Goal: Task Accomplishment & Management: Manage account settings

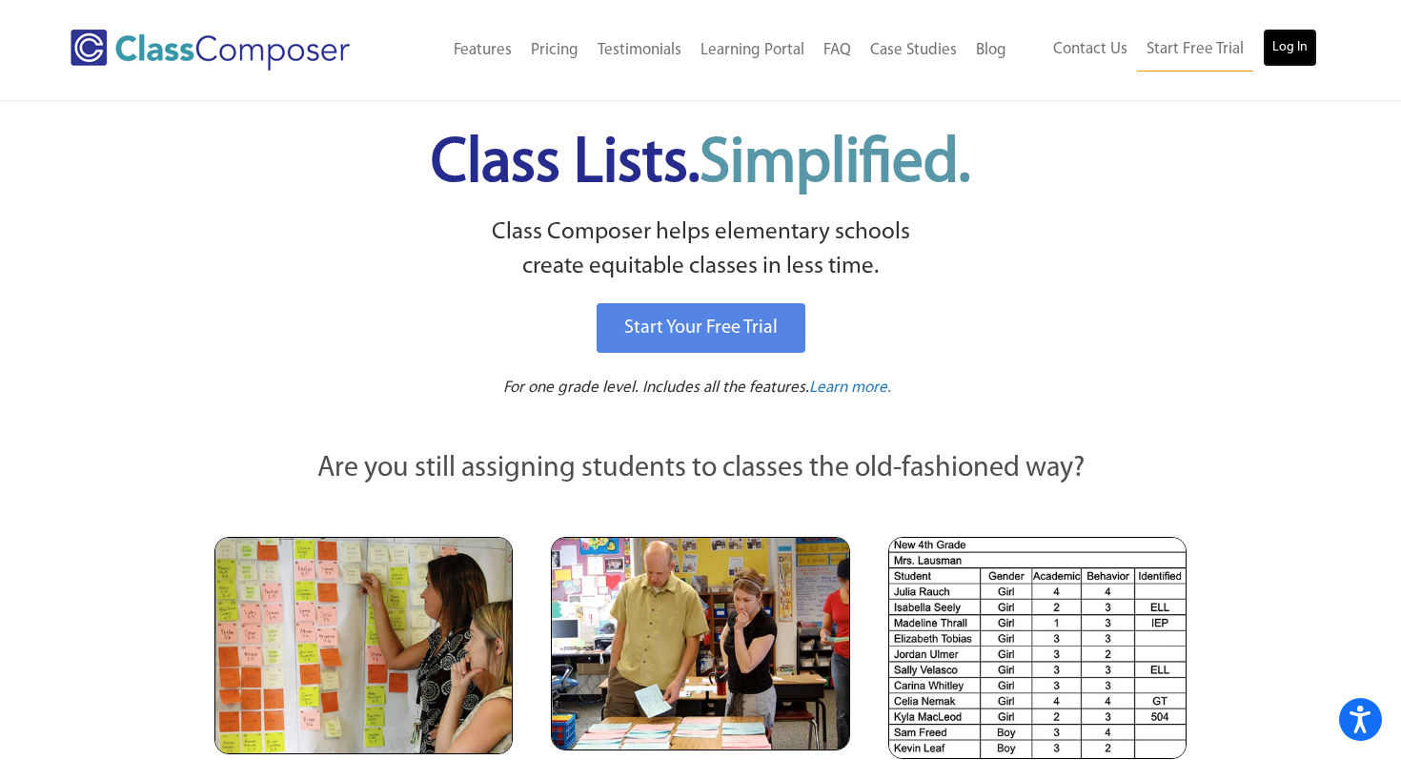
click at [1300, 54] on link "Log In" at bounding box center [1290, 48] width 54 height 38
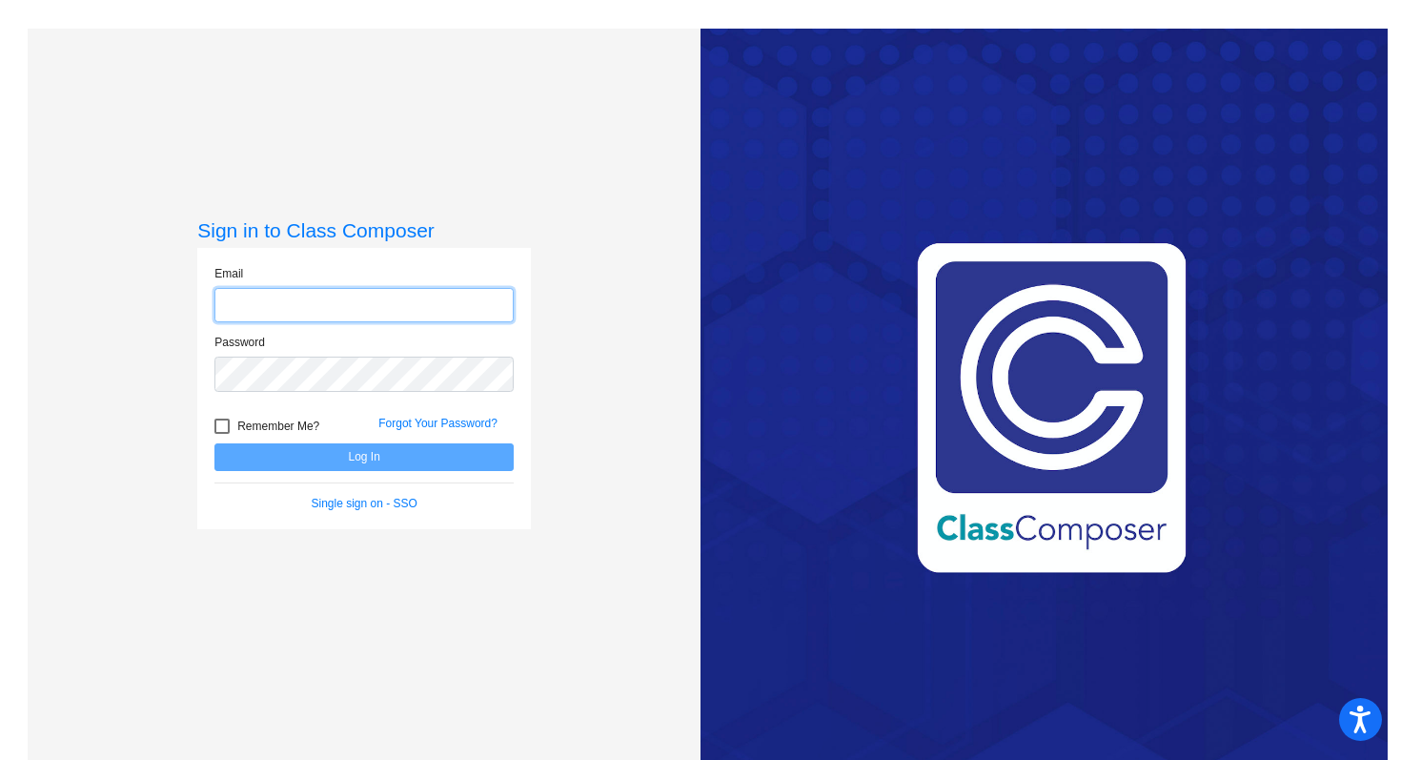
type input "jan.foscante@hesperiausd.org"
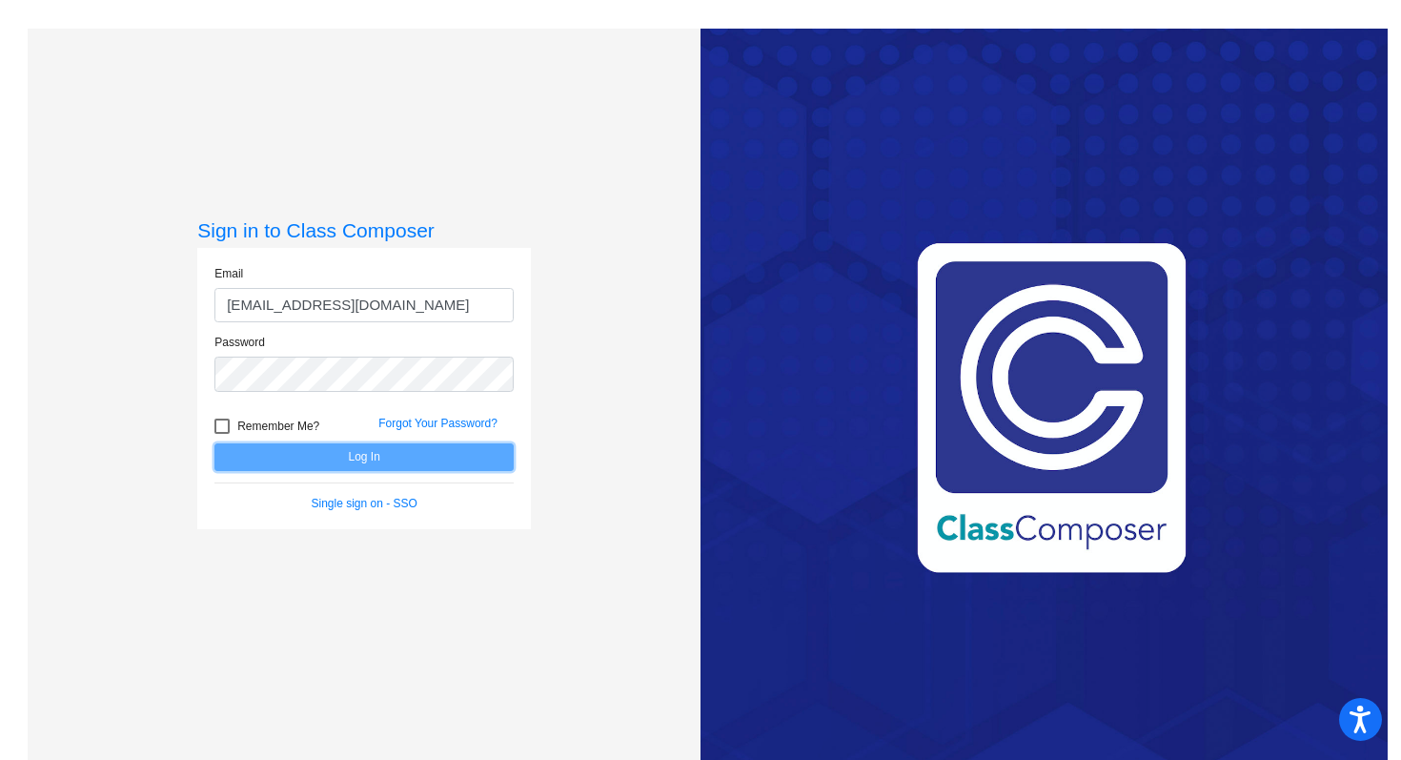
click at [368, 466] on button "Log In" at bounding box center [364, 457] width 299 height 28
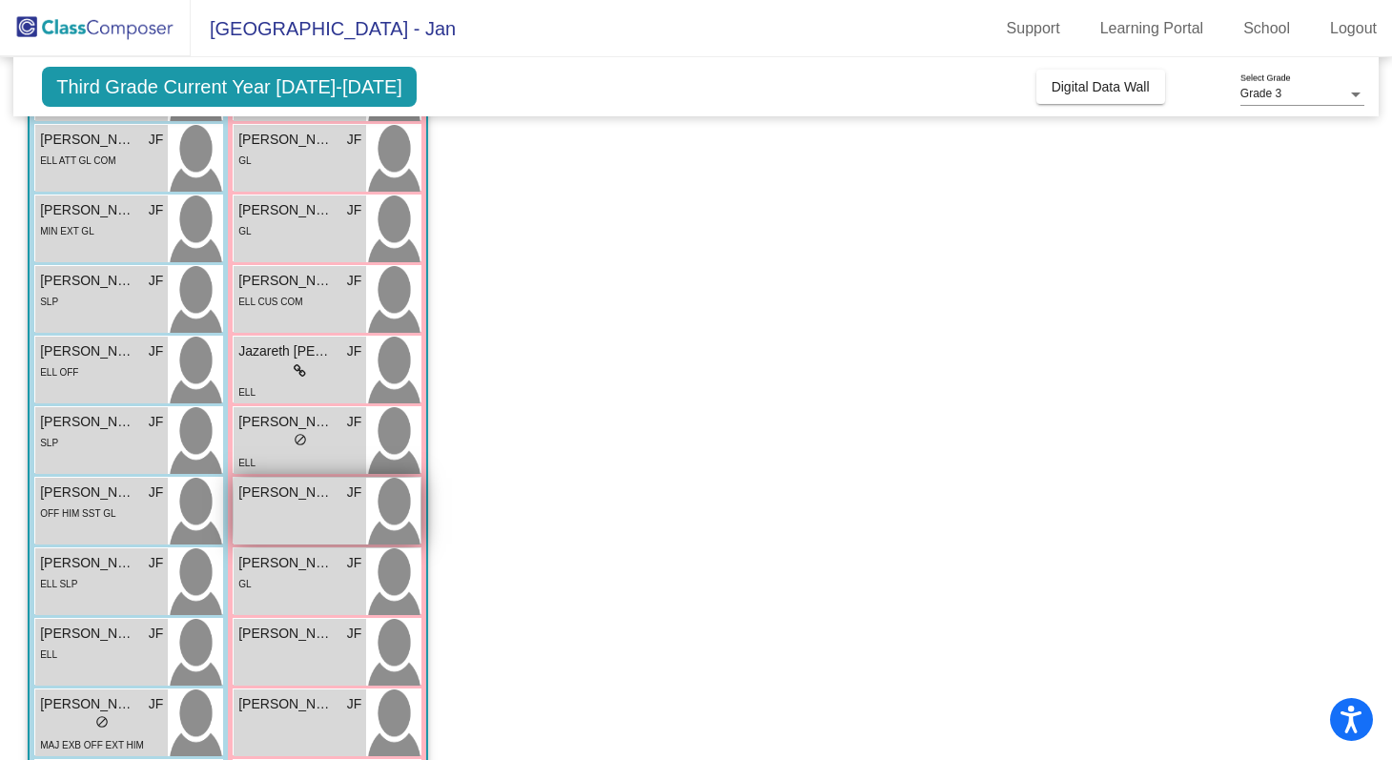
scroll to position [418, 0]
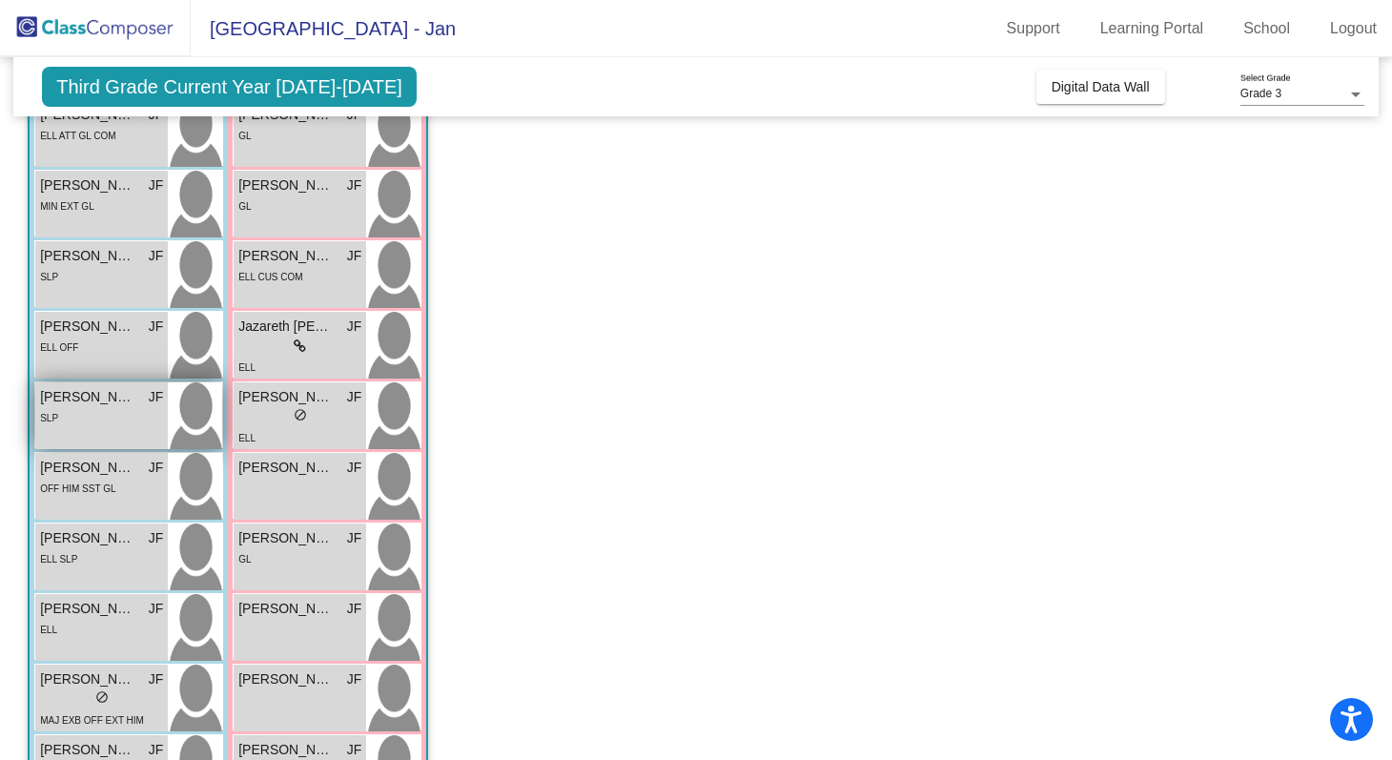
click at [110, 415] on div "SLP" at bounding box center [101, 417] width 123 height 20
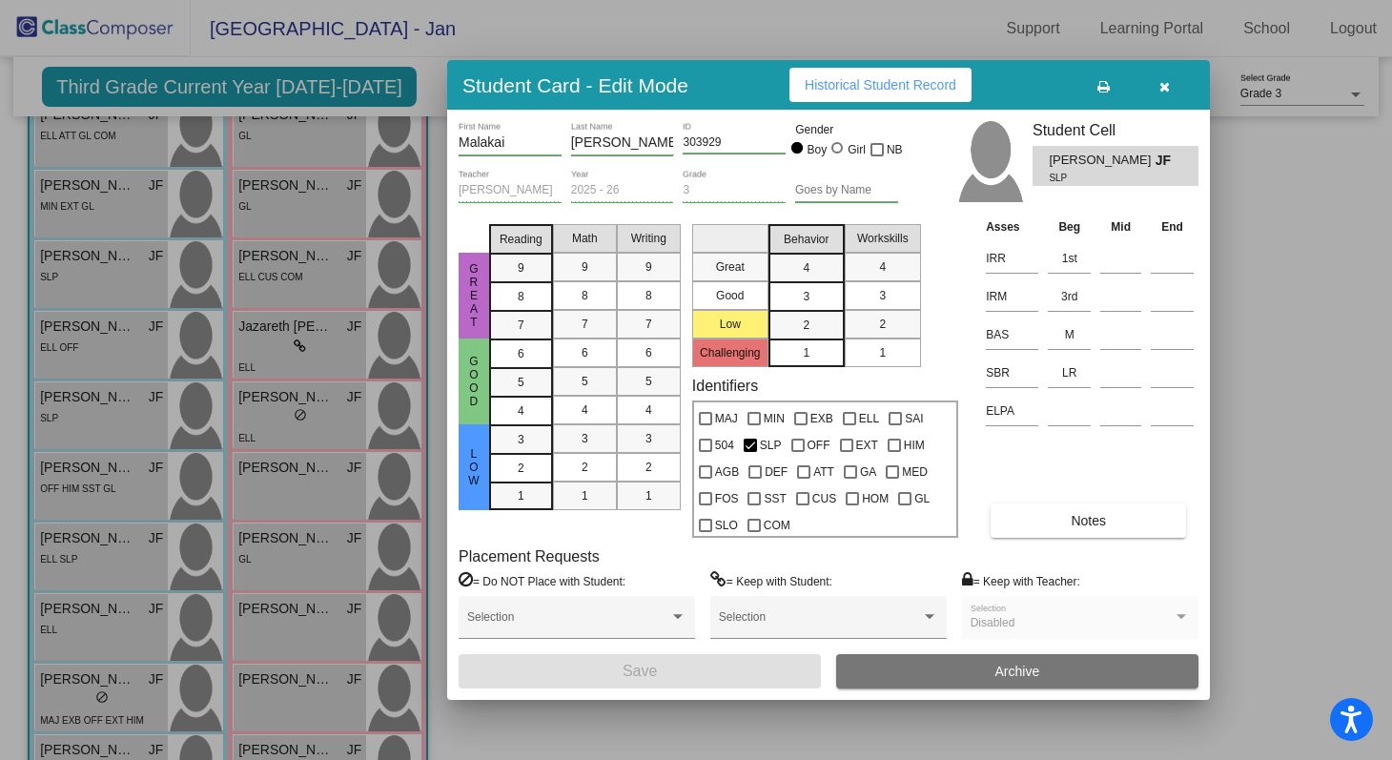
click at [1170, 81] on button "button" at bounding box center [1164, 85] width 61 height 34
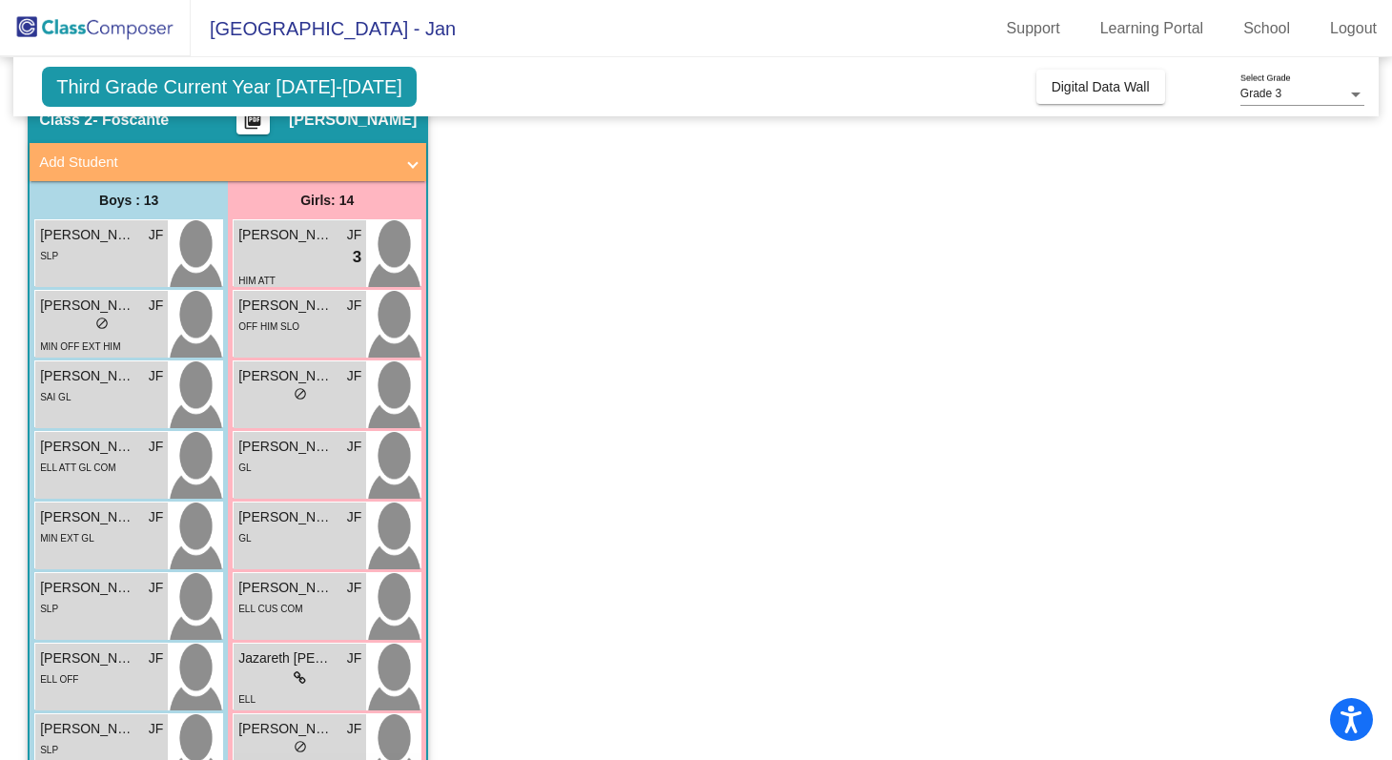
scroll to position [49, 0]
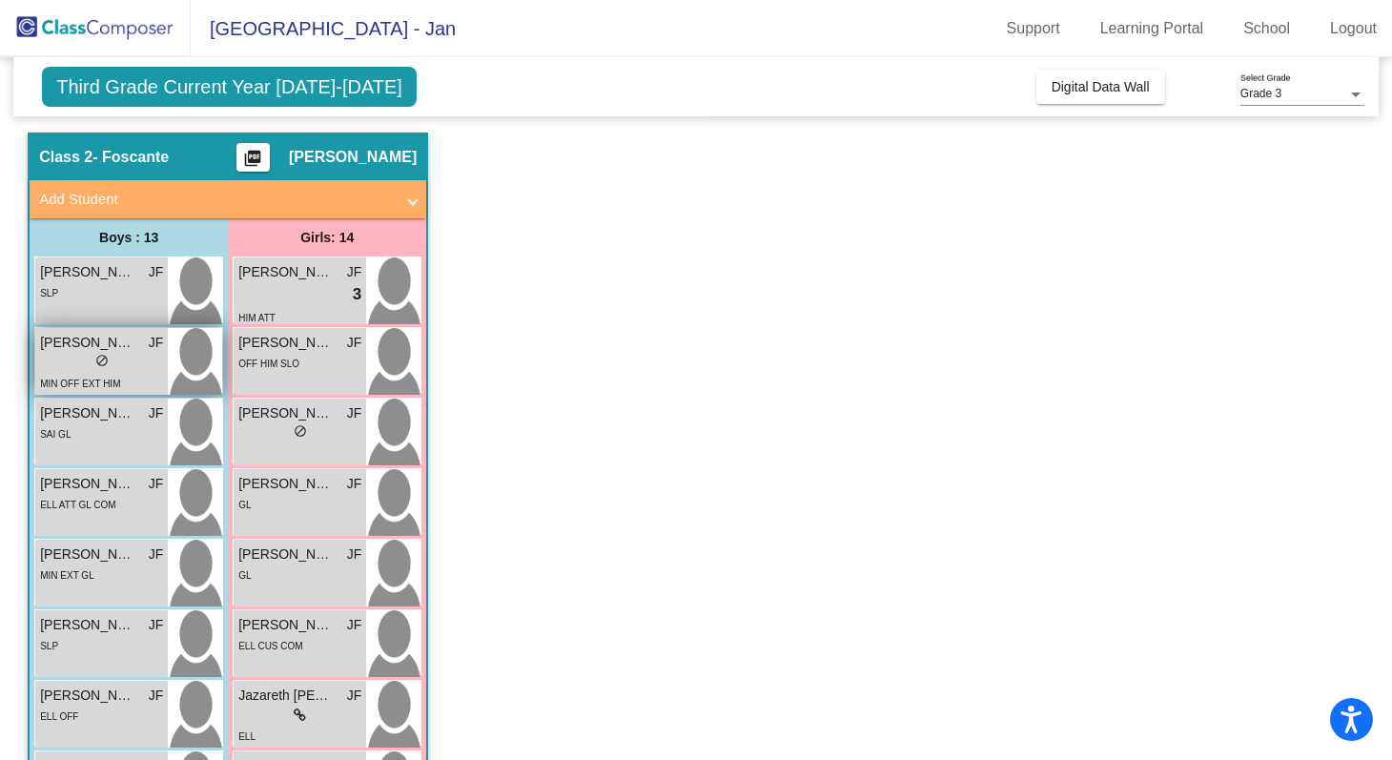
click at [100, 329] on div "Christopher Marzullo JF lock do_not_disturb_alt MIN OFF EXT HIM" at bounding box center [101, 361] width 133 height 67
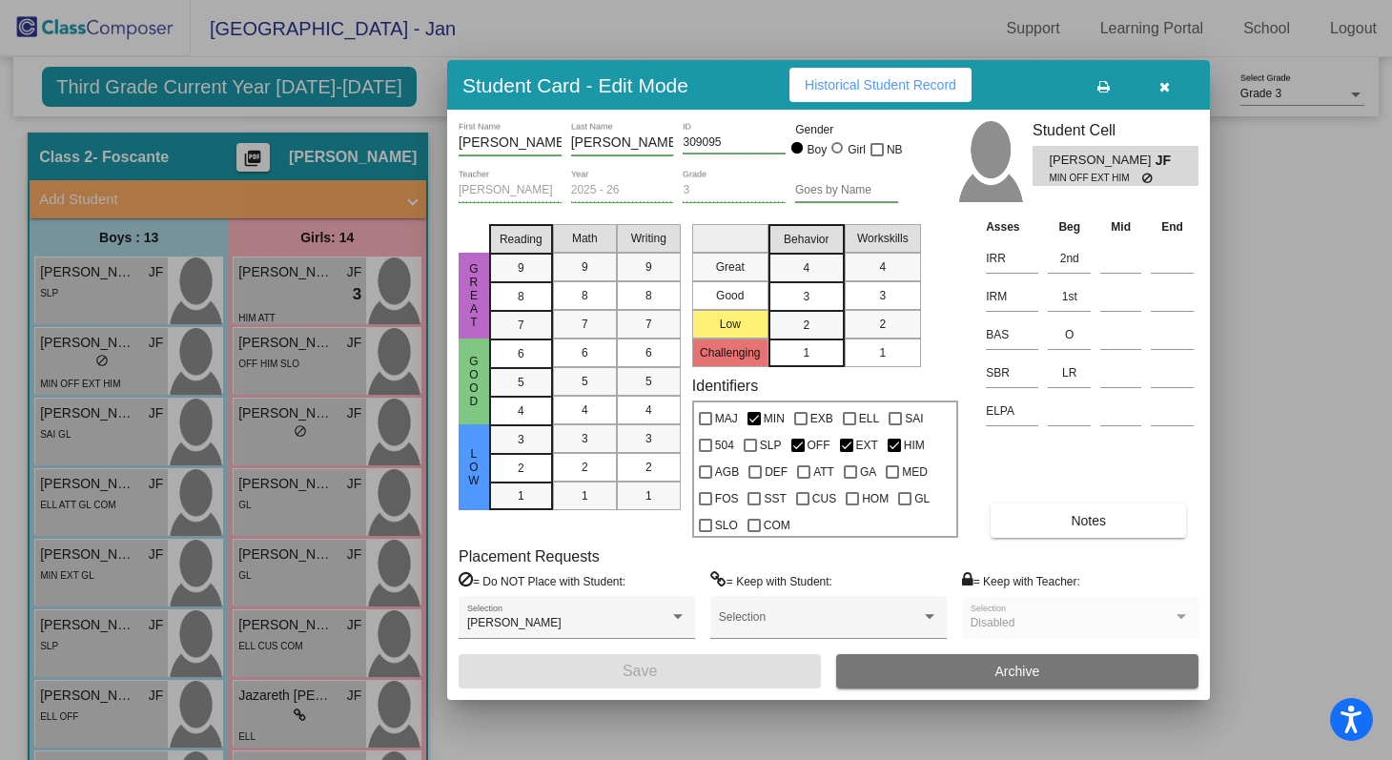
click at [1167, 88] on icon "button" at bounding box center [1164, 86] width 10 height 13
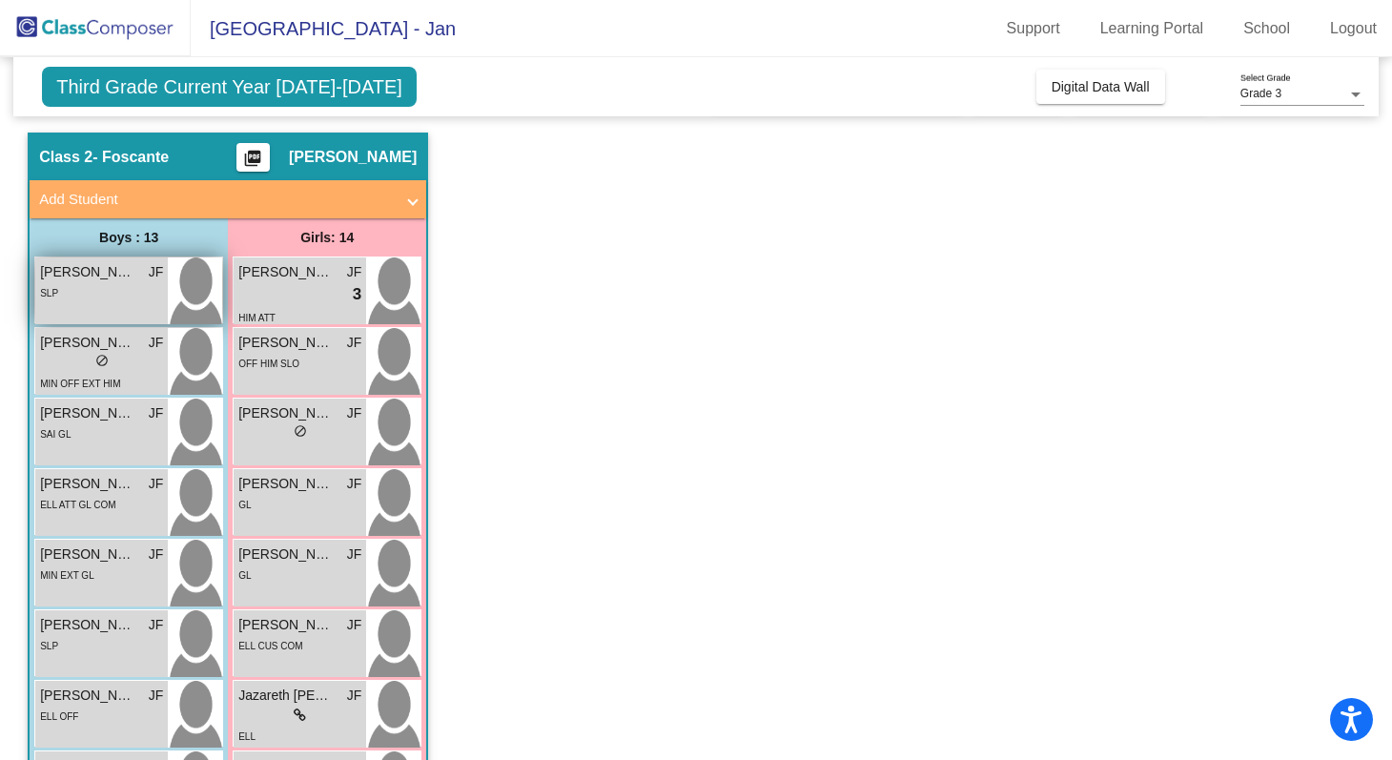
click at [74, 269] on span "Armani Aguilar" at bounding box center [87, 272] width 95 height 20
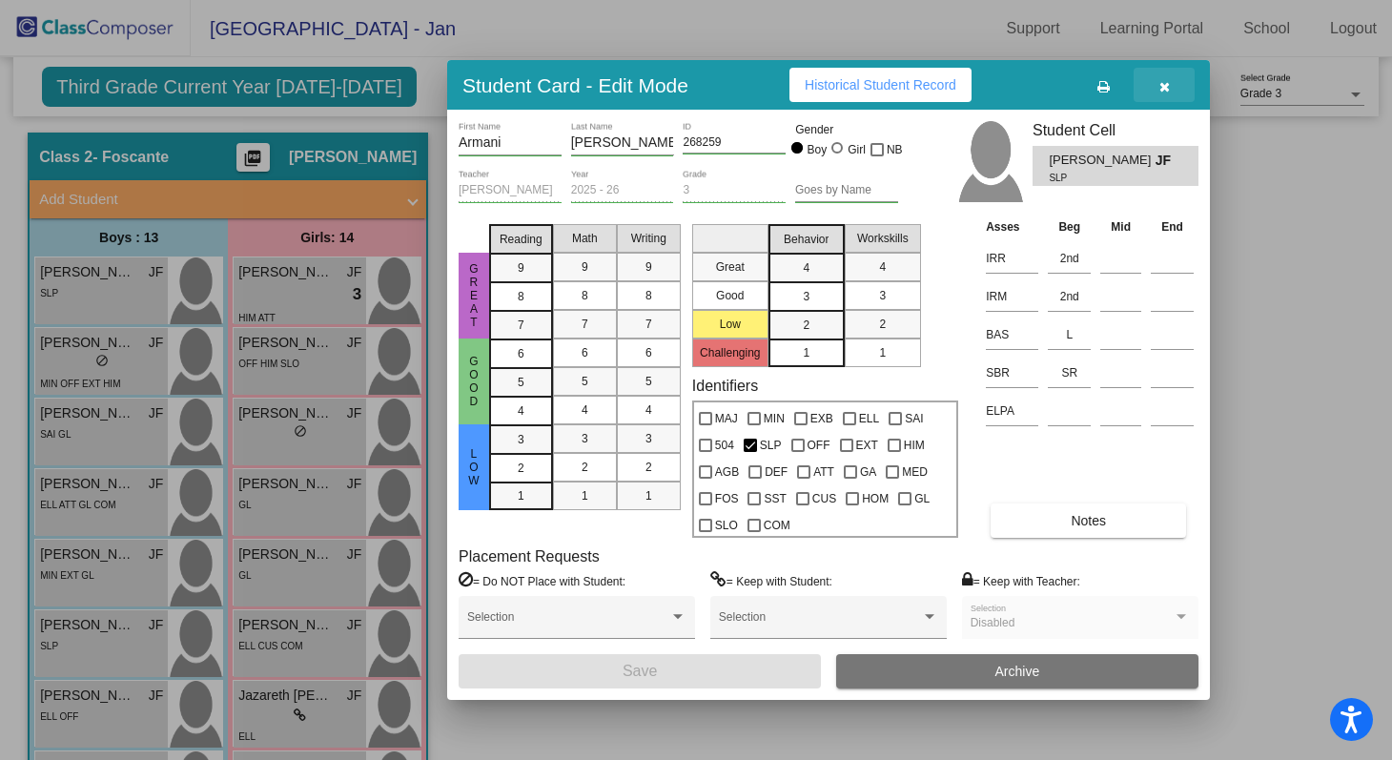
click at [1166, 88] on icon "button" at bounding box center [1164, 86] width 10 height 13
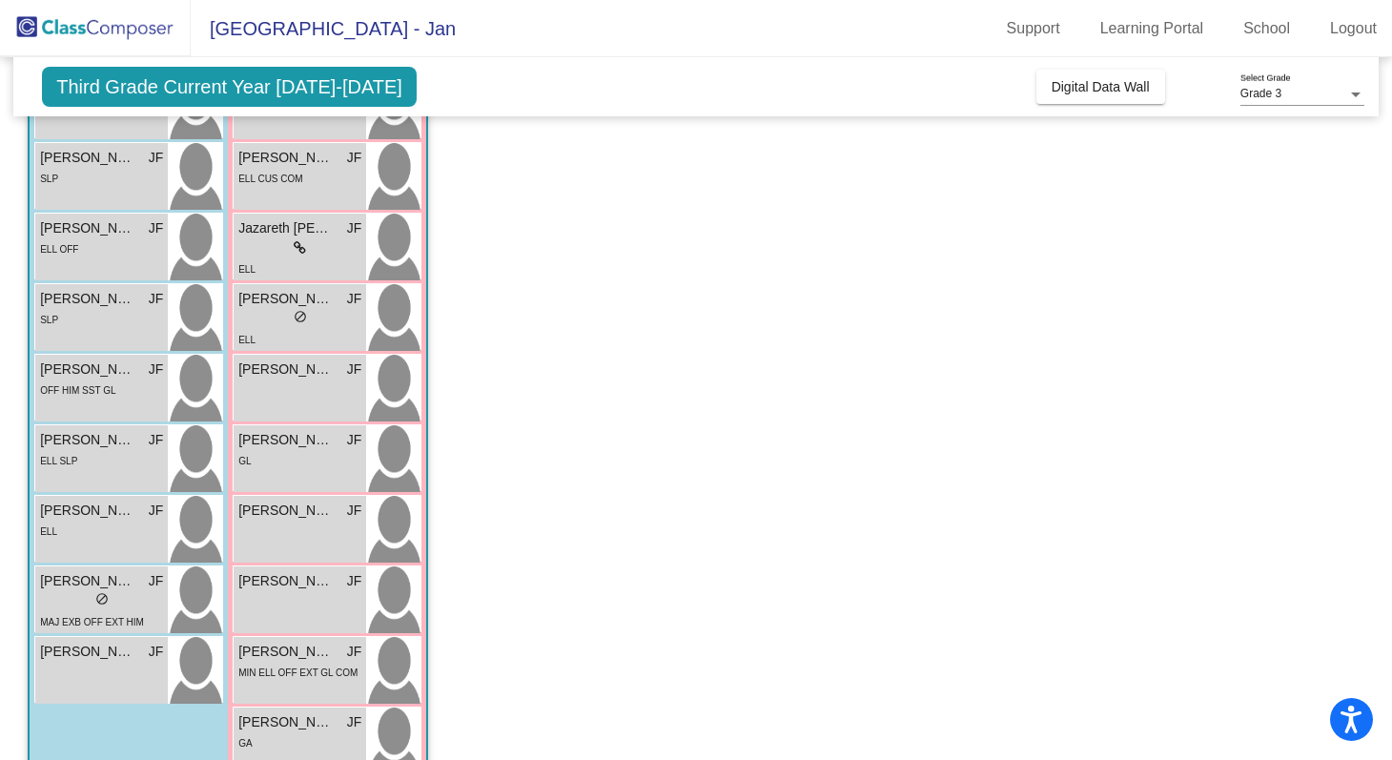
scroll to position [563, 0]
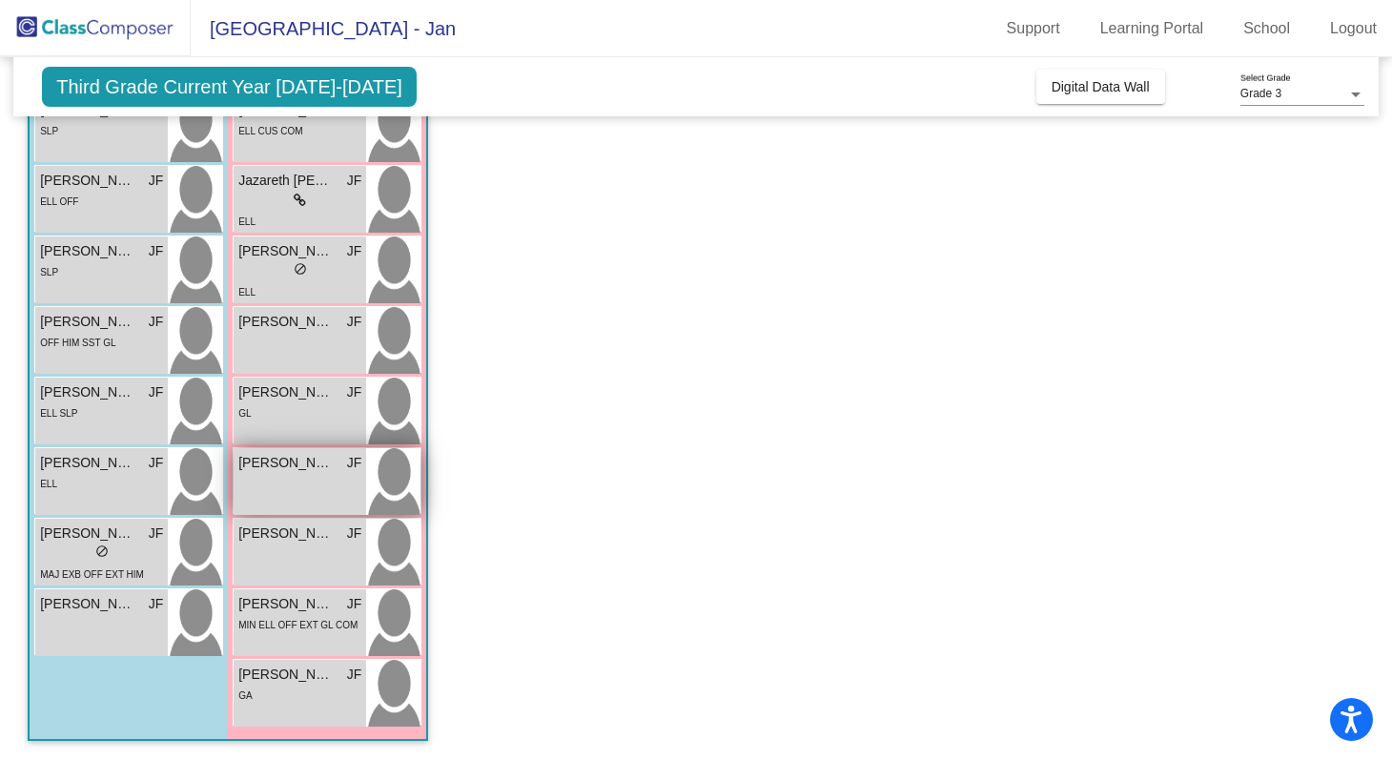
click at [271, 460] on span "Mia Alba Mata" at bounding box center [285, 463] width 95 height 20
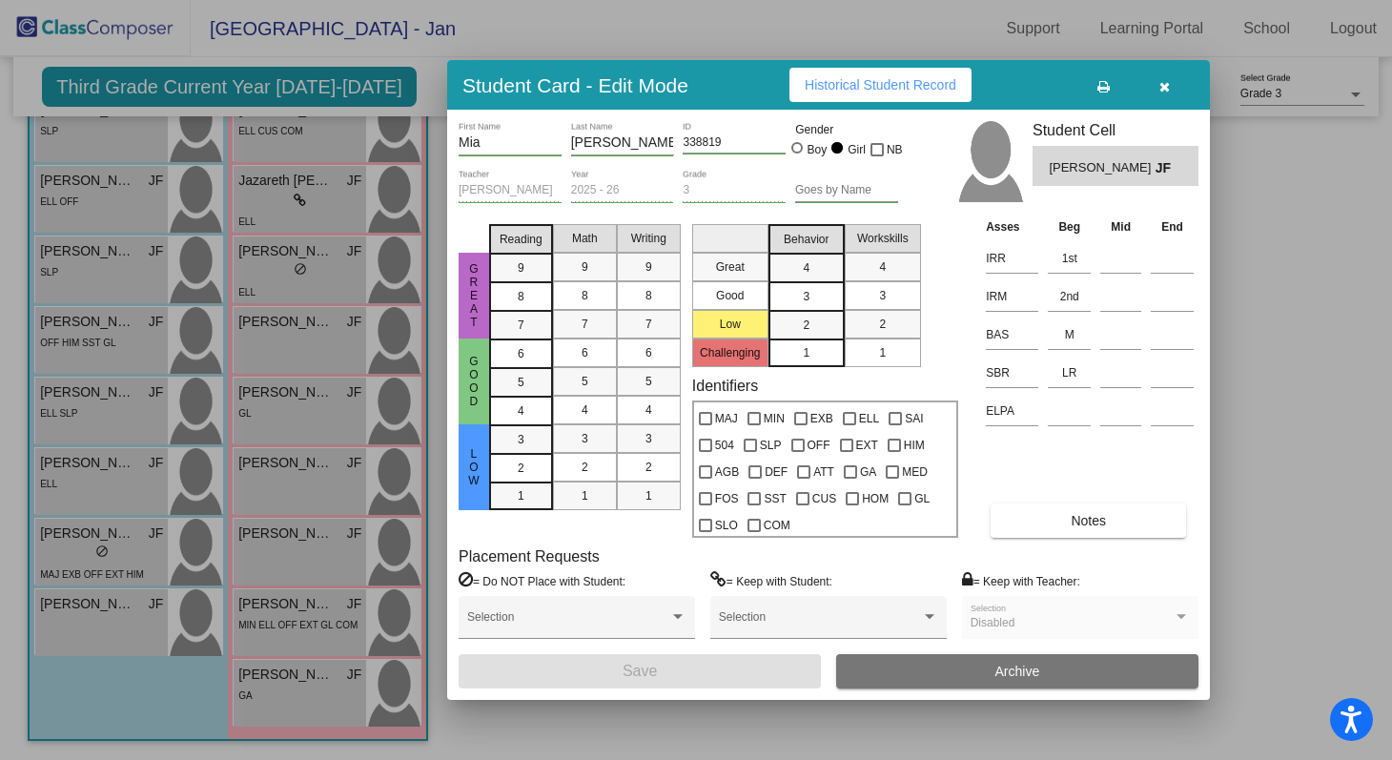
click at [1050, 521] on button "Notes" at bounding box center [1088, 520] width 195 height 34
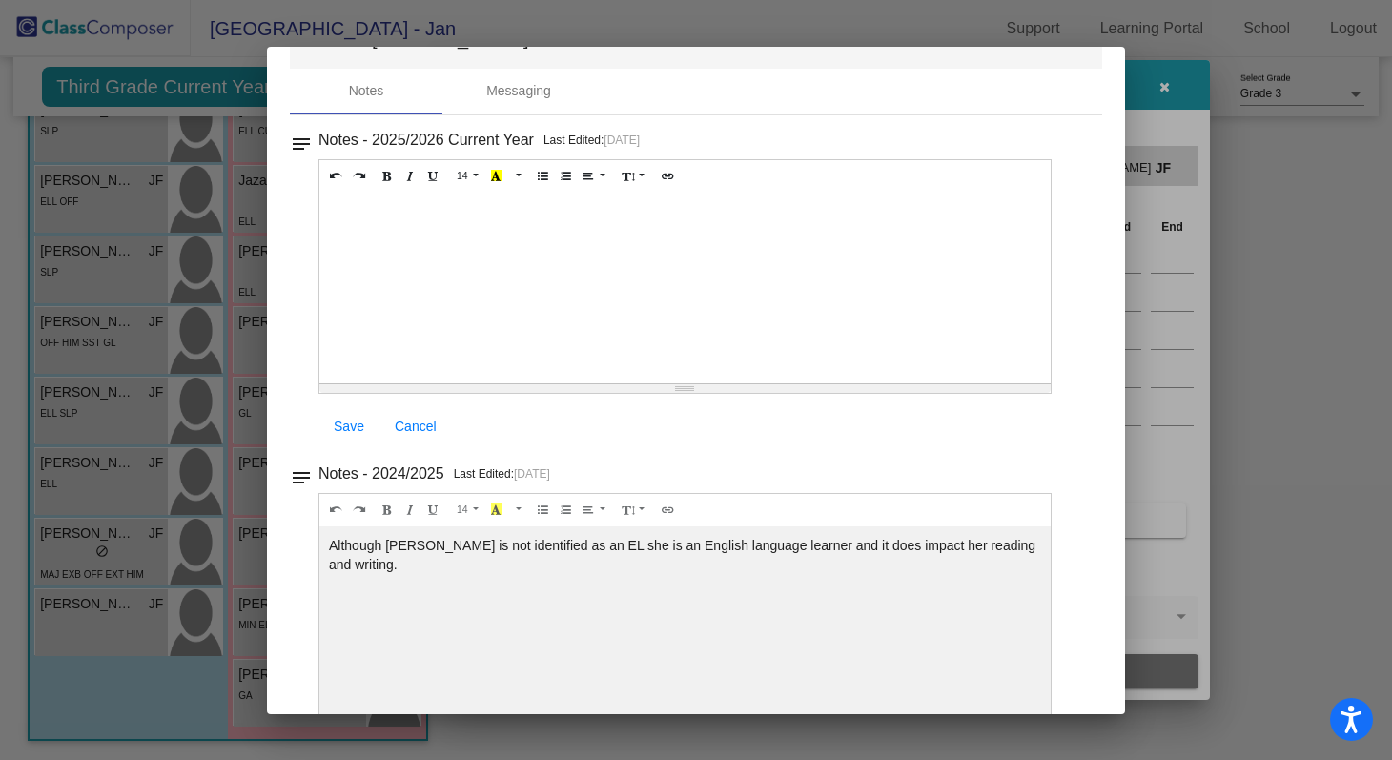
scroll to position [63, 0]
click at [1149, 96] on div at bounding box center [696, 380] width 1392 height 760
click at [1165, 92] on div at bounding box center [696, 380] width 1392 height 760
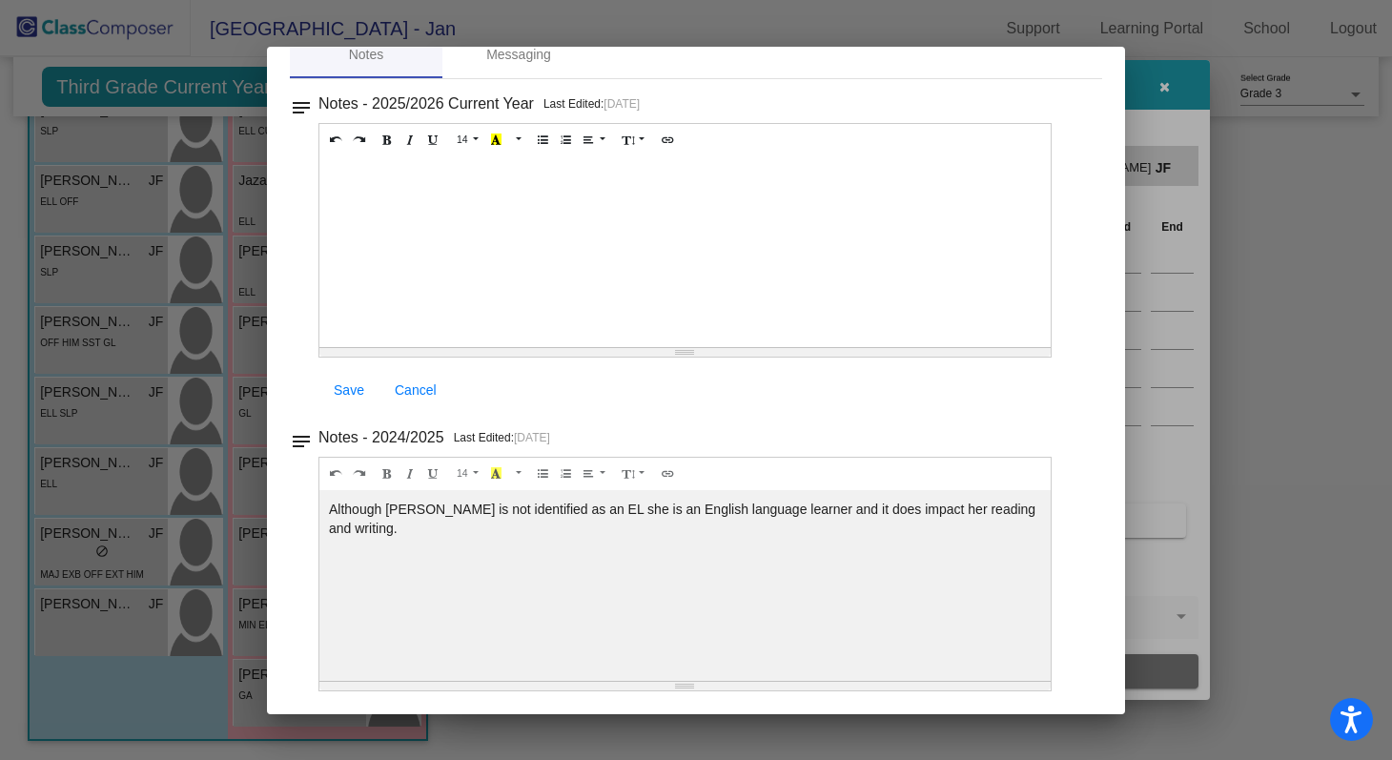
click at [1331, 444] on div at bounding box center [696, 380] width 1392 height 760
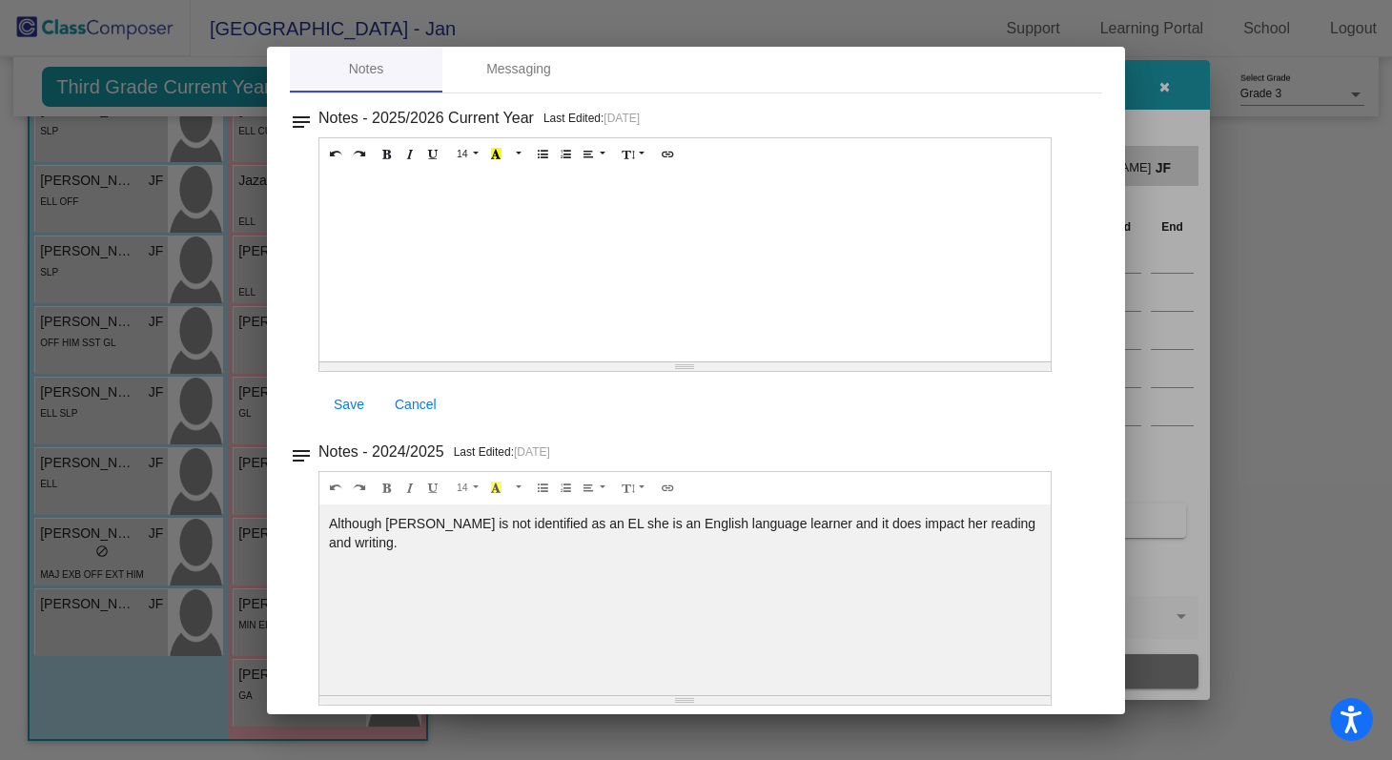
click at [196, 52] on div at bounding box center [696, 380] width 1392 height 760
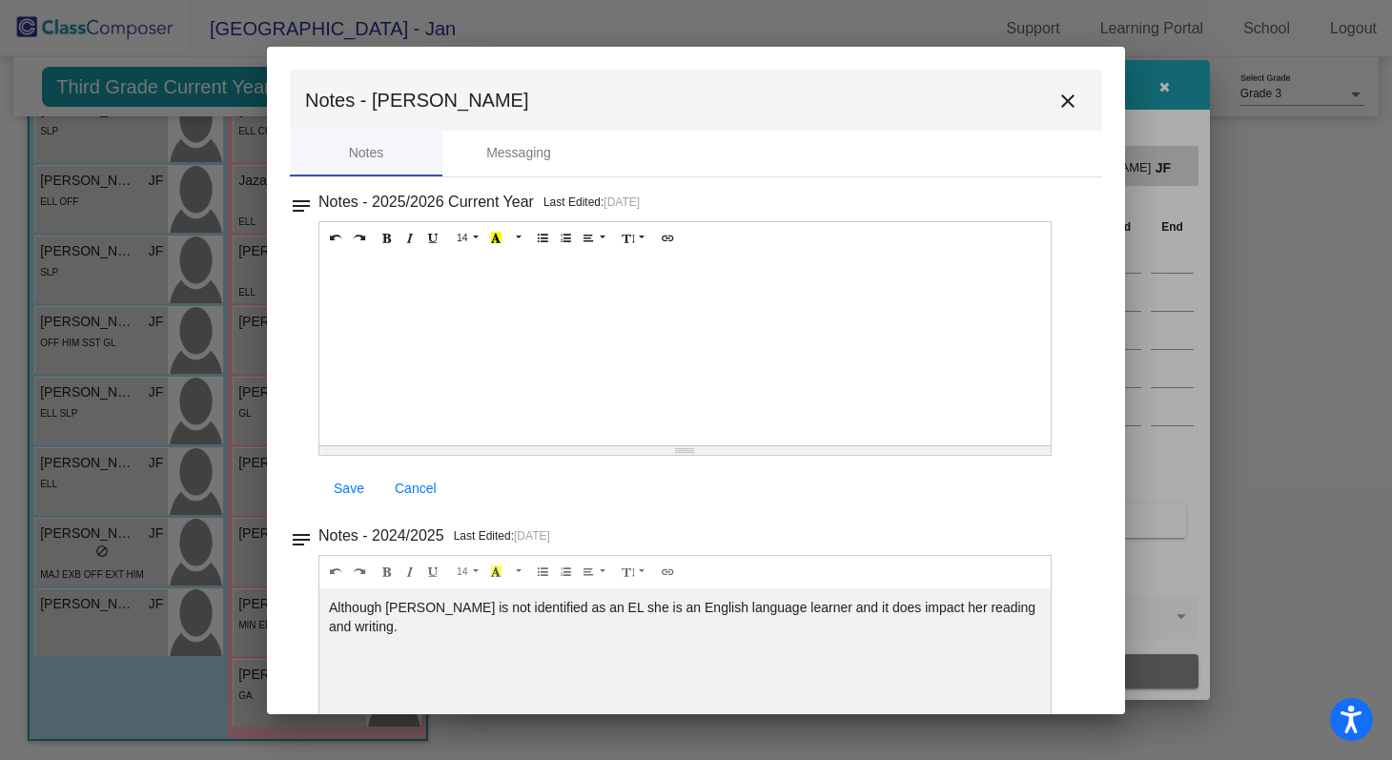
click at [1071, 111] on button "close" at bounding box center [1068, 100] width 38 height 38
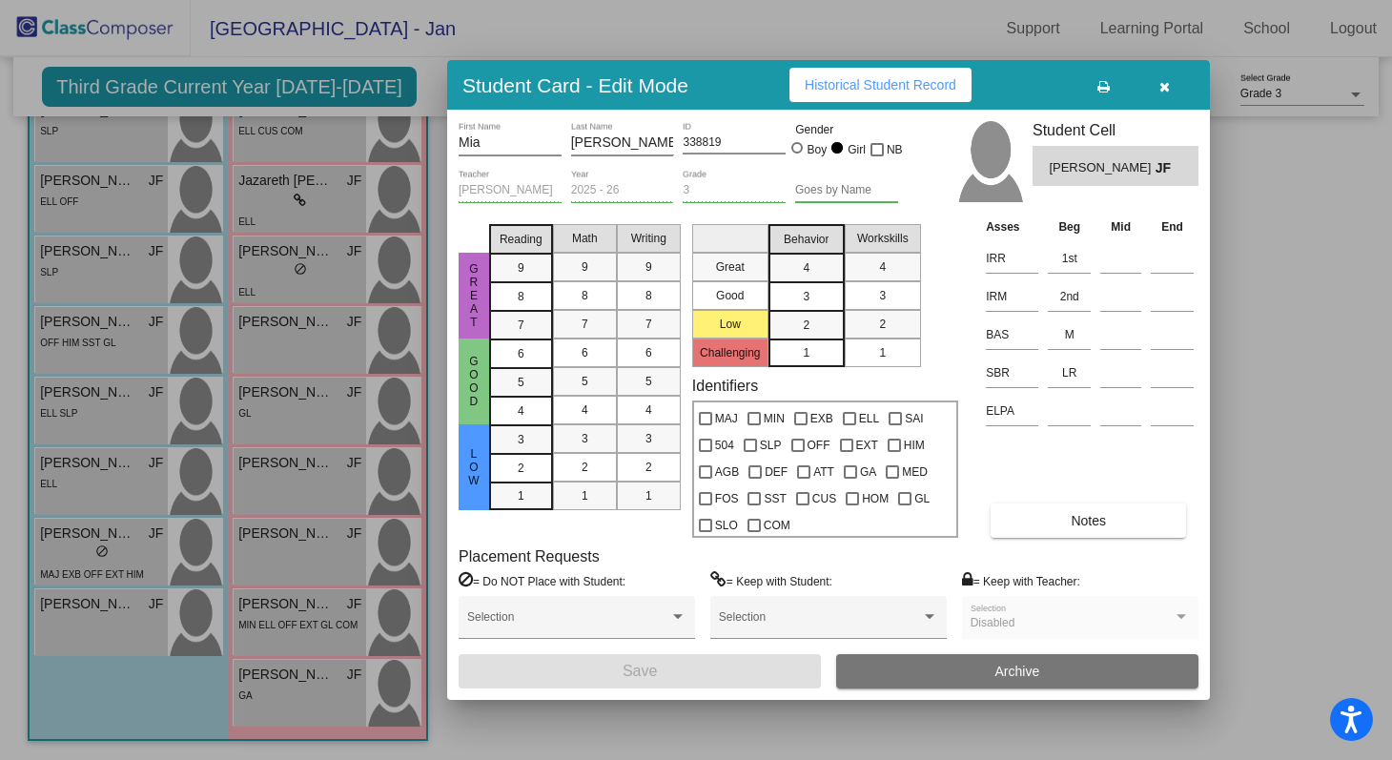
click at [1163, 86] on icon "button" at bounding box center [1164, 86] width 10 height 13
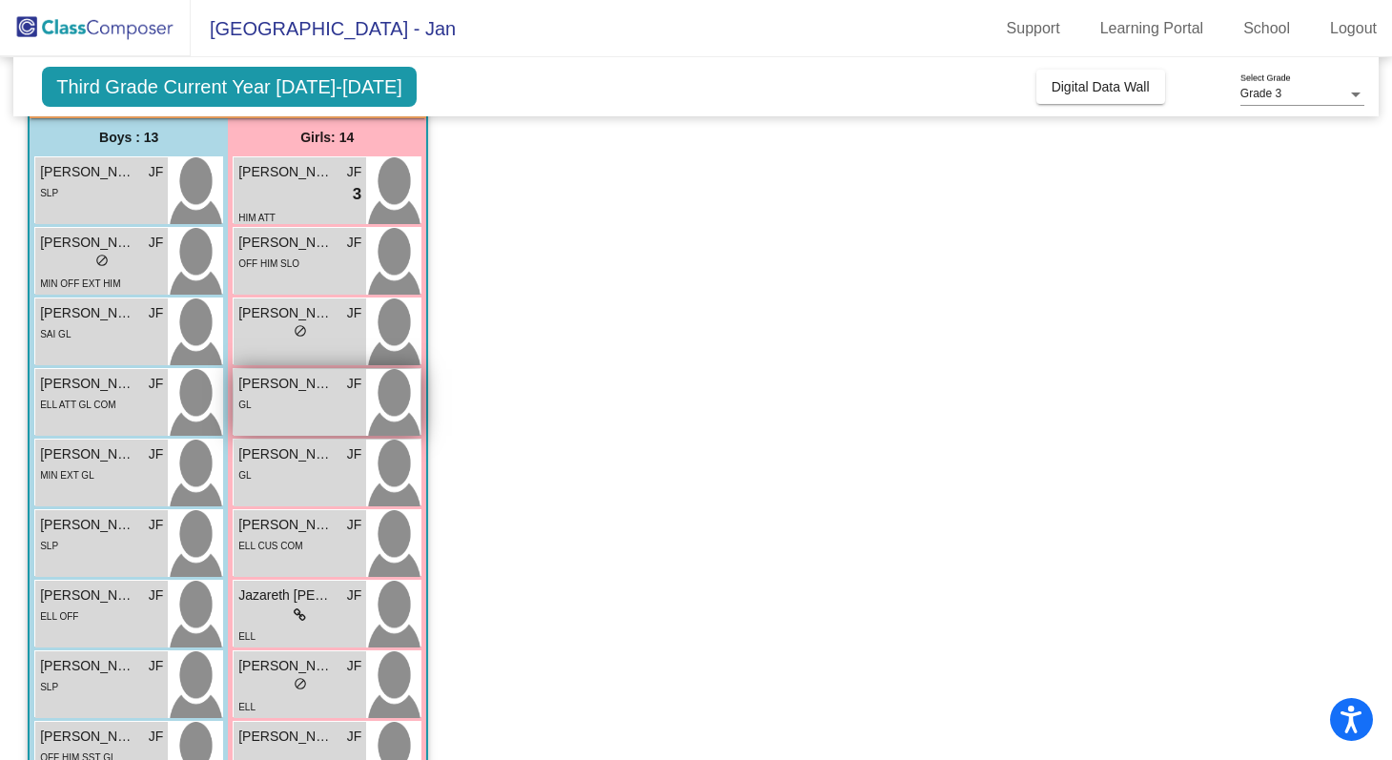
scroll to position [150, 0]
click at [287, 391] on span "Dalary Arellano" at bounding box center [285, 383] width 95 height 20
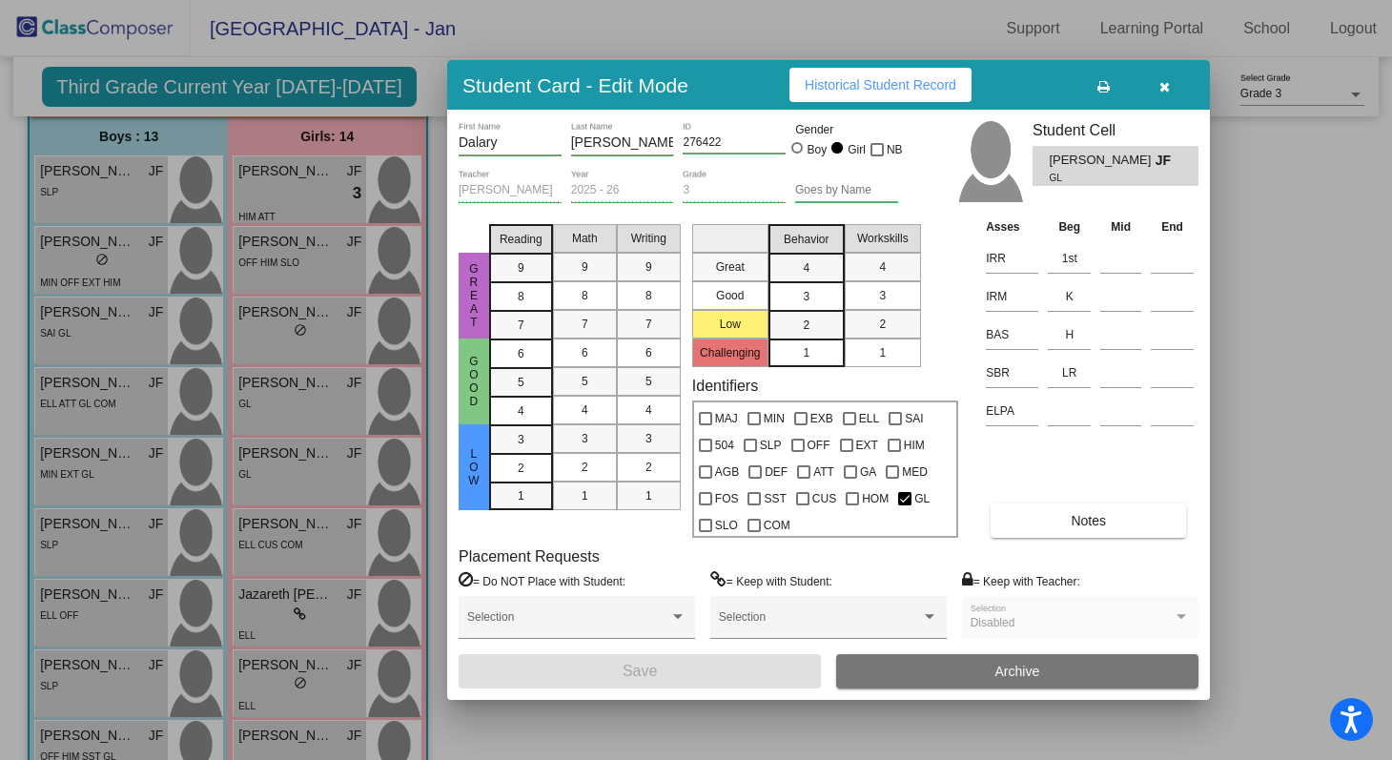
click at [1016, 526] on button "Notes" at bounding box center [1088, 520] width 195 height 34
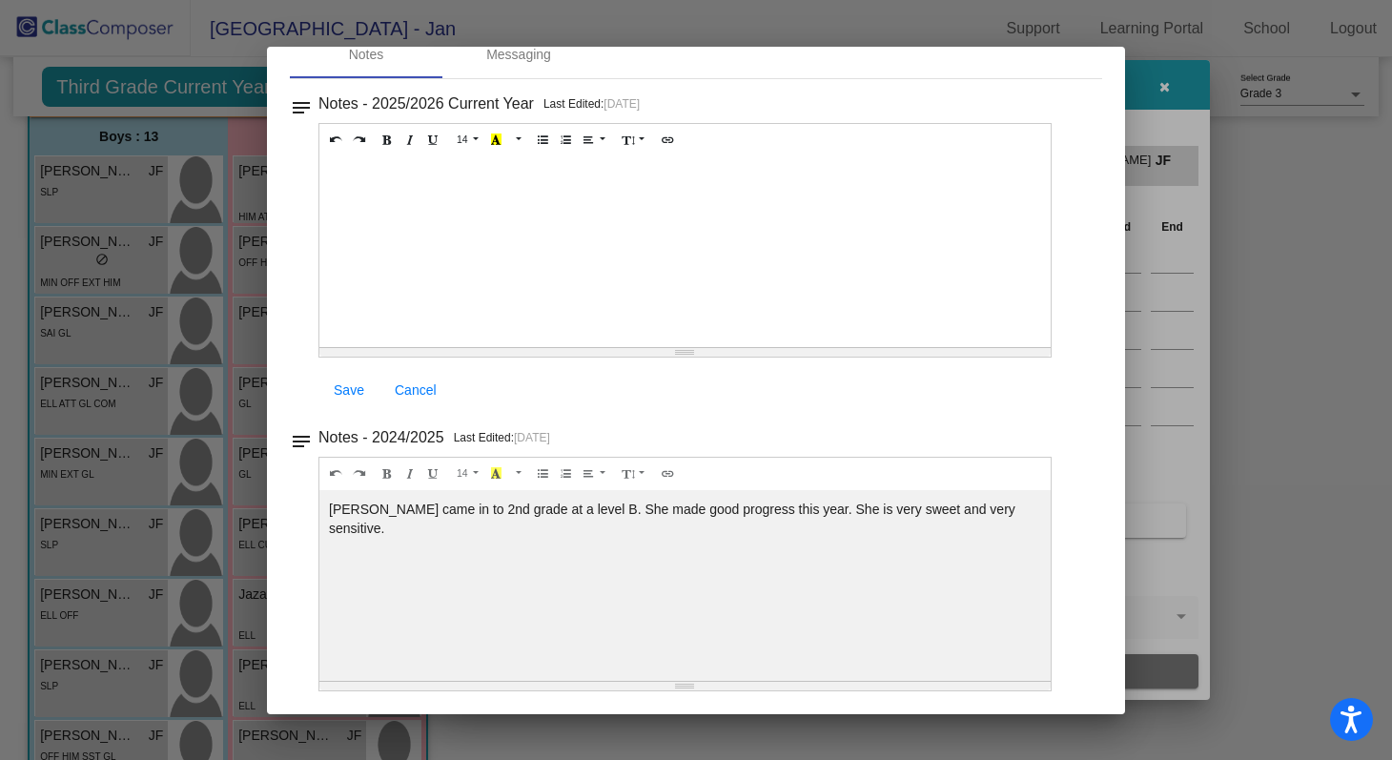
scroll to position [0, 0]
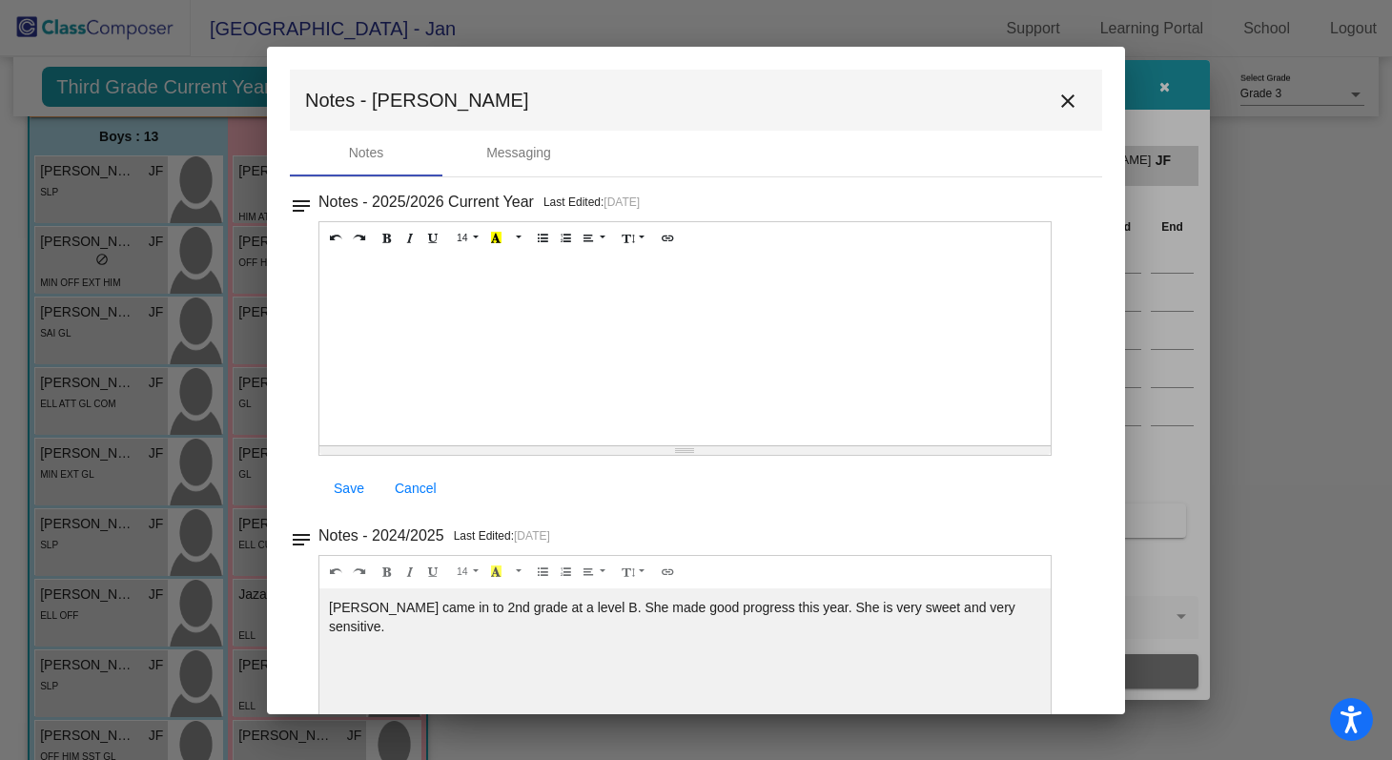
click at [1056, 101] on mat-icon "close" at bounding box center [1067, 101] width 23 height 23
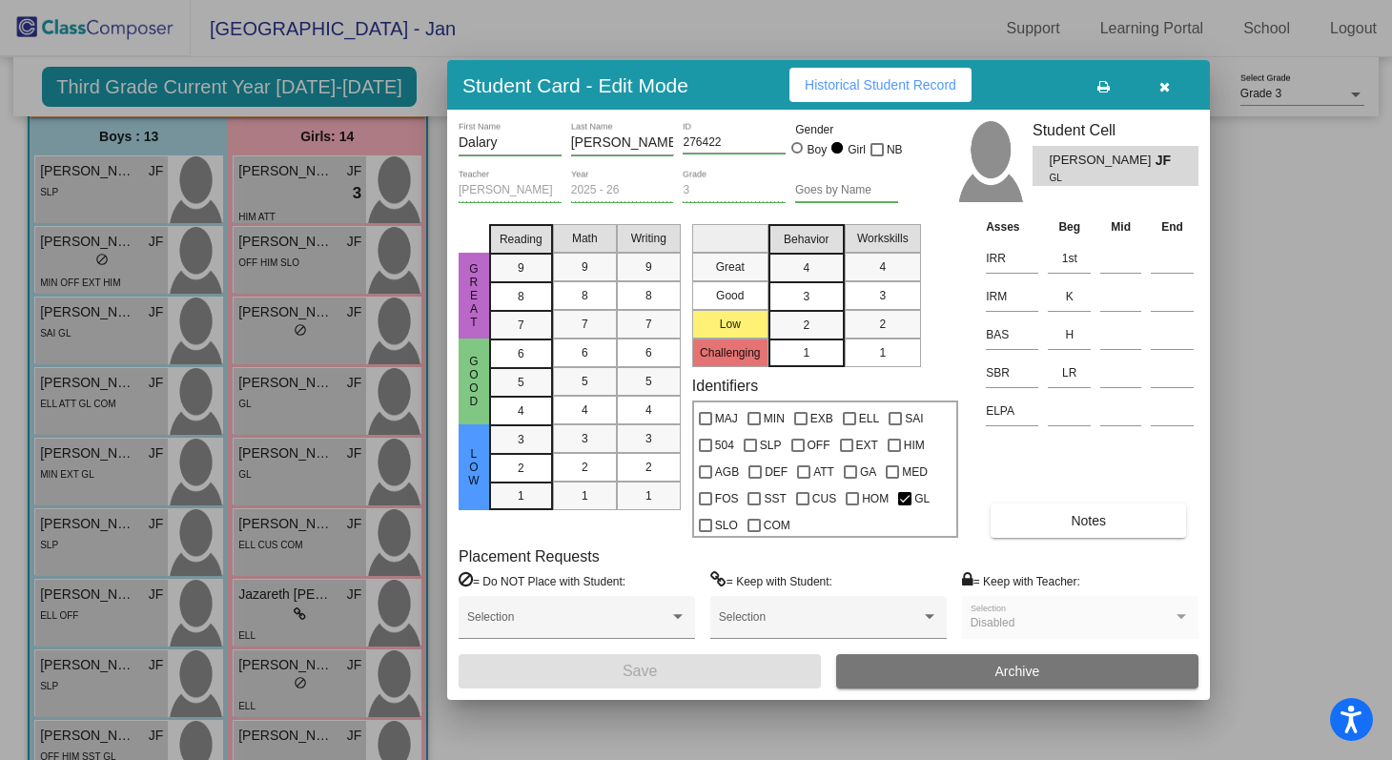
click at [1168, 92] on icon "button" at bounding box center [1164, 86] width 10 height 13
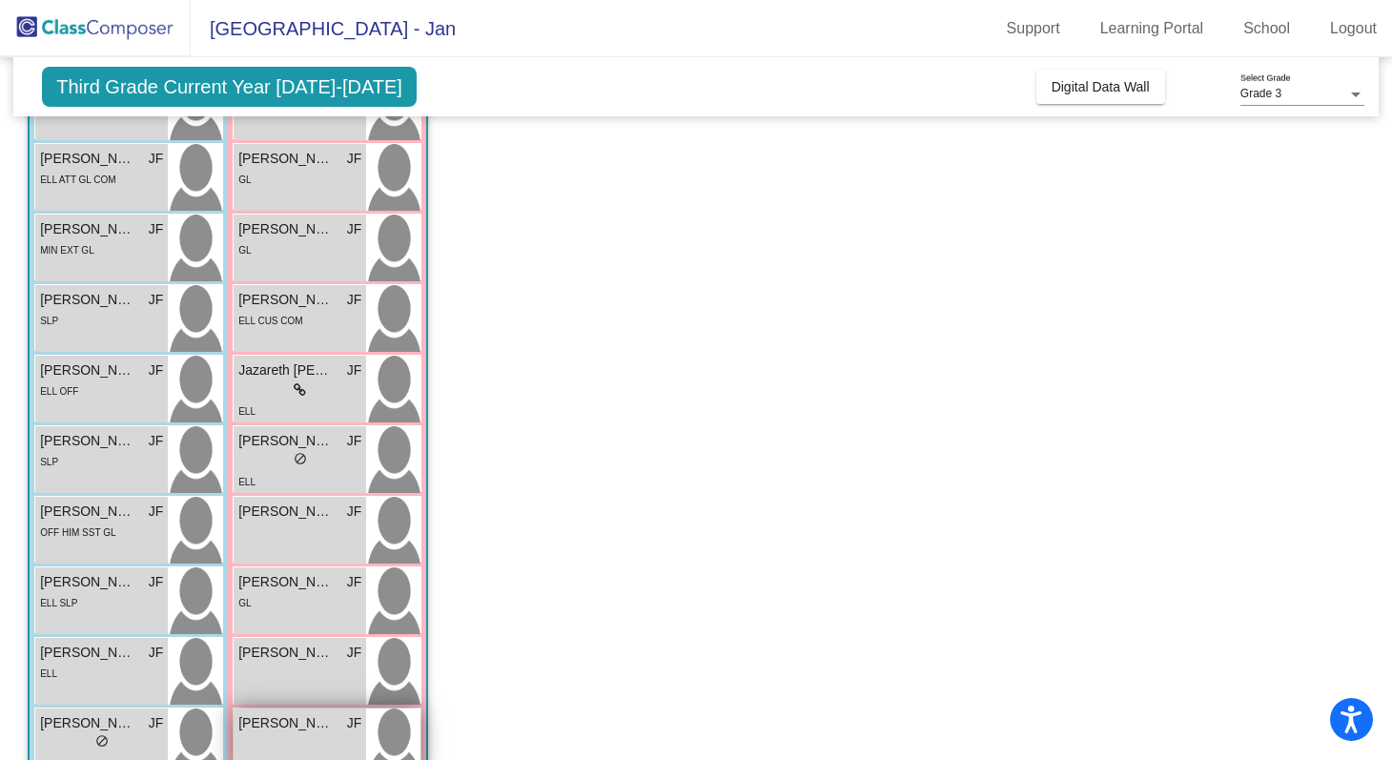
scroll to position [353, 0]
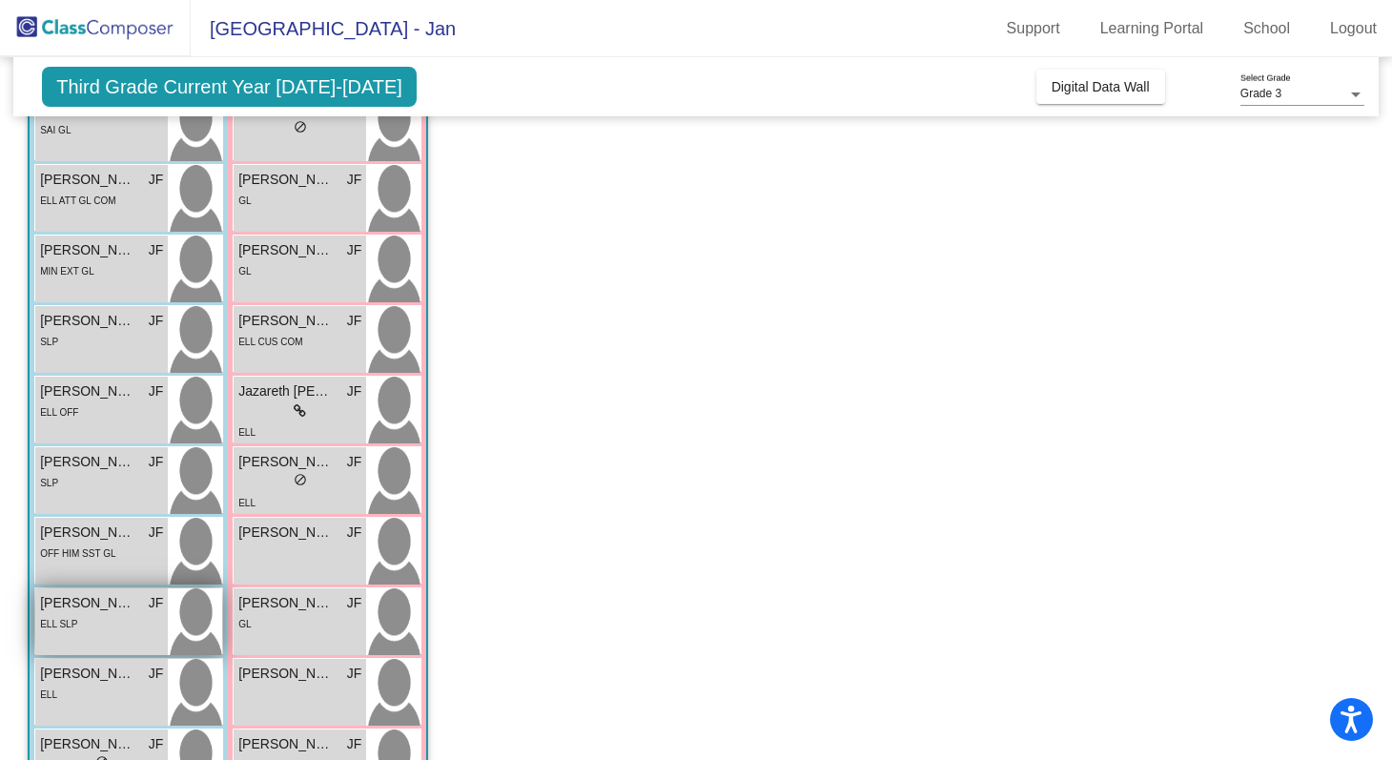
click at [96, 607] on span "Oscar Delgado" at bounding box center [87, 603] width 95 height 20
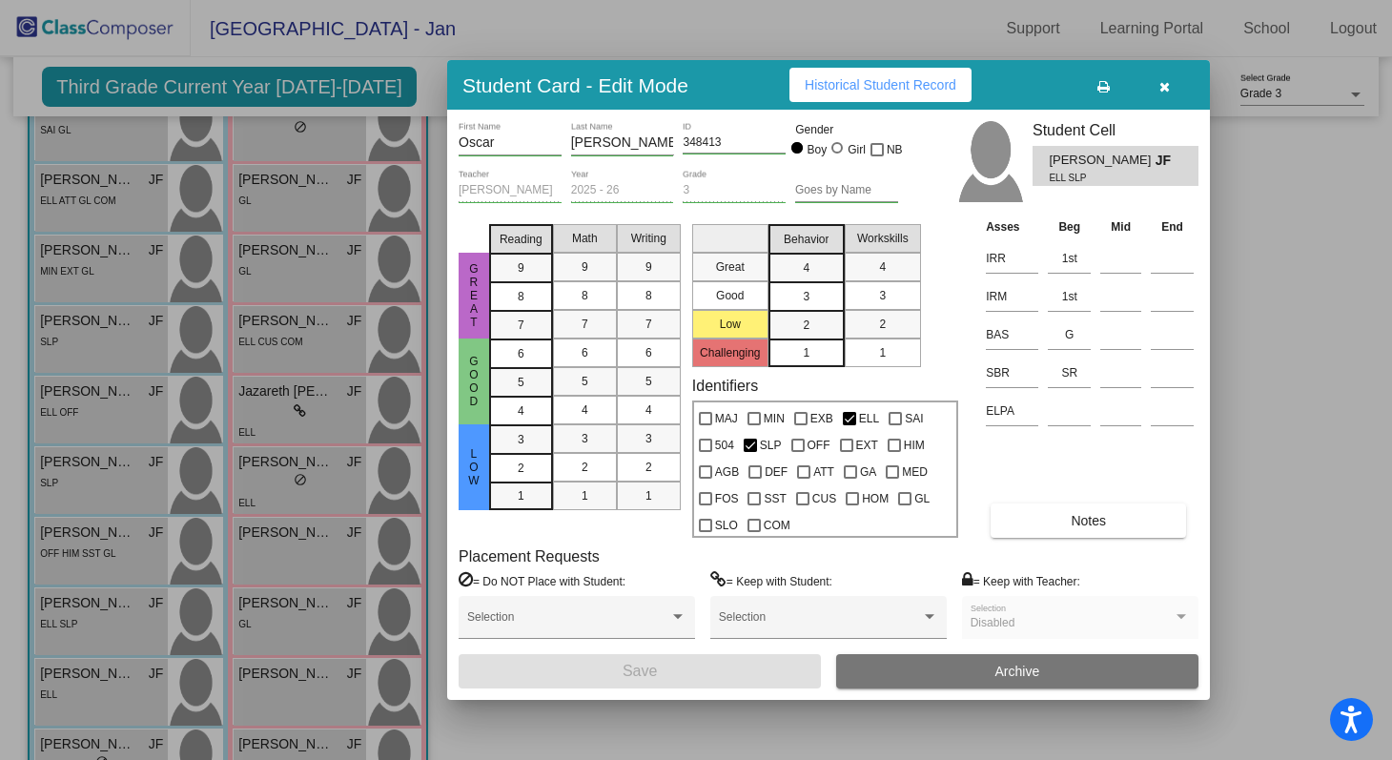
click at [1165, 90] on icon "button" at bounding box center [1164, 86] width 10 height 13
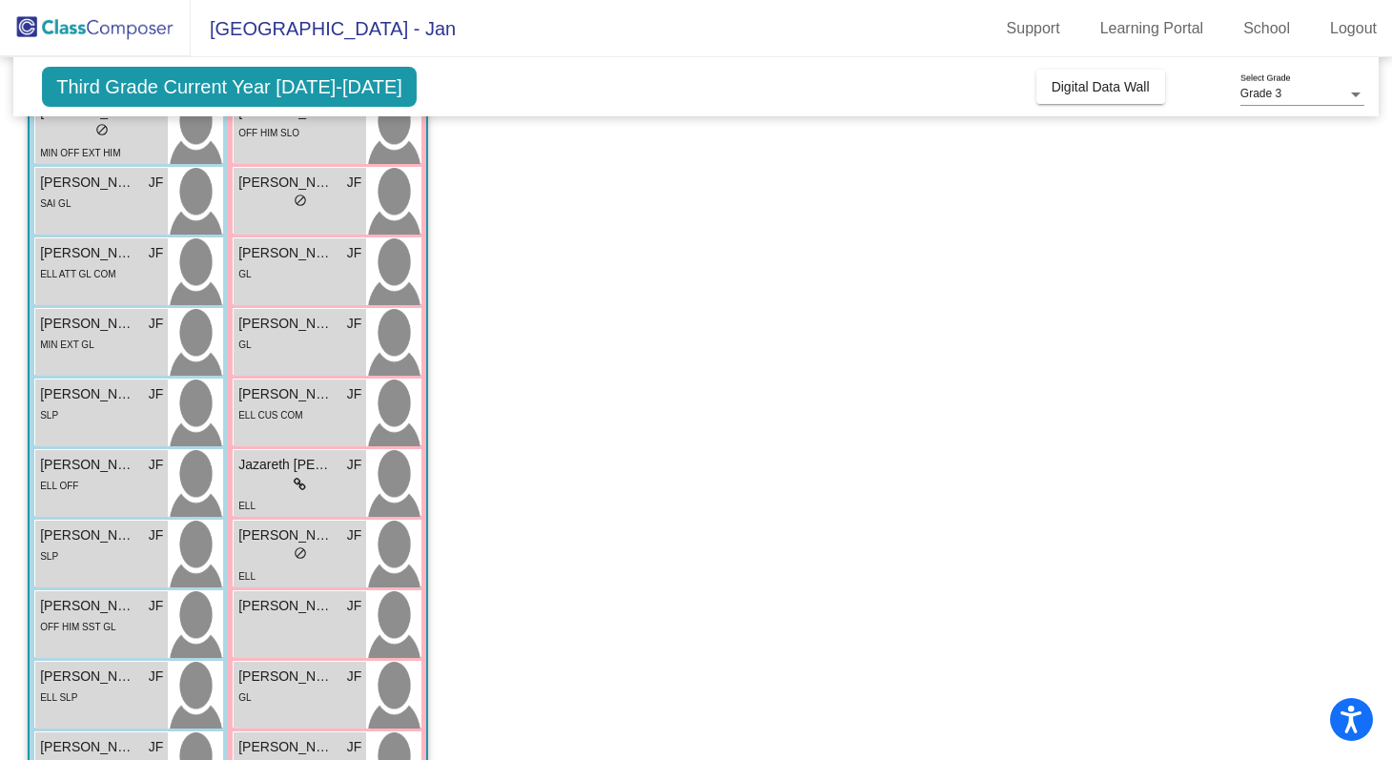
scroll to position [230, 0]
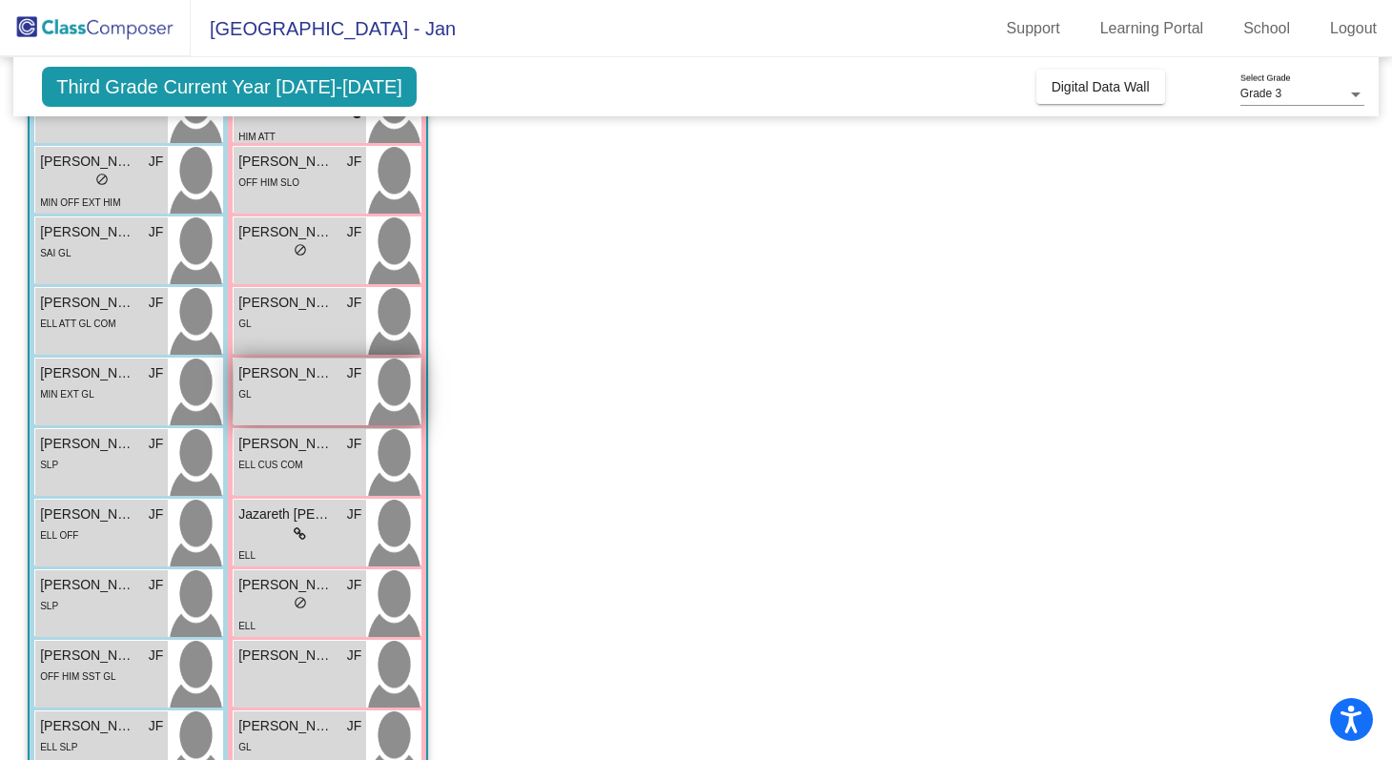
click at [274, 383] on div "GL" at bounding box center [299, 393] width 123 height 20
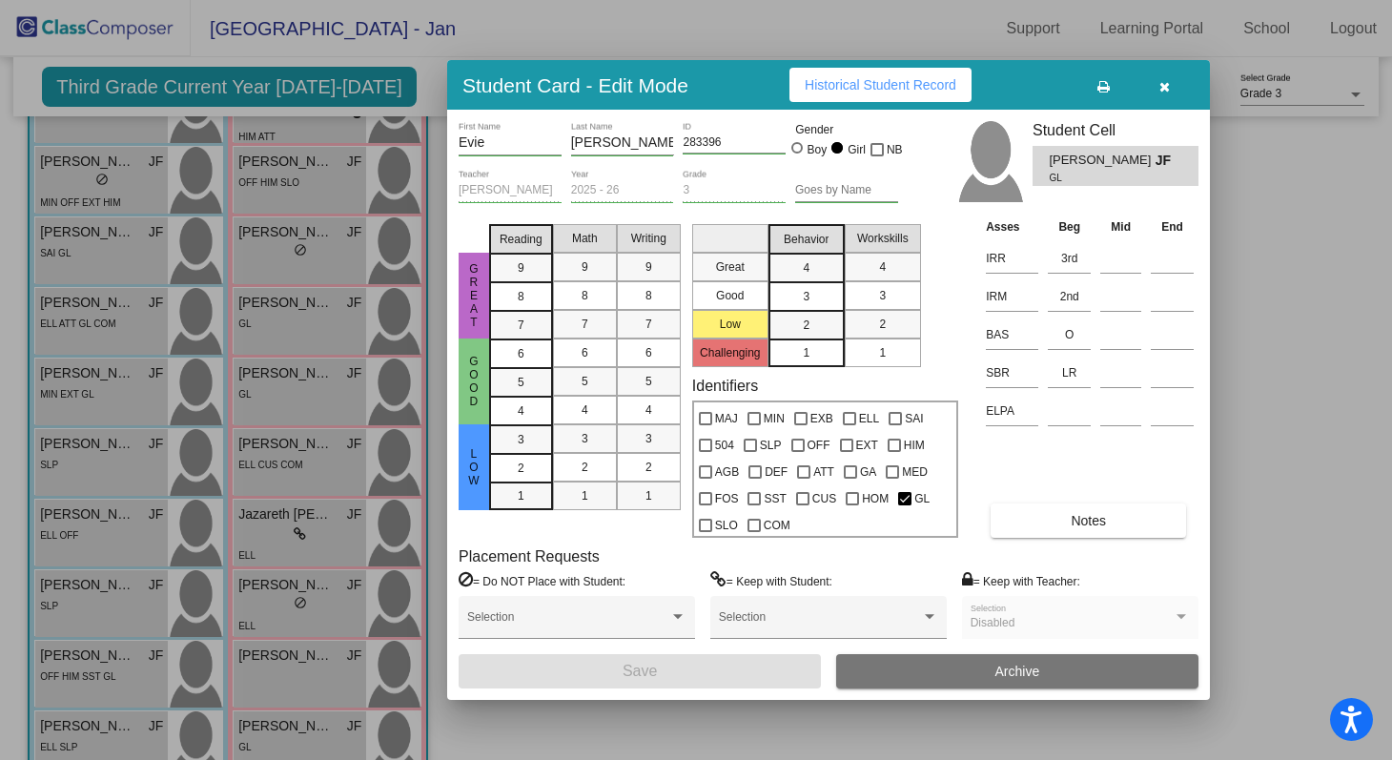
click at [1164, 84] on icon "button" at bounding box center [1164, 86] width 10 height 13
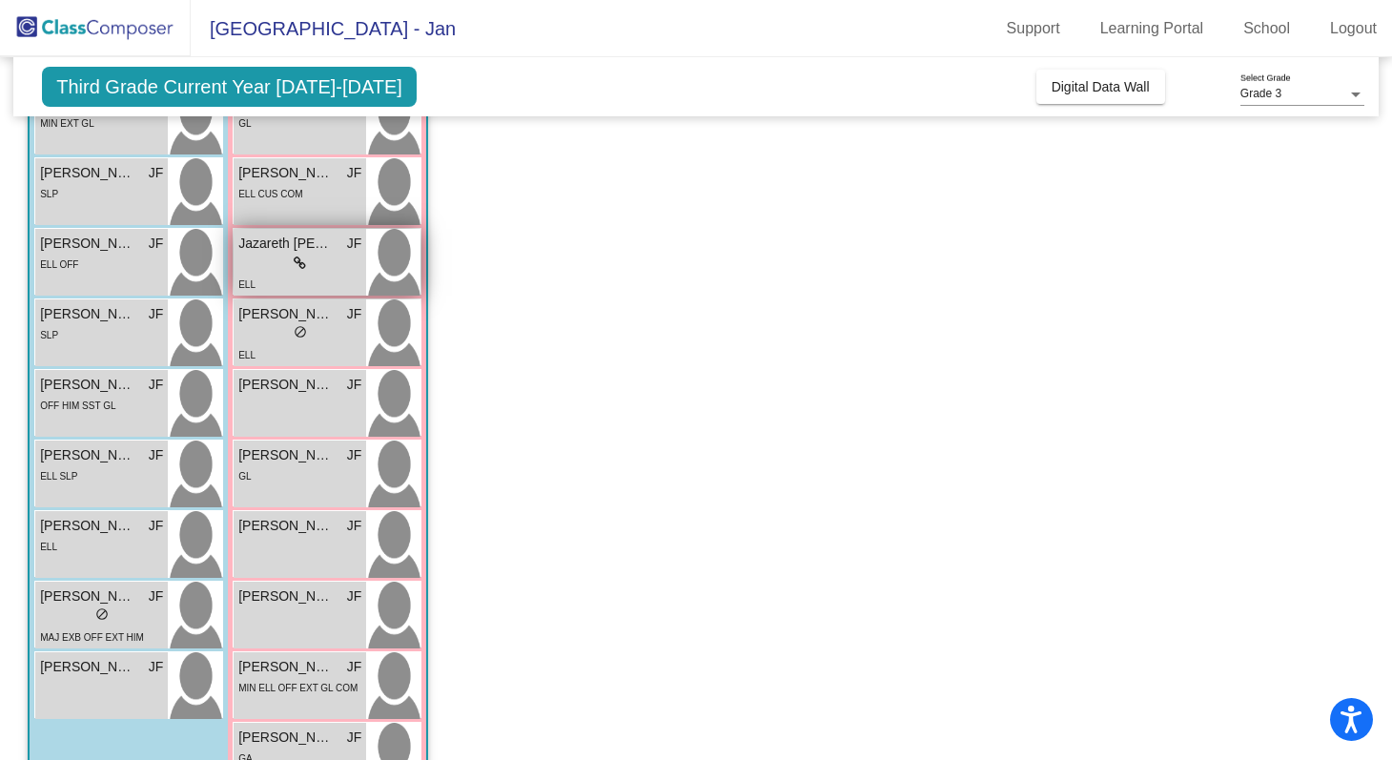
scroll to position [544, 0]
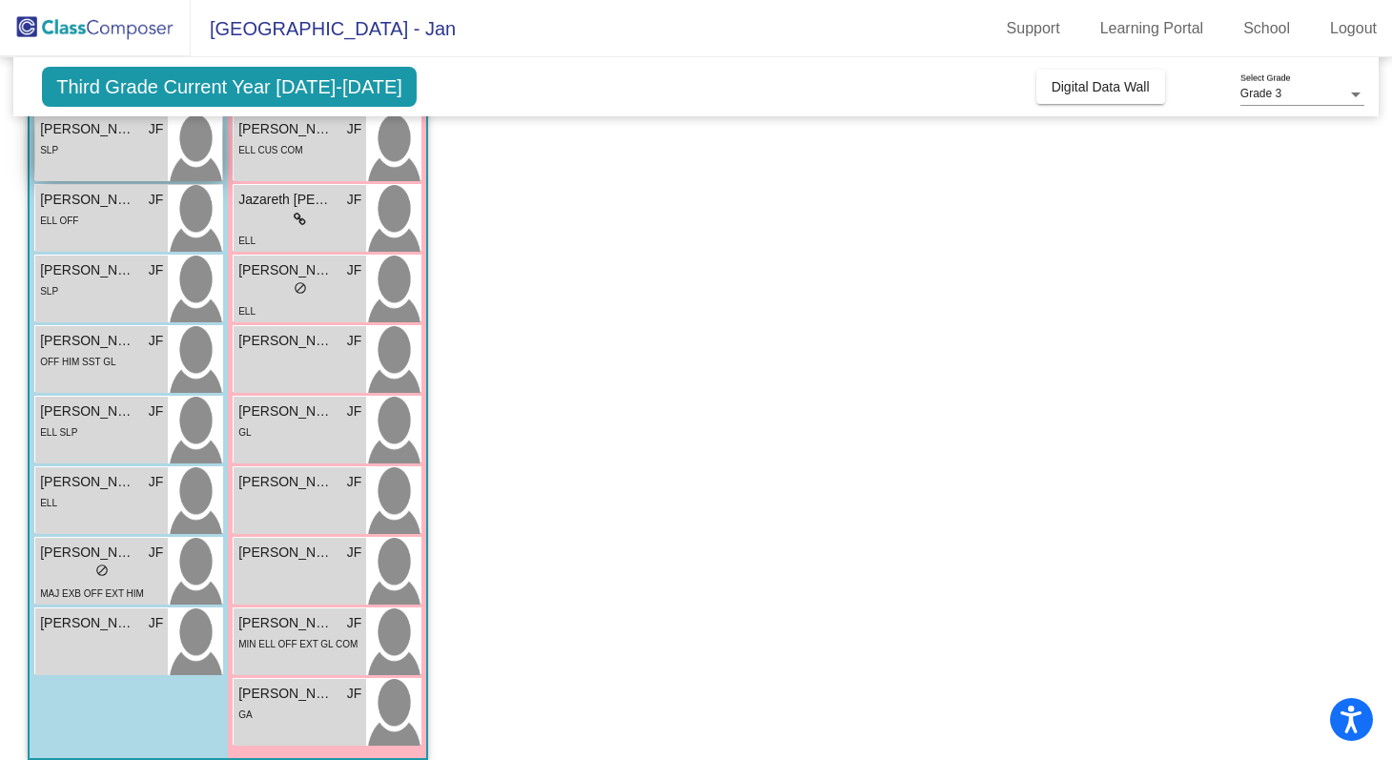
click at [65, 165] on div "Isaiah Harris JF lock do_not_disturb_alt SLP" at bounding box center [101, 147] width 133 height 67
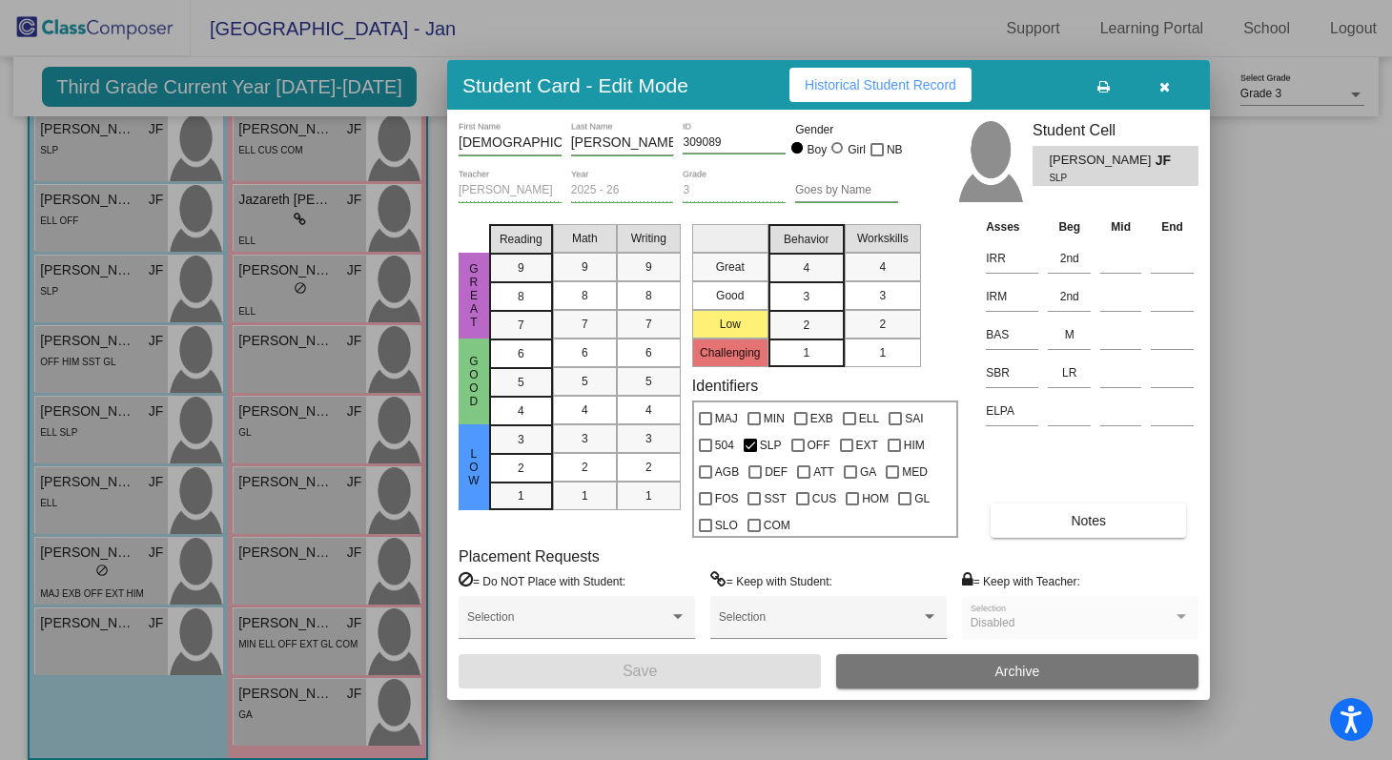
click at [1165, 87] on icon "button" at bounding box center [1164, 86] width 10 height 13
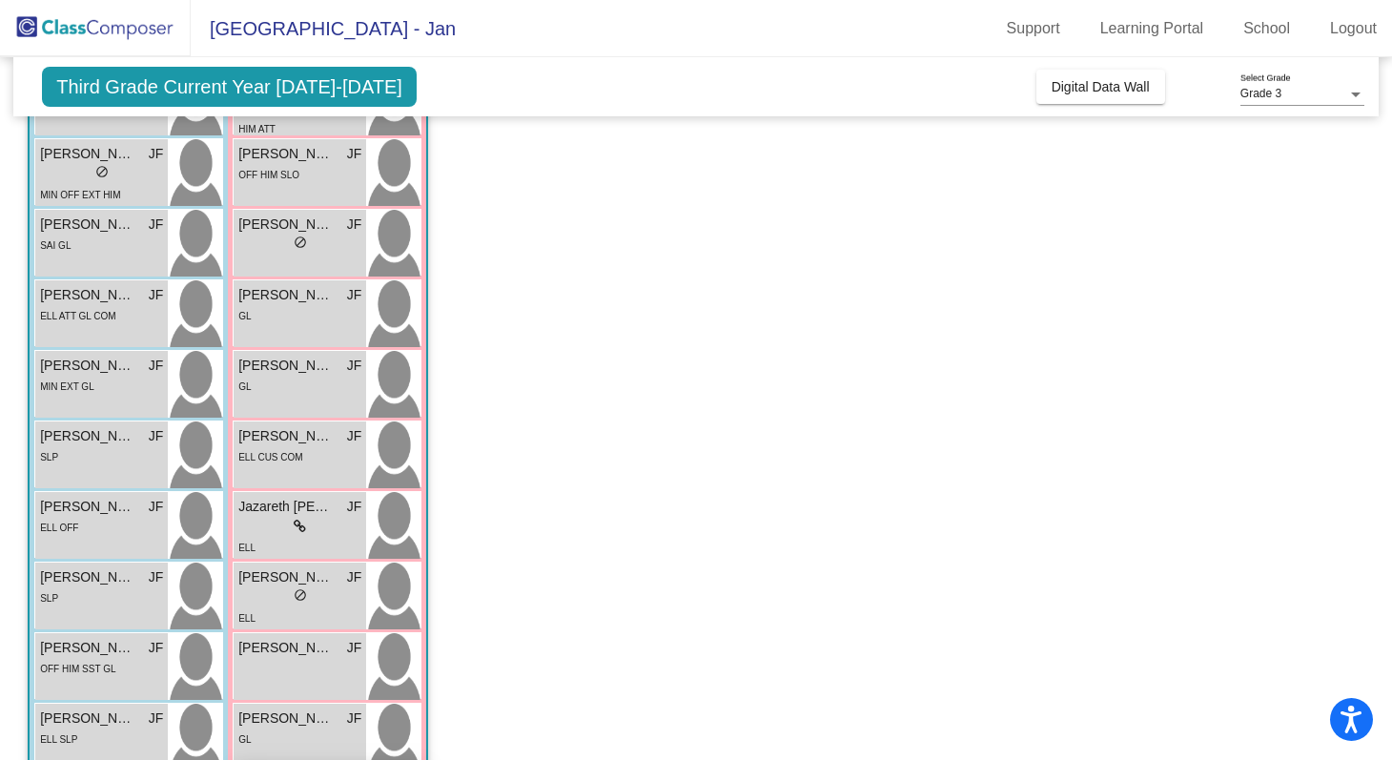
scroll to position [264, 0]
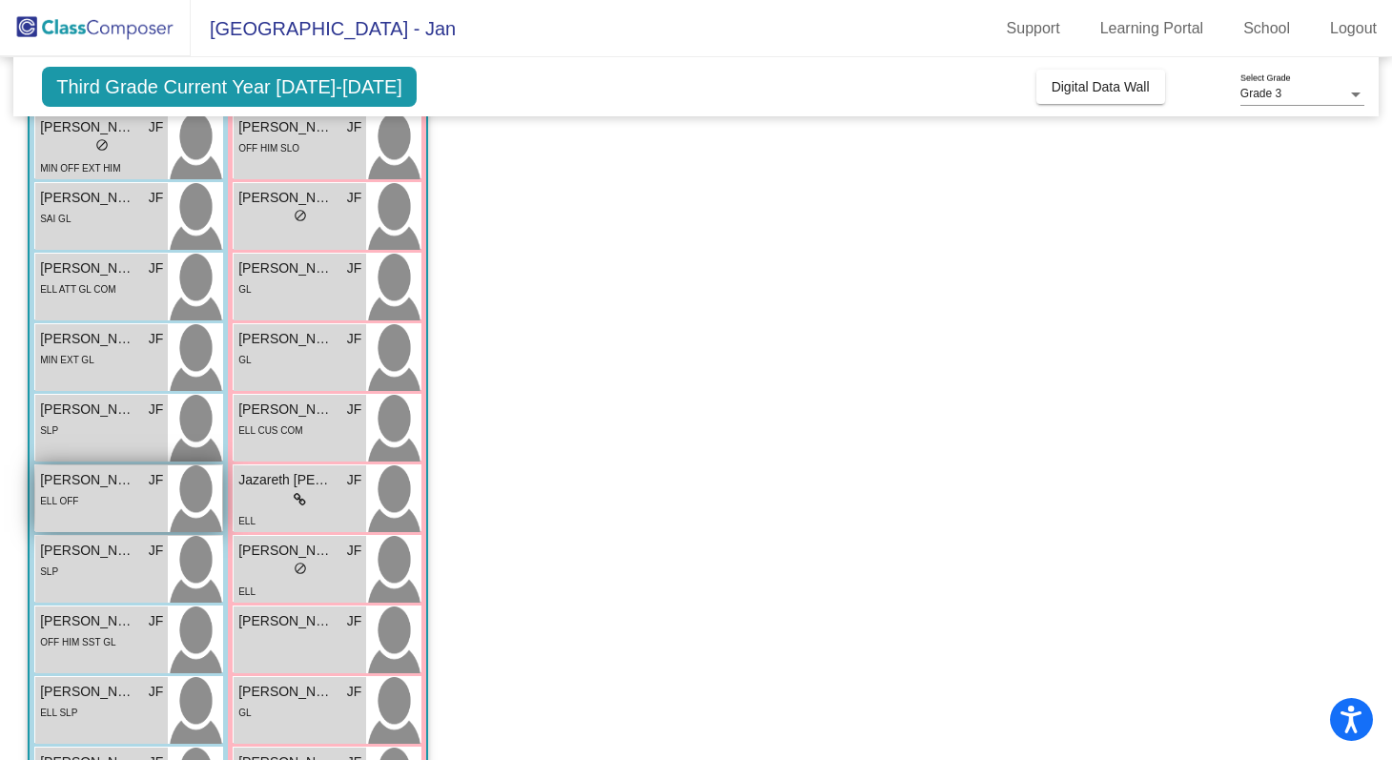
click at [68, 488] on span "Jordan Juarez" at bounding box center [87, 480] width 95 height 20
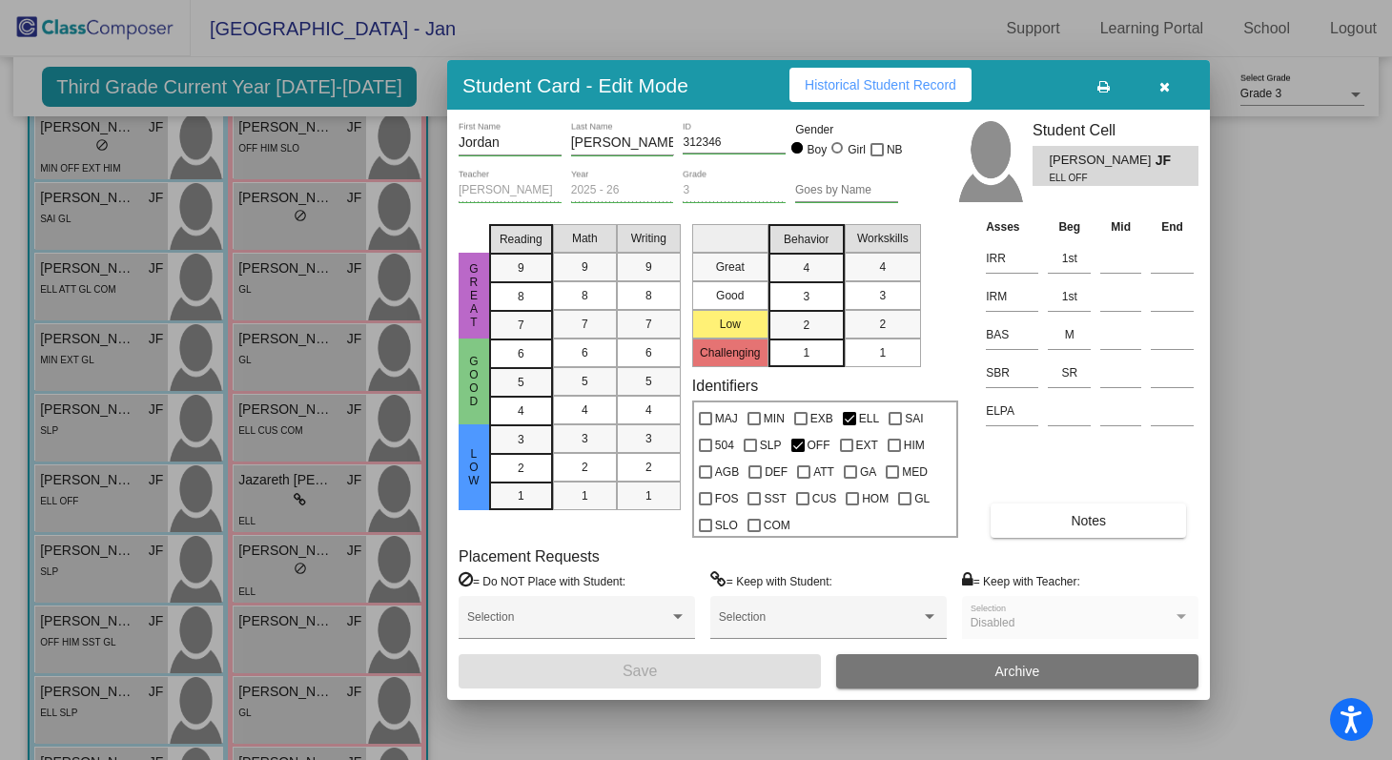
click at [1173, 84] on button "button" at bounding box center [1164, 85] width 61 height 34
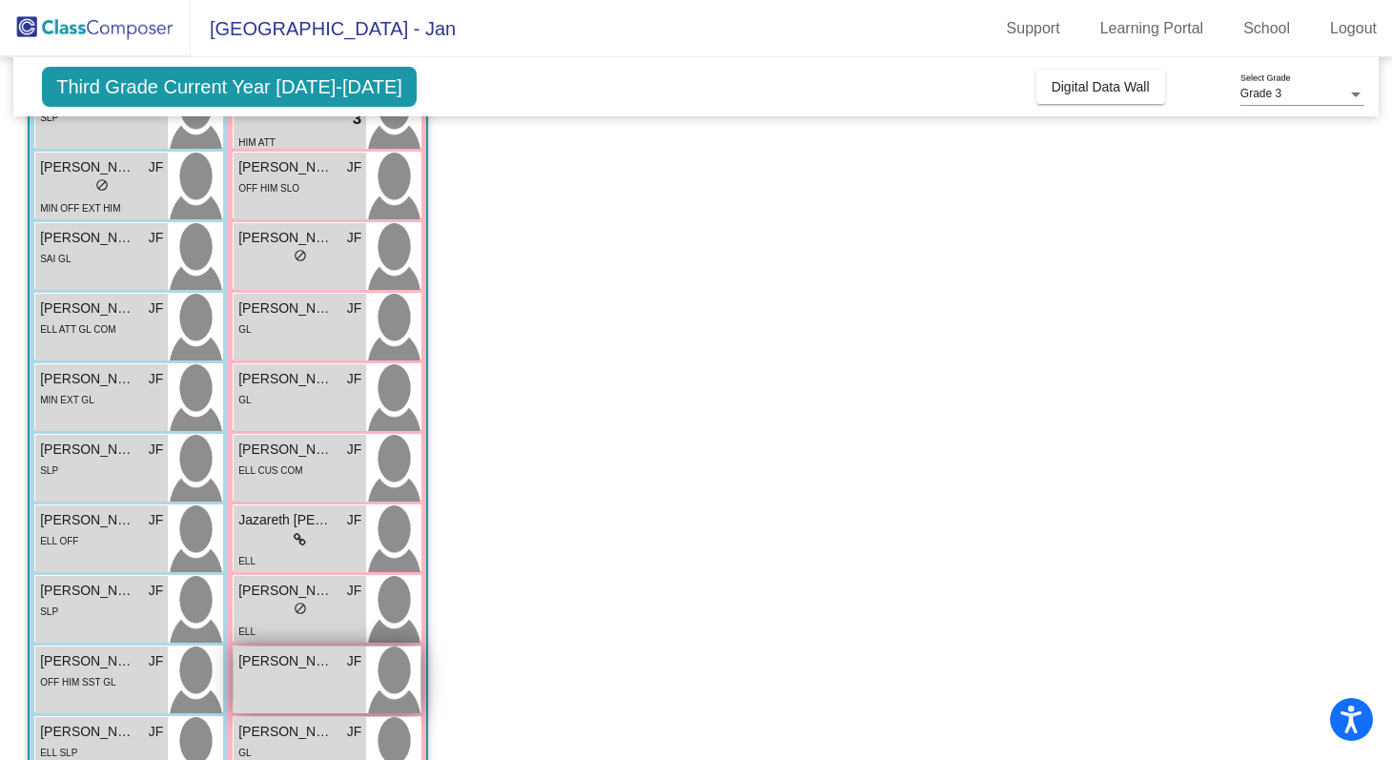
scroll to position [190, 0]
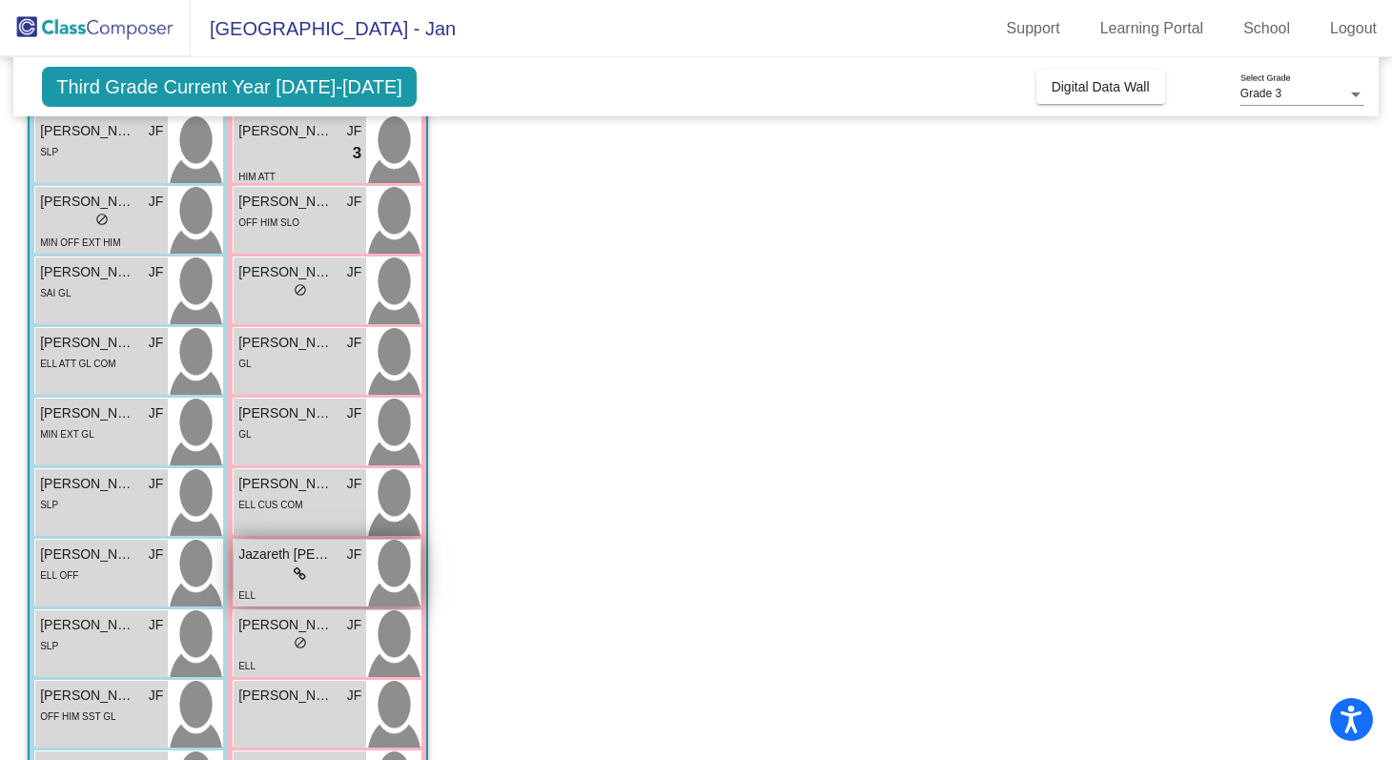
click at [278, 573] on div "lock do_not_disturb_alt" at bounding box center [299, 574] width 123 height 20
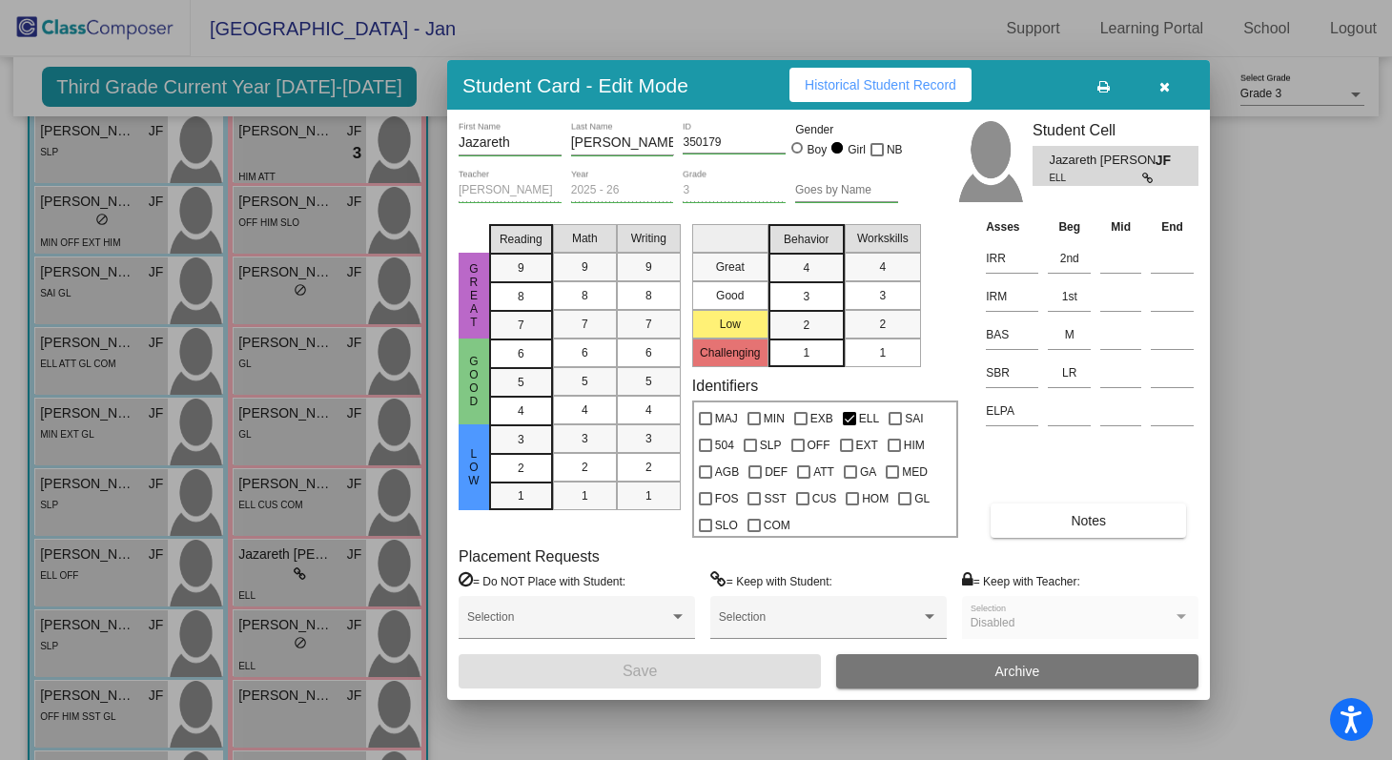
click at [1160, 93] on button "button" at bounding box center [1164, 85] width 61 height 34
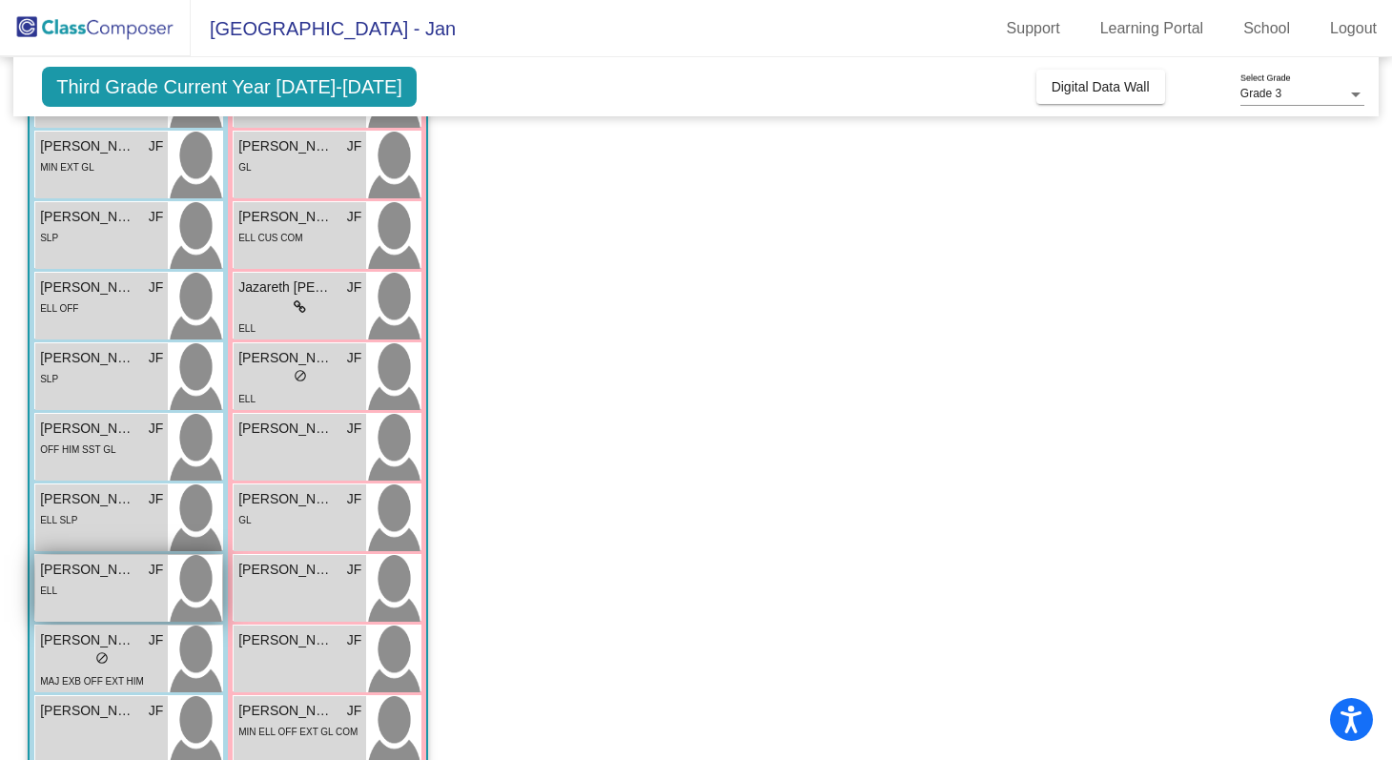
scroll to position [456, 0]
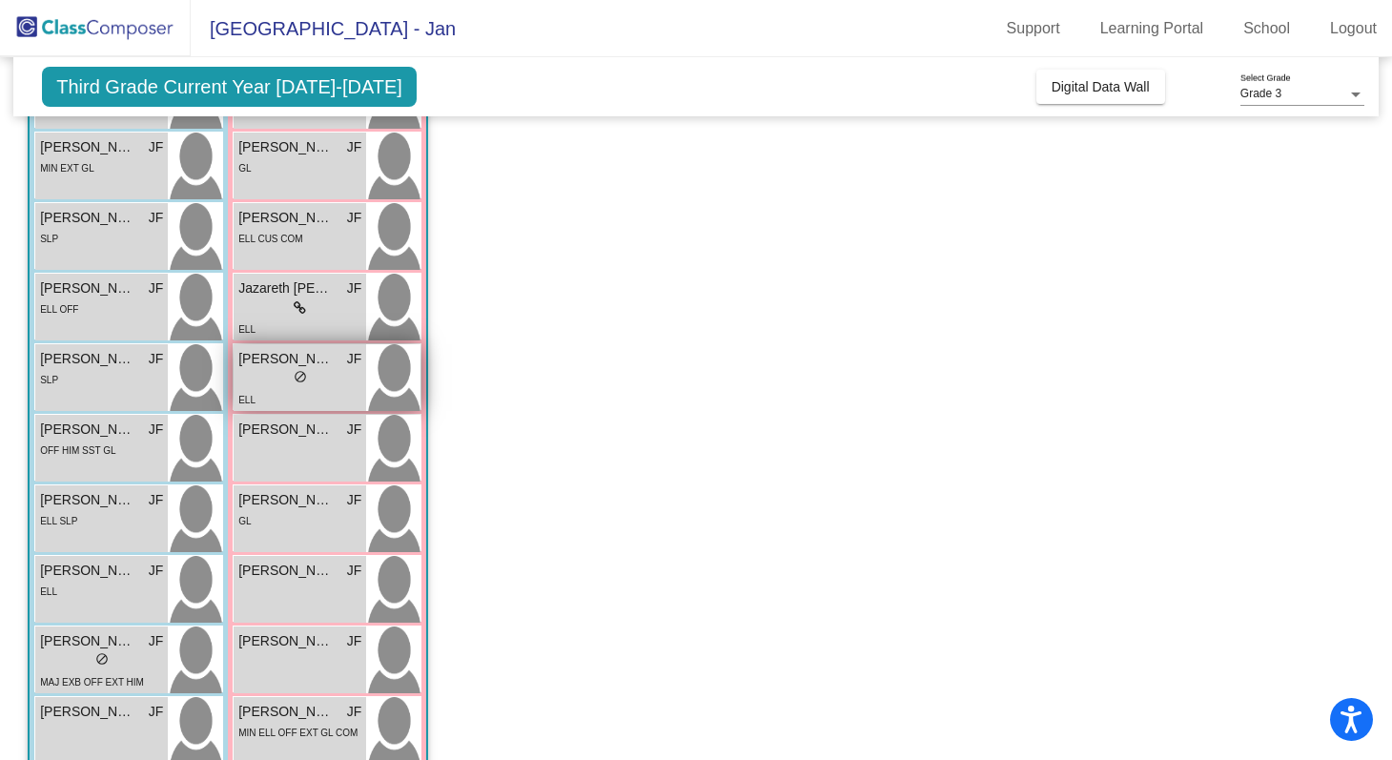
click at [264, 384] on div "lock do_not_disturb_alt" at bounding box center [299, 379] width 123 height 20
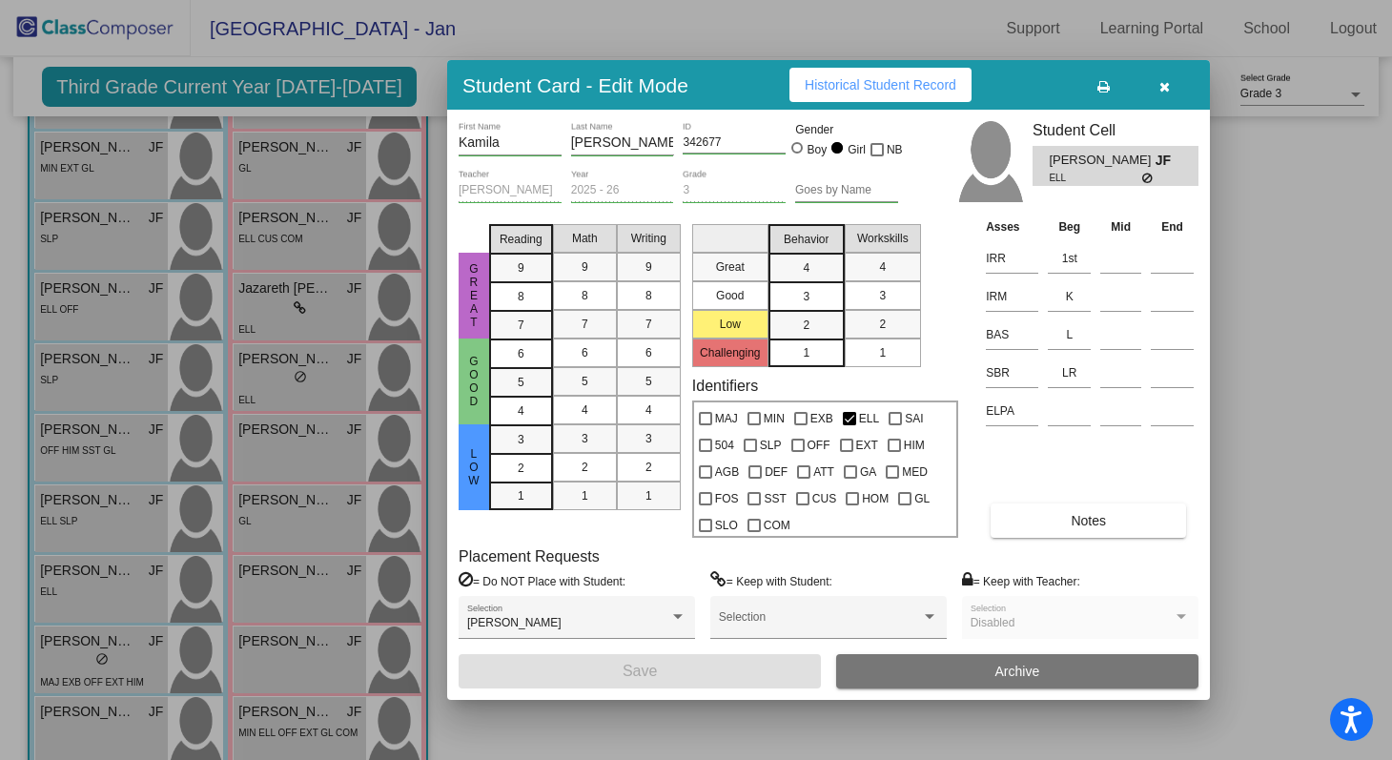
click at [1165, 80] on icon "button" at bounding box center [1164, 86] width 10 height 13
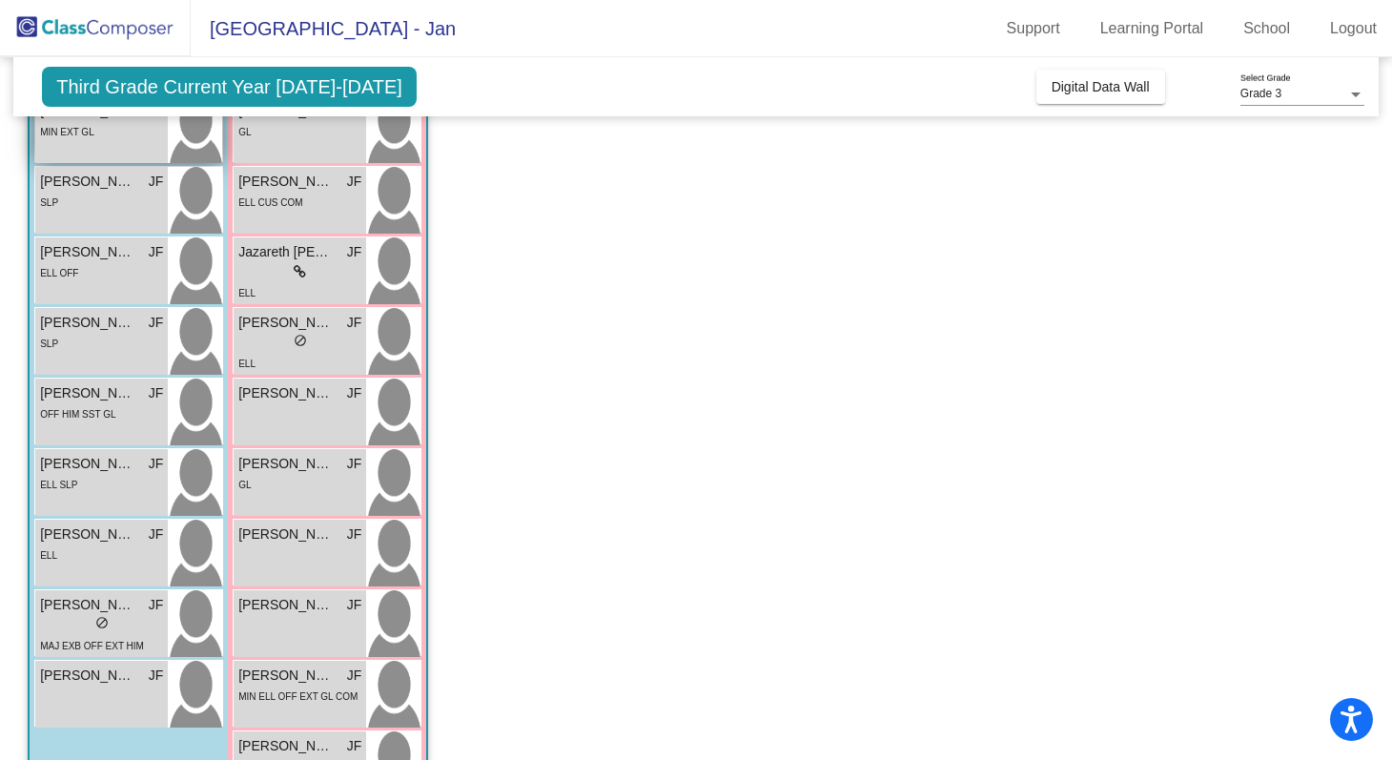
scroll to position [541, 0]
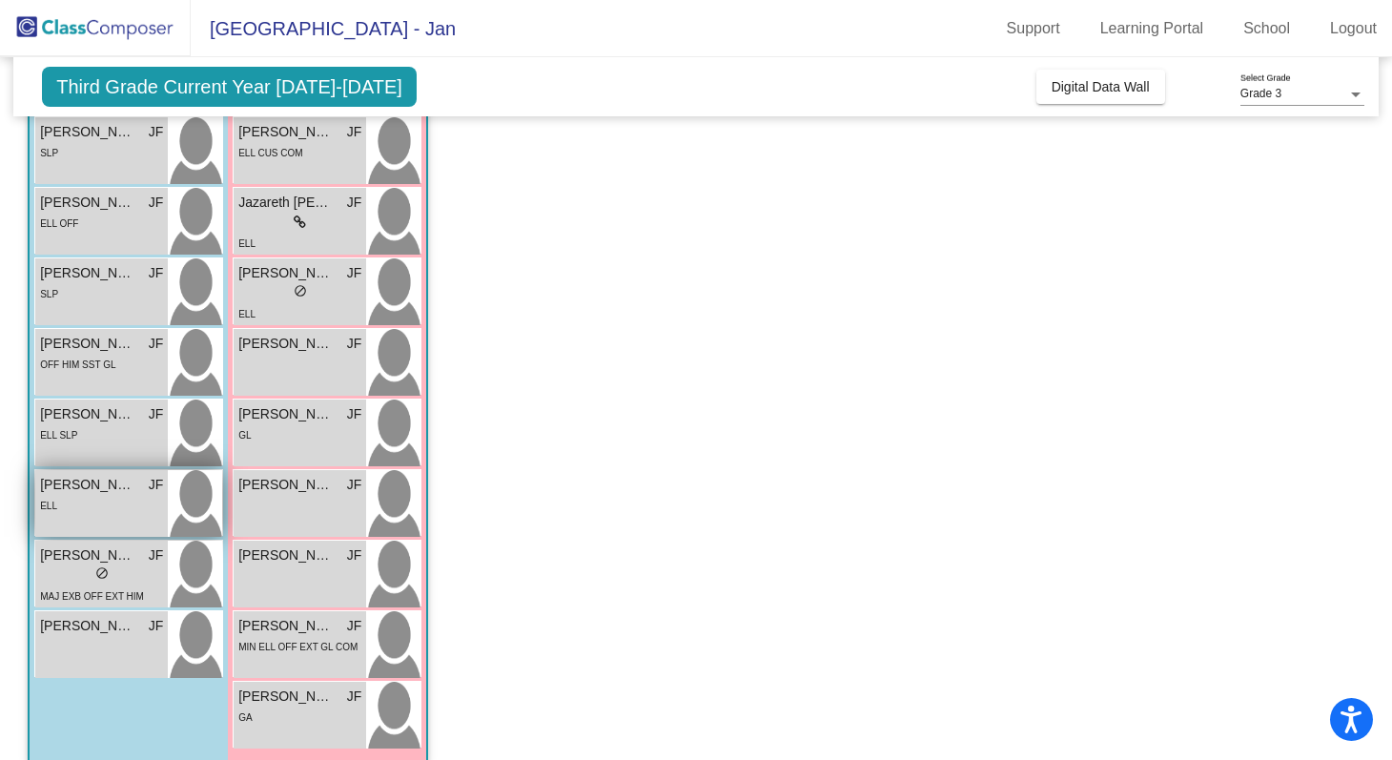
click at [98, 501] on div "ELL" at bounding box center [101, 505] width 123 height 20
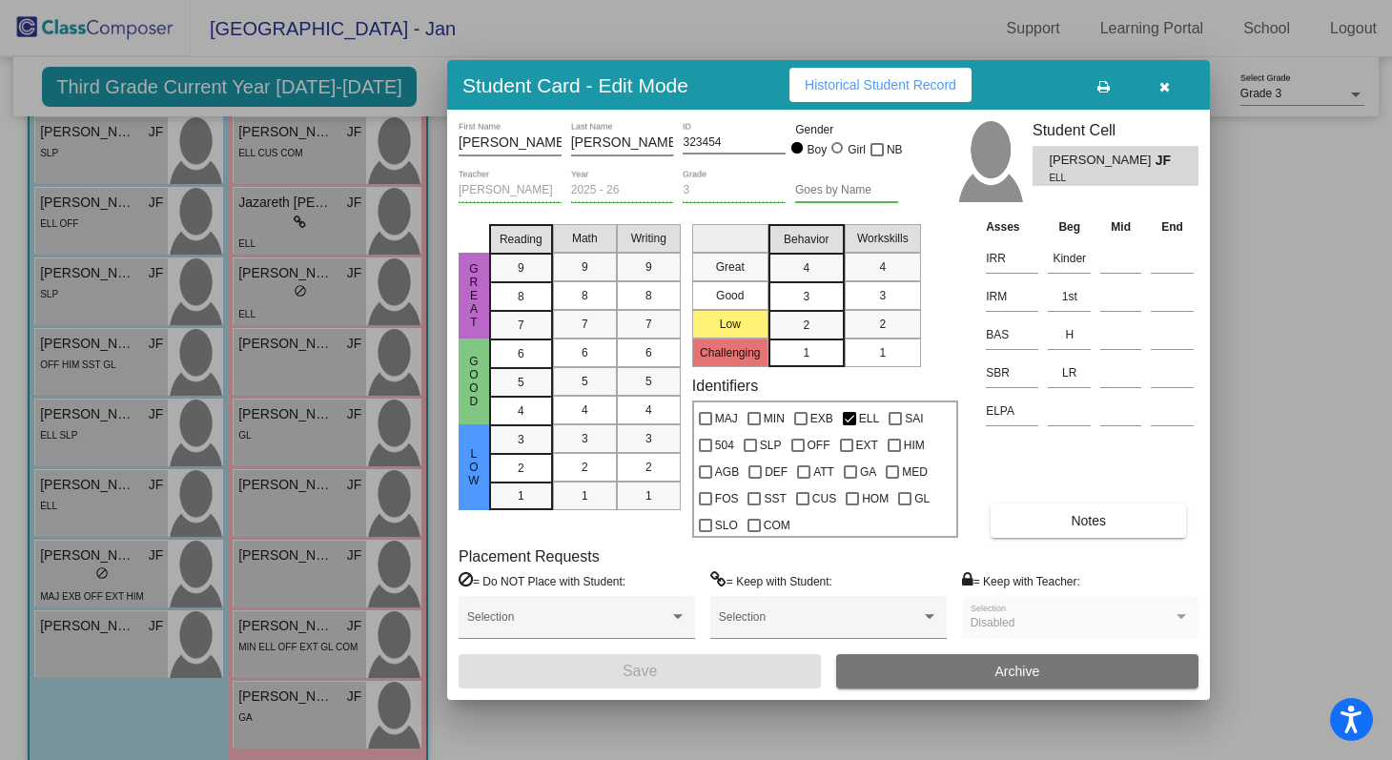
click at [1172, 84] on button "button" at bounding box center [1164, 85] width 61 height 34
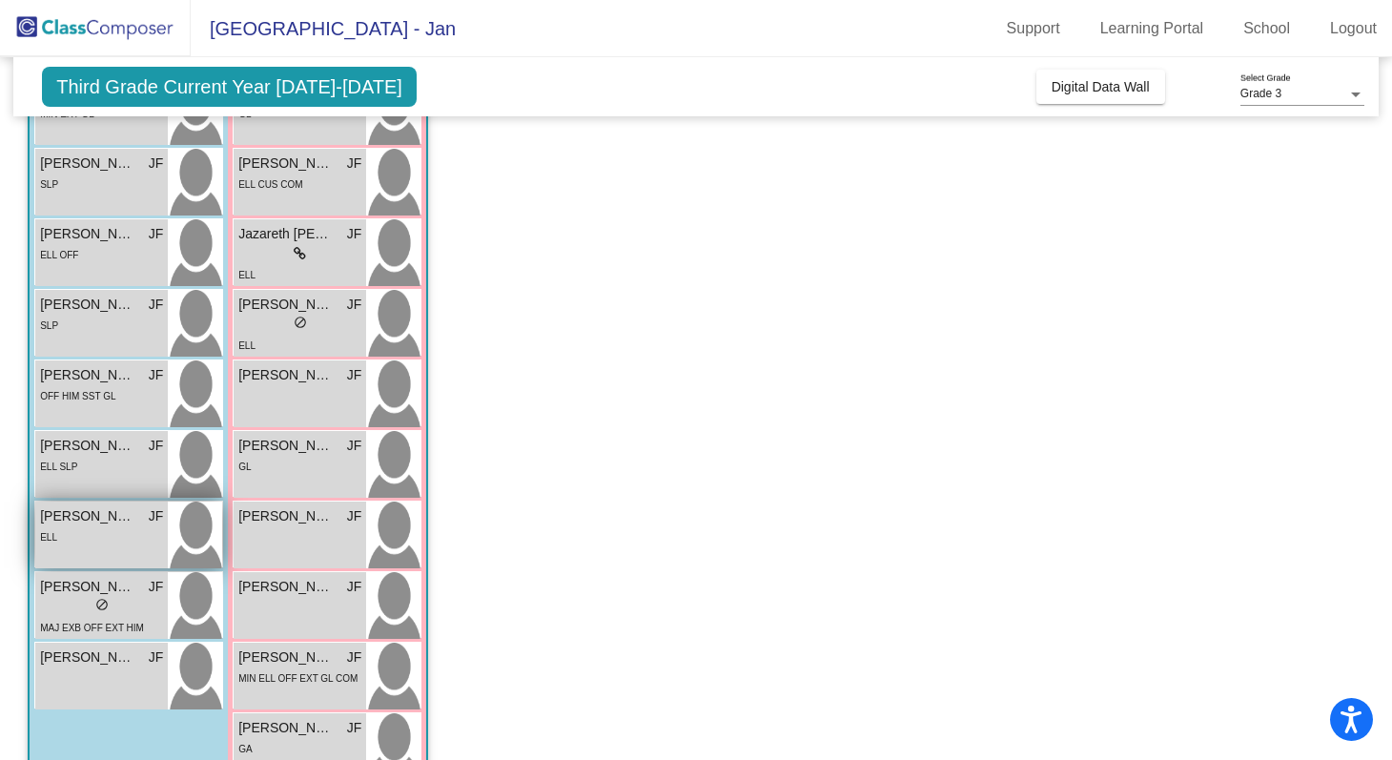
scroll to position [563, 0]
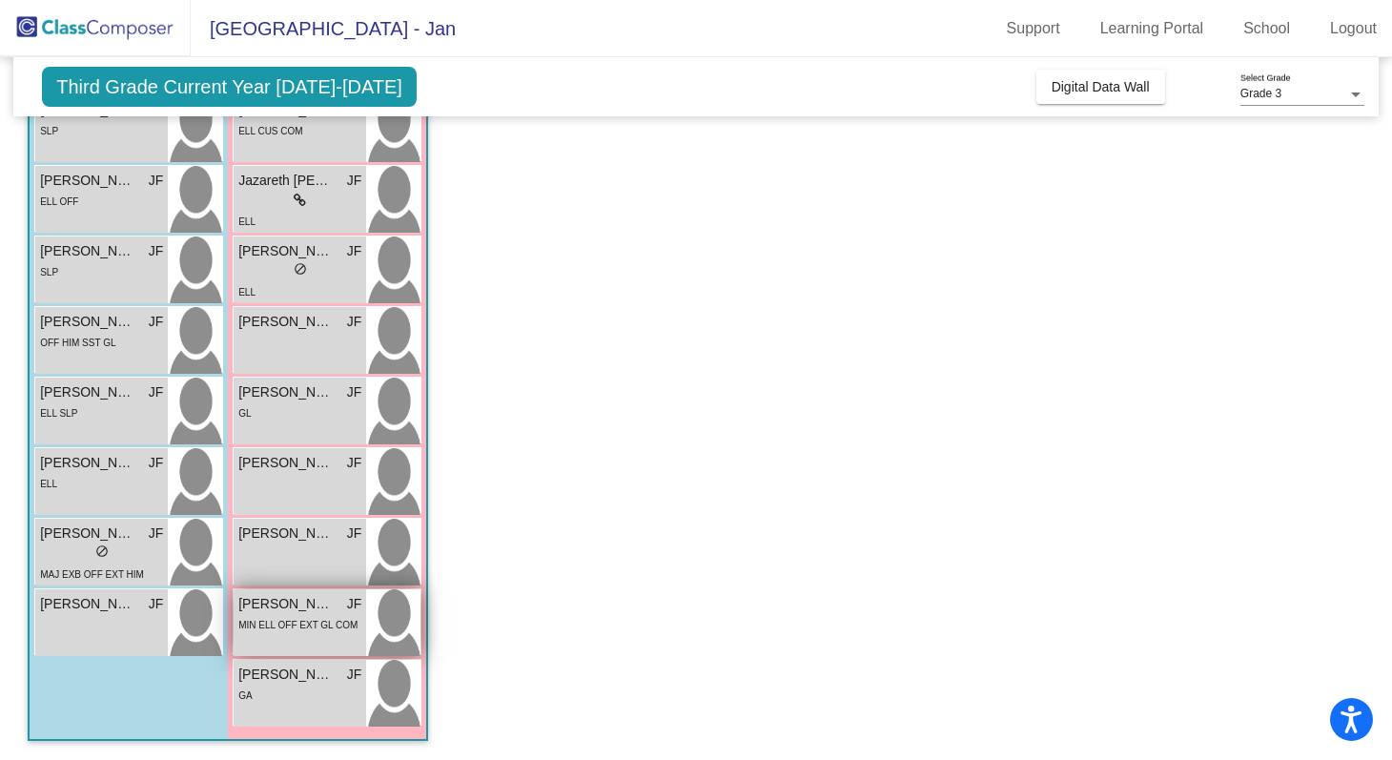
click at [313, 623] on span "MIN ELL OFF EXT GL COM" at bounding box center [297, 625] width 119 height 10
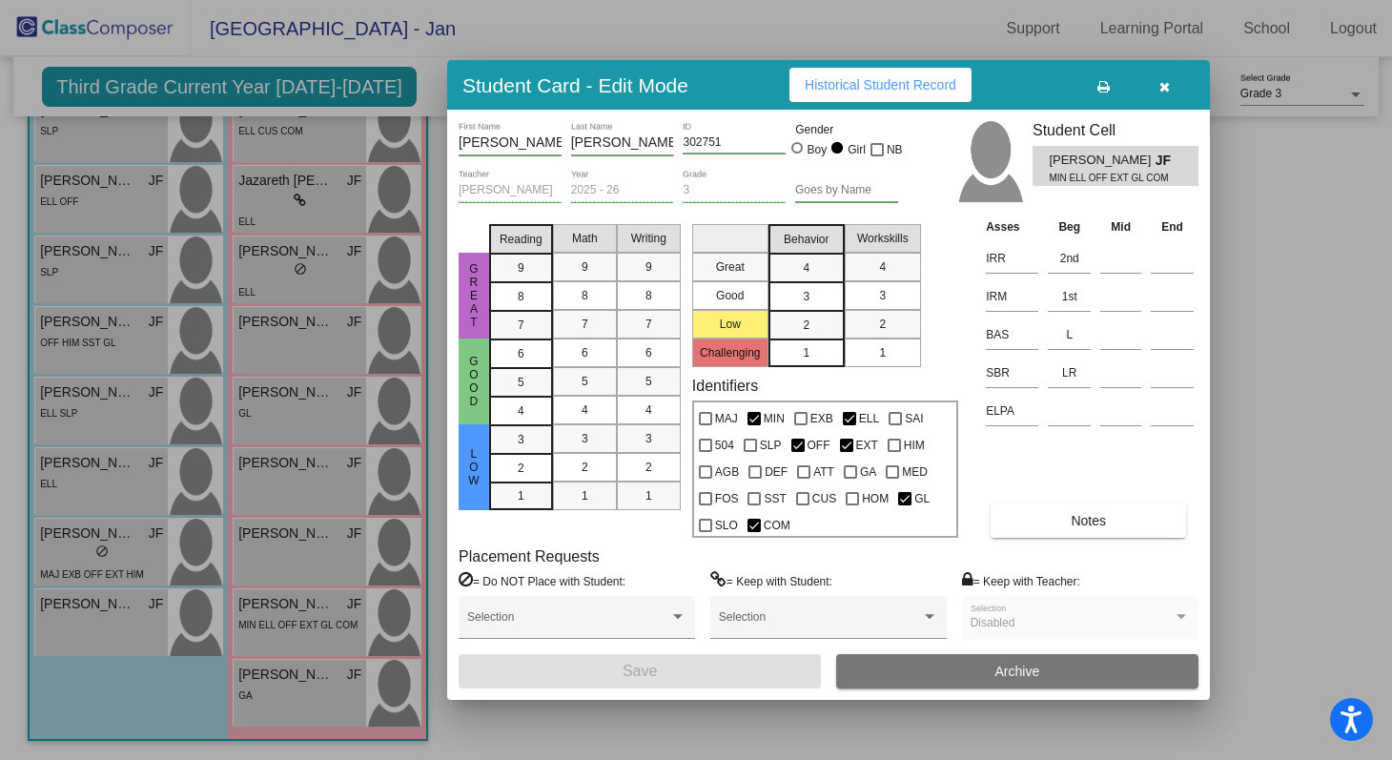
click at [1165, 90] on icon "button" at bounding box center [1164, 86] width 10 height 13
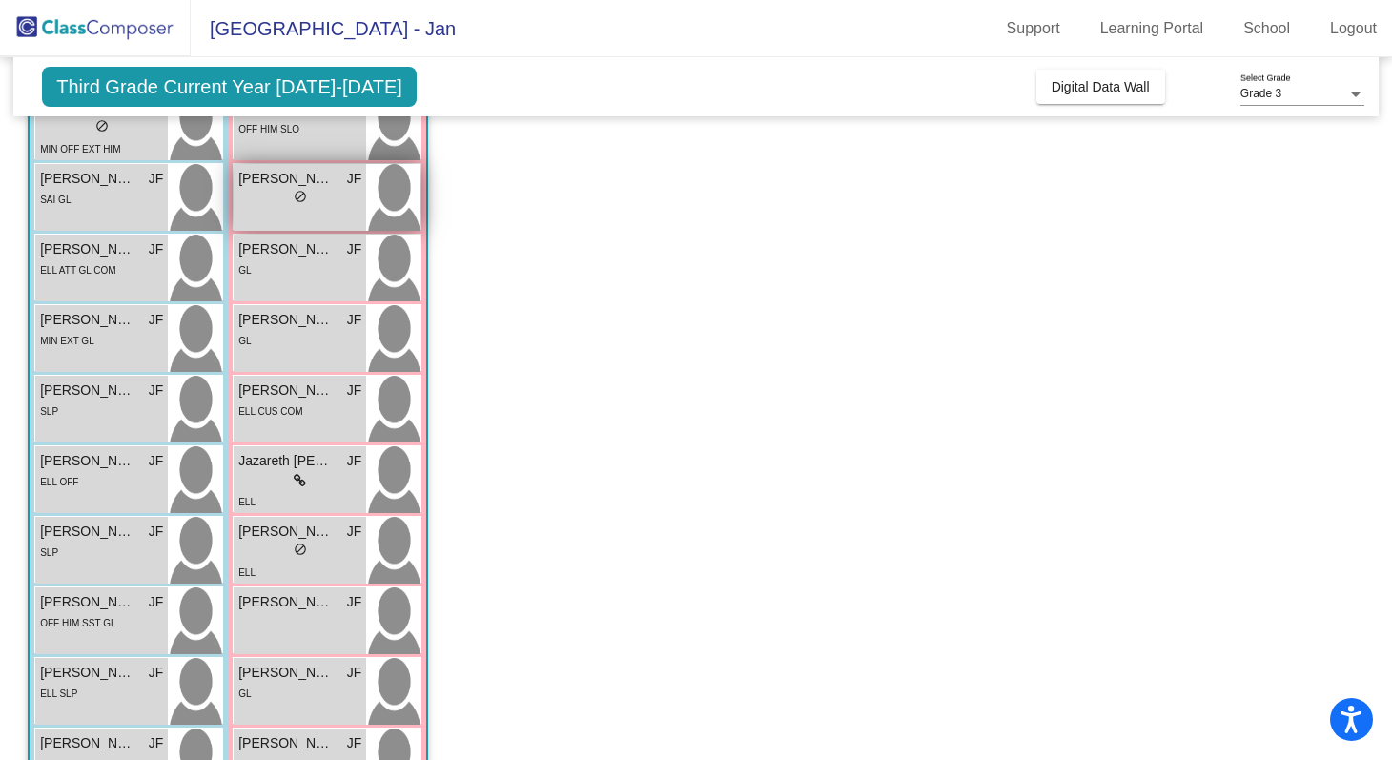
scroll to position [284, 0]
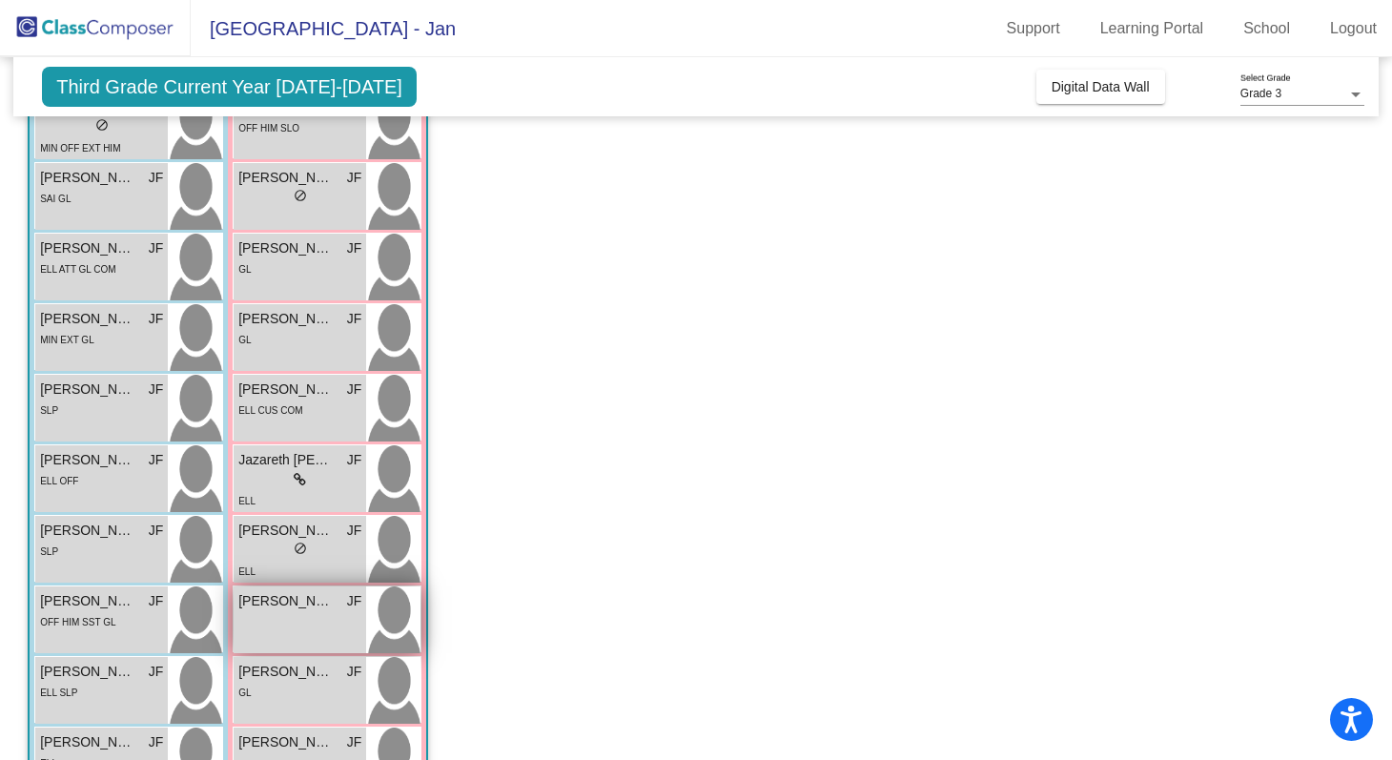
click at [282, 611] on div "Lailah Rodriguez JF lock do_not_disturb_alt" at bounding box center [300, 619] width 133 height 67
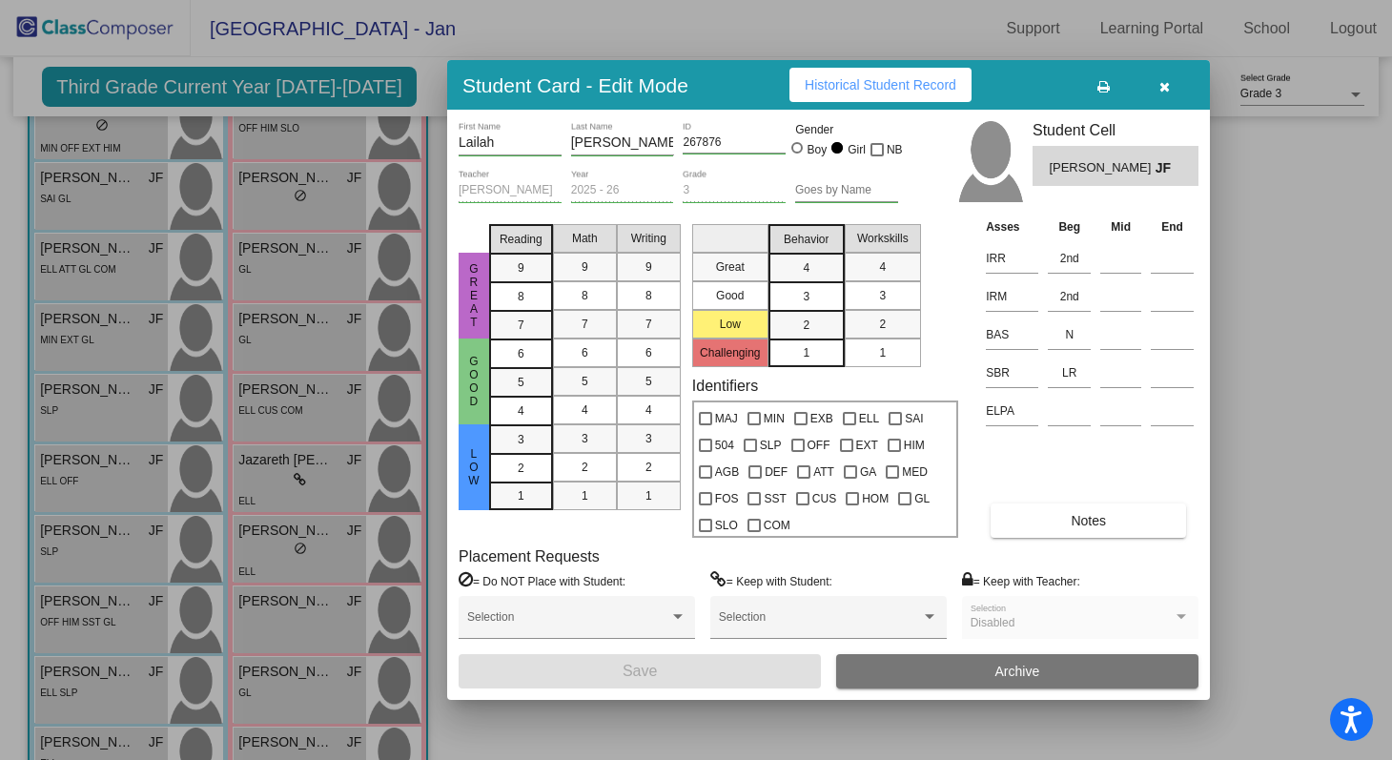
click at [1160, 85] on icon "button" at bounding box center [1164, 86] width 10 height 13
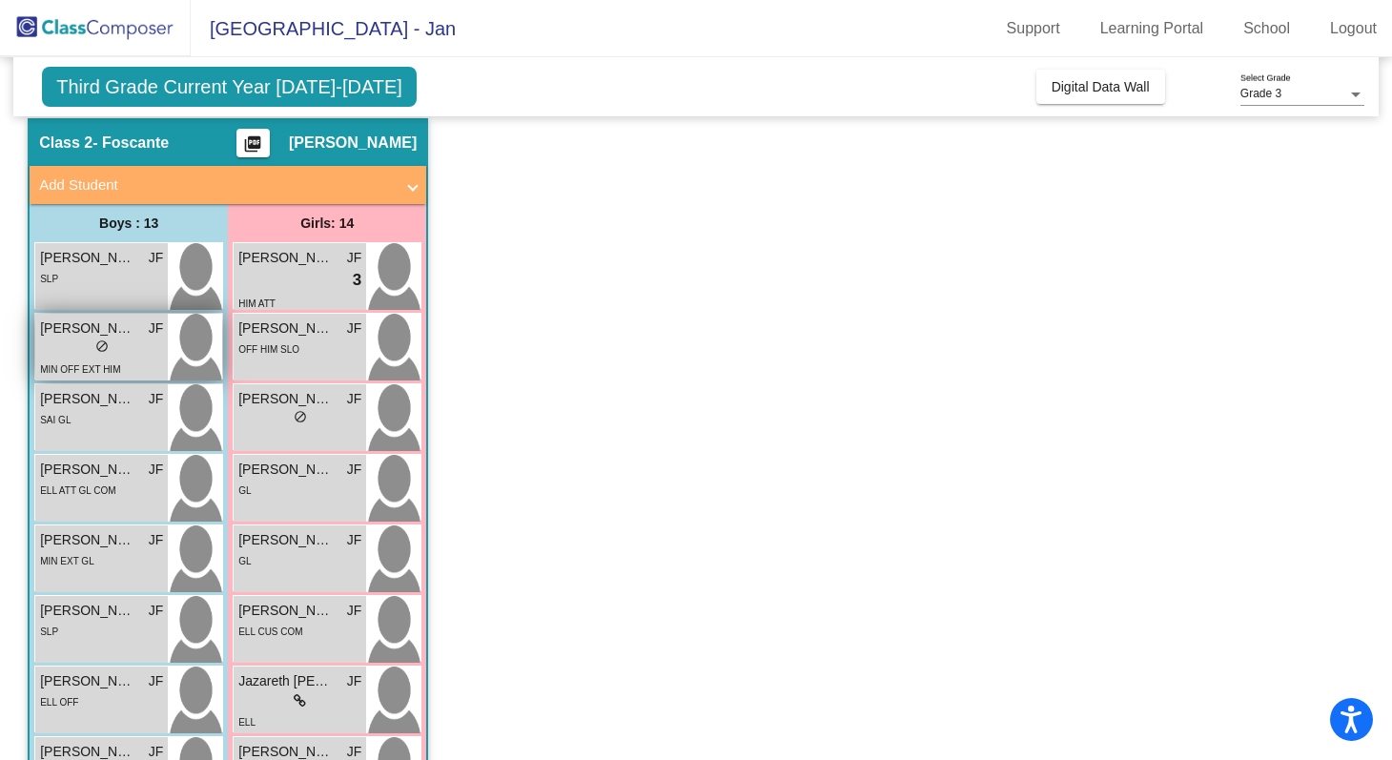
scroll to position [27, 0]
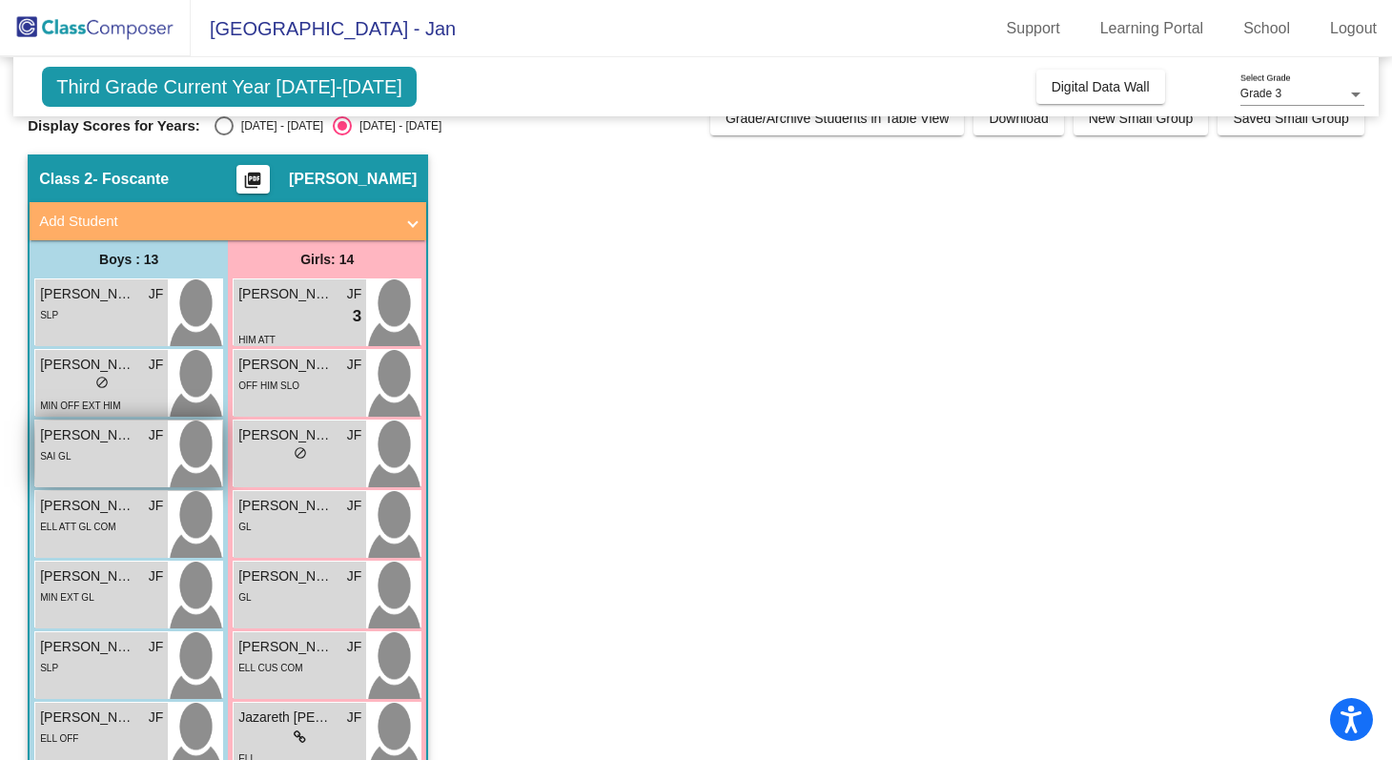
click at [93, 457] on div "SAI GL" at bounding box center [101, 455] width 123 height 20
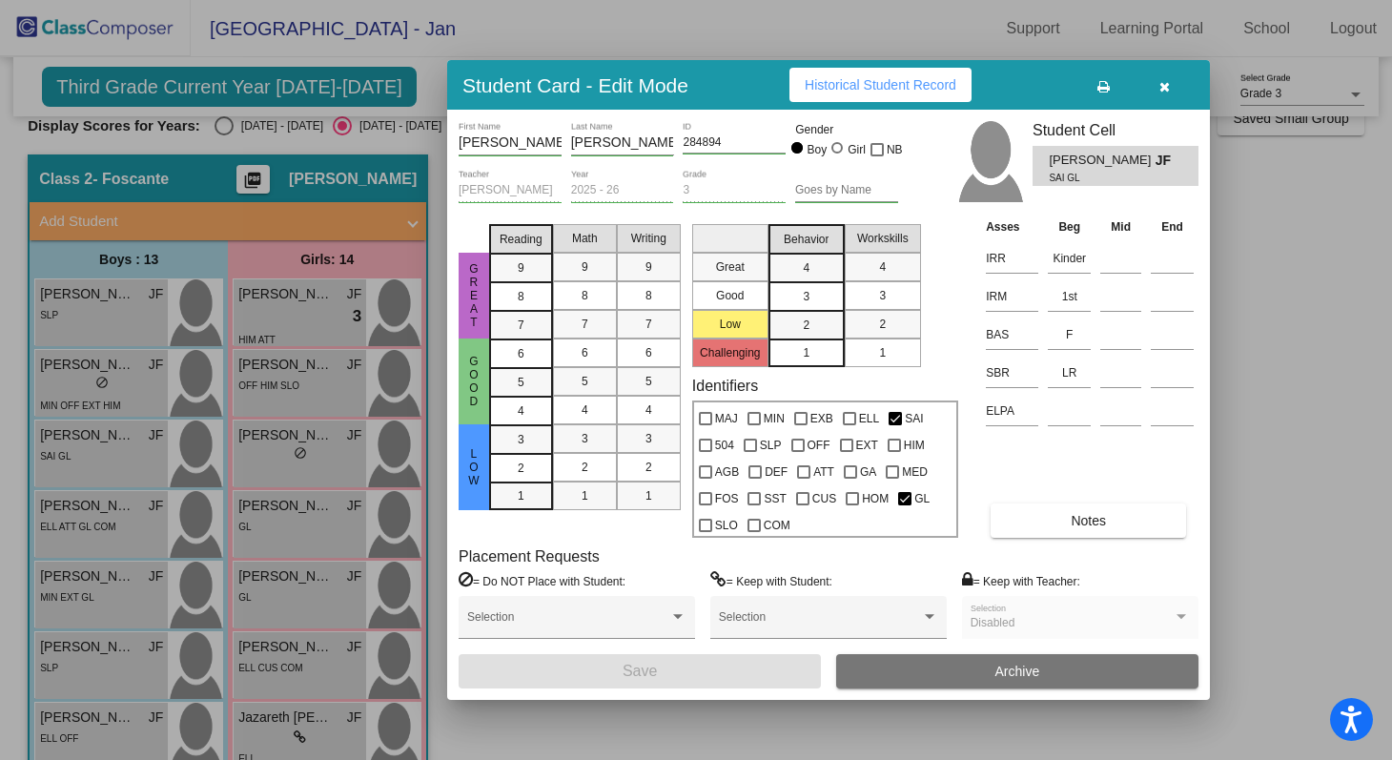
scroll to position [0, 0]
click at [1157, 86] on button "button" at bounding box center [1164, 85] width 61 height 34
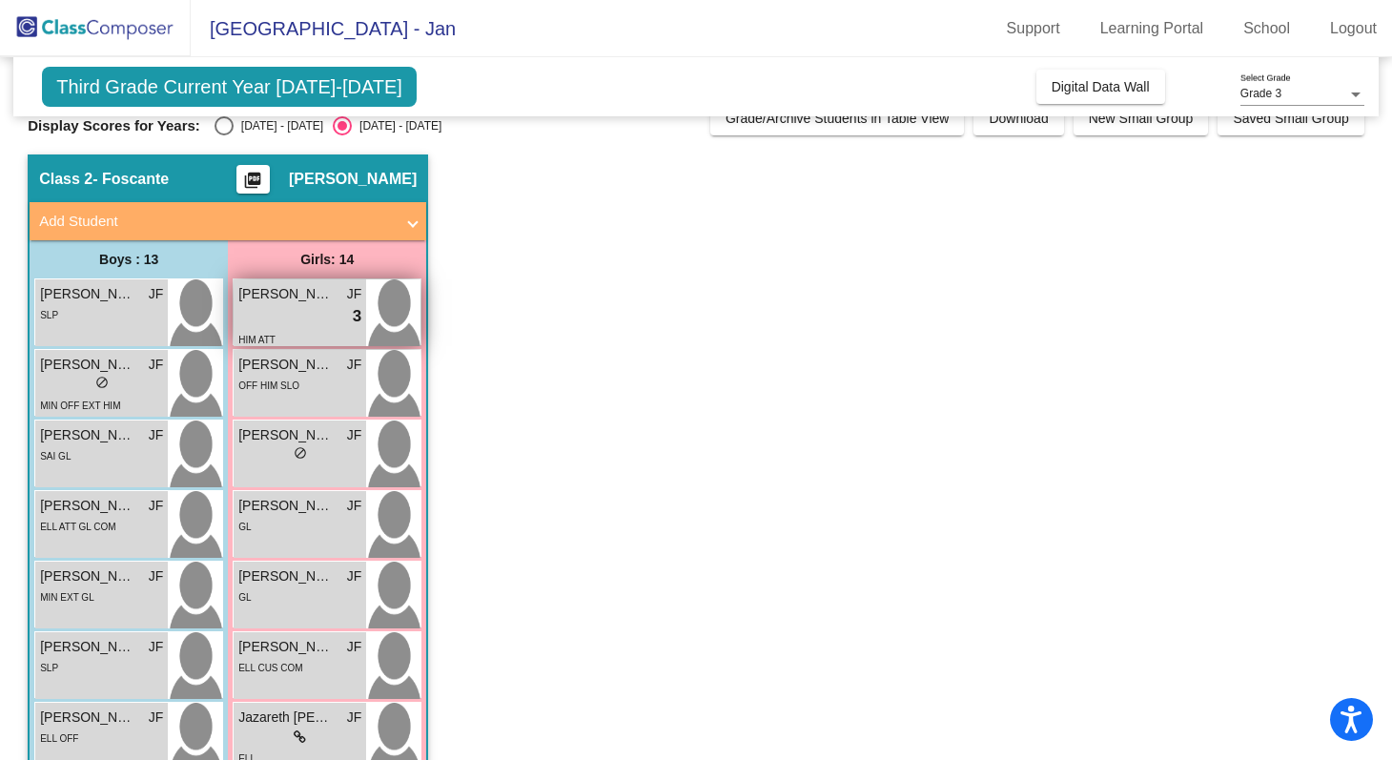
click at [321, 314] on div "lock do_not_disturb_alt 3" at bounding box center [299, 316] width 123 height 25
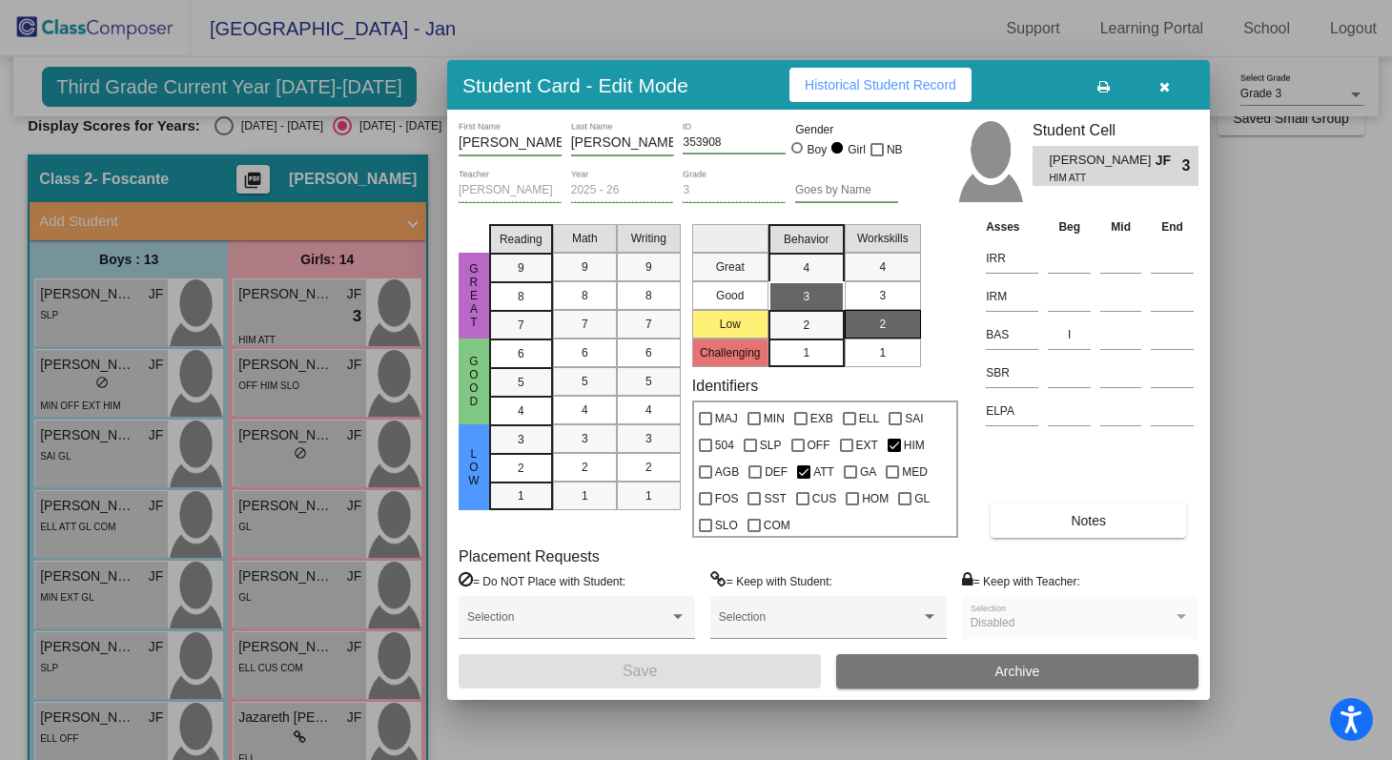
click at [1172, 92] on button "button" at bounding box center [1164, 85] width 61 height 34
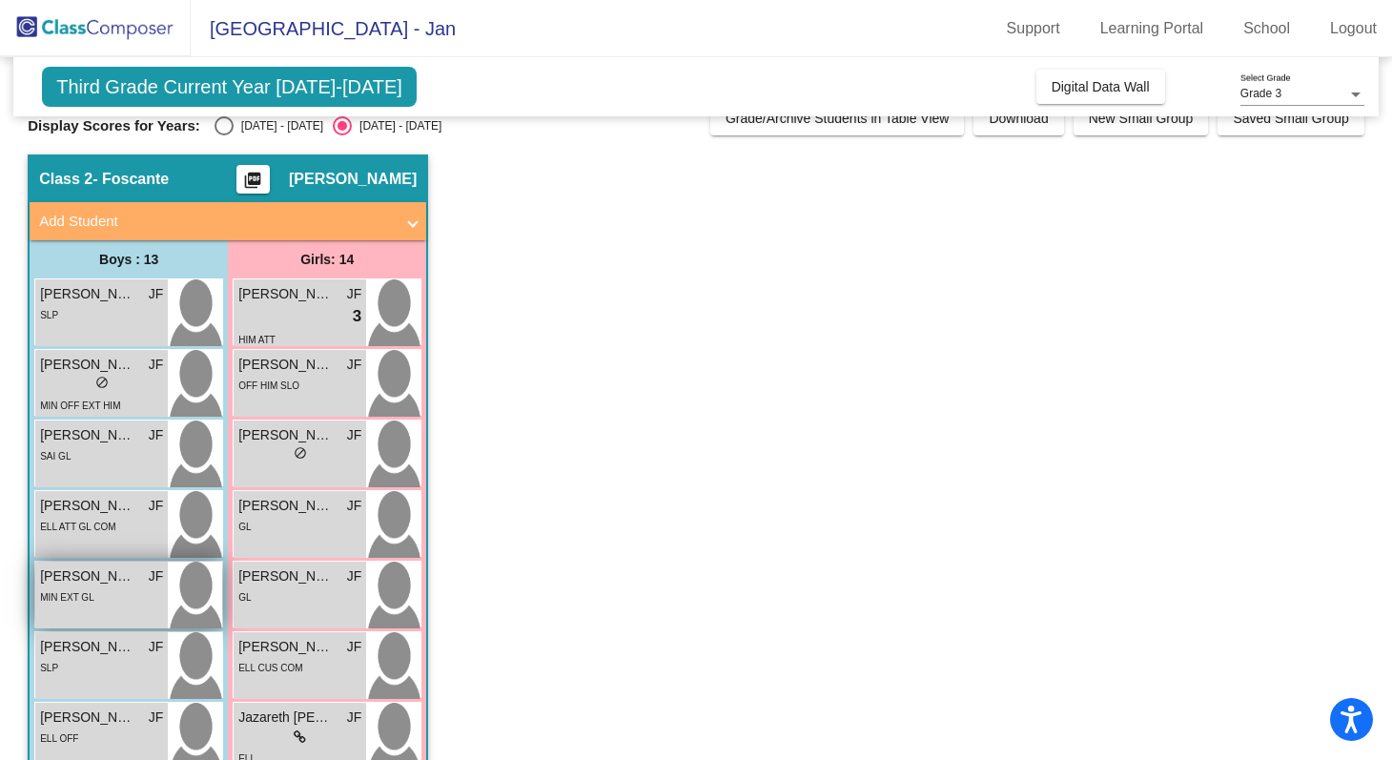
click at [107, 617] on div "Isaac Soto JF lock do_not_disturb_alt MIN EXT GL" at bounding box center [101, 595] width 133 height 67
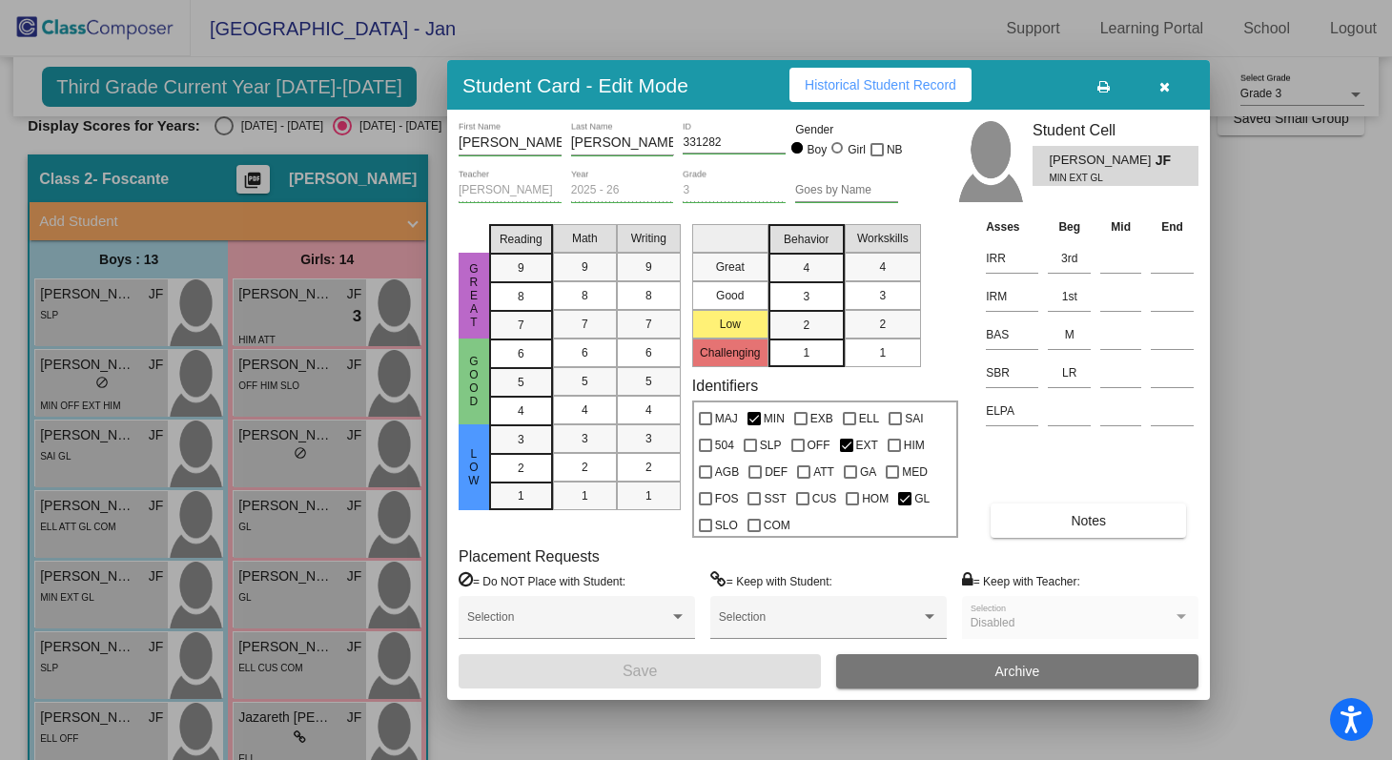
click at [1161, 94] on button "button" at bounding box center [1164, 85] width 61 height 34
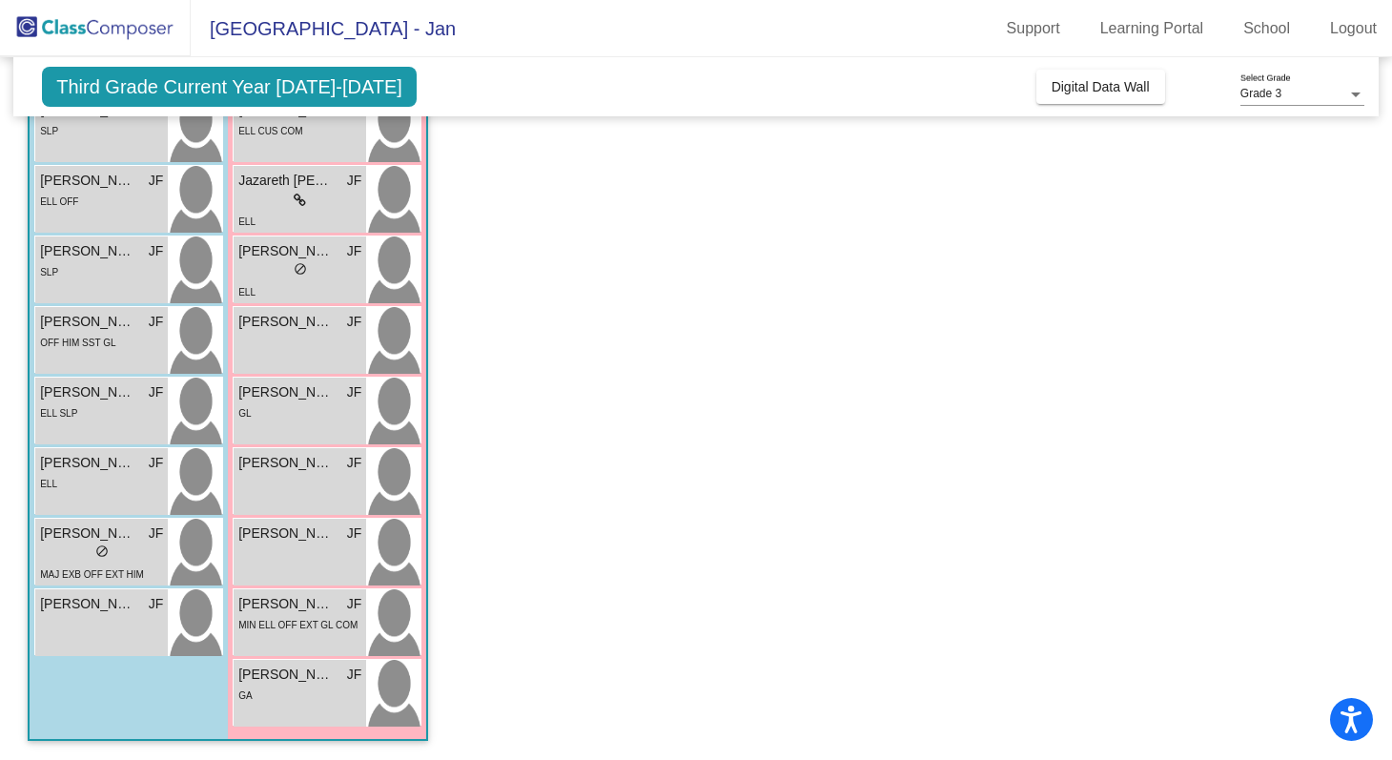
scroll to position [560, 0]
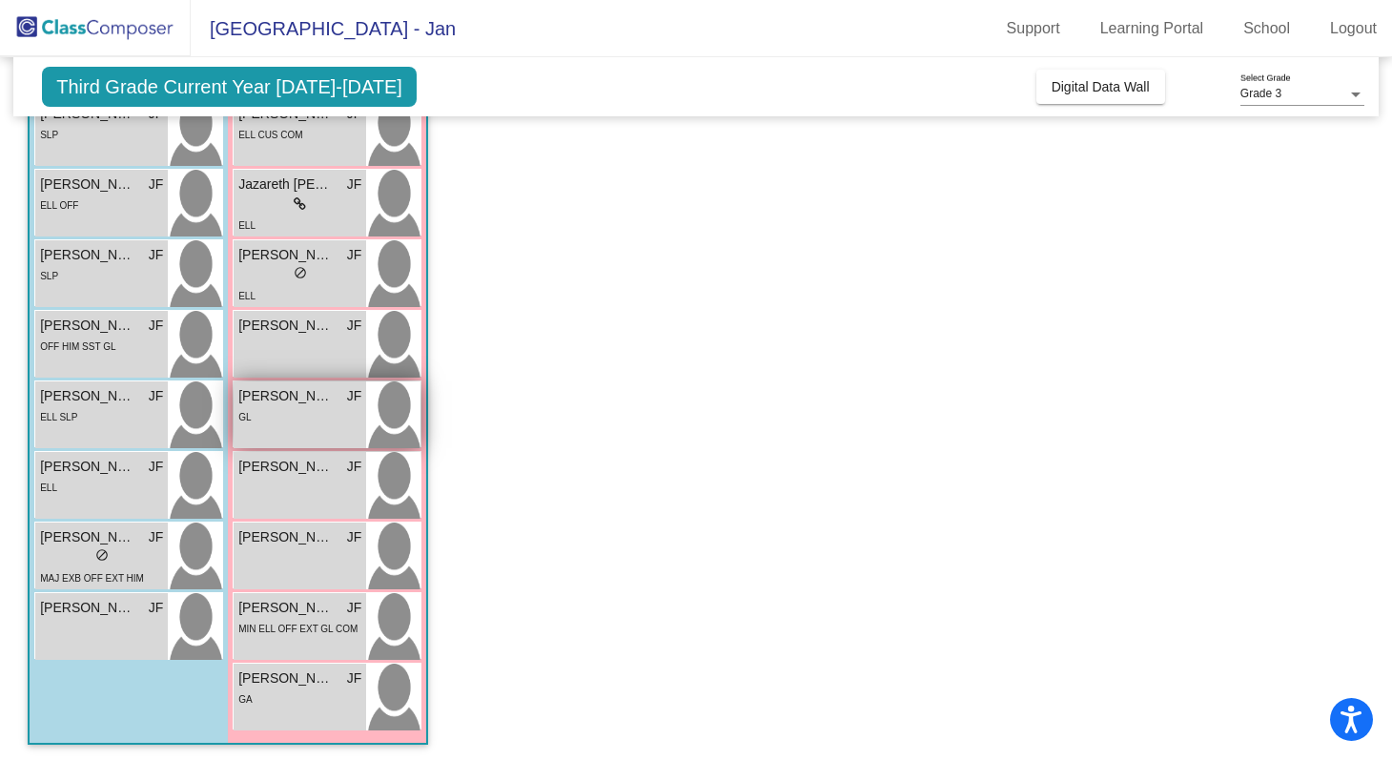
click at [289, 432] on div "Lazel Standingwater-Oliveros JF lock do_not_disturb_alt GL" at bounding box center [300, 414] width 133 height 67
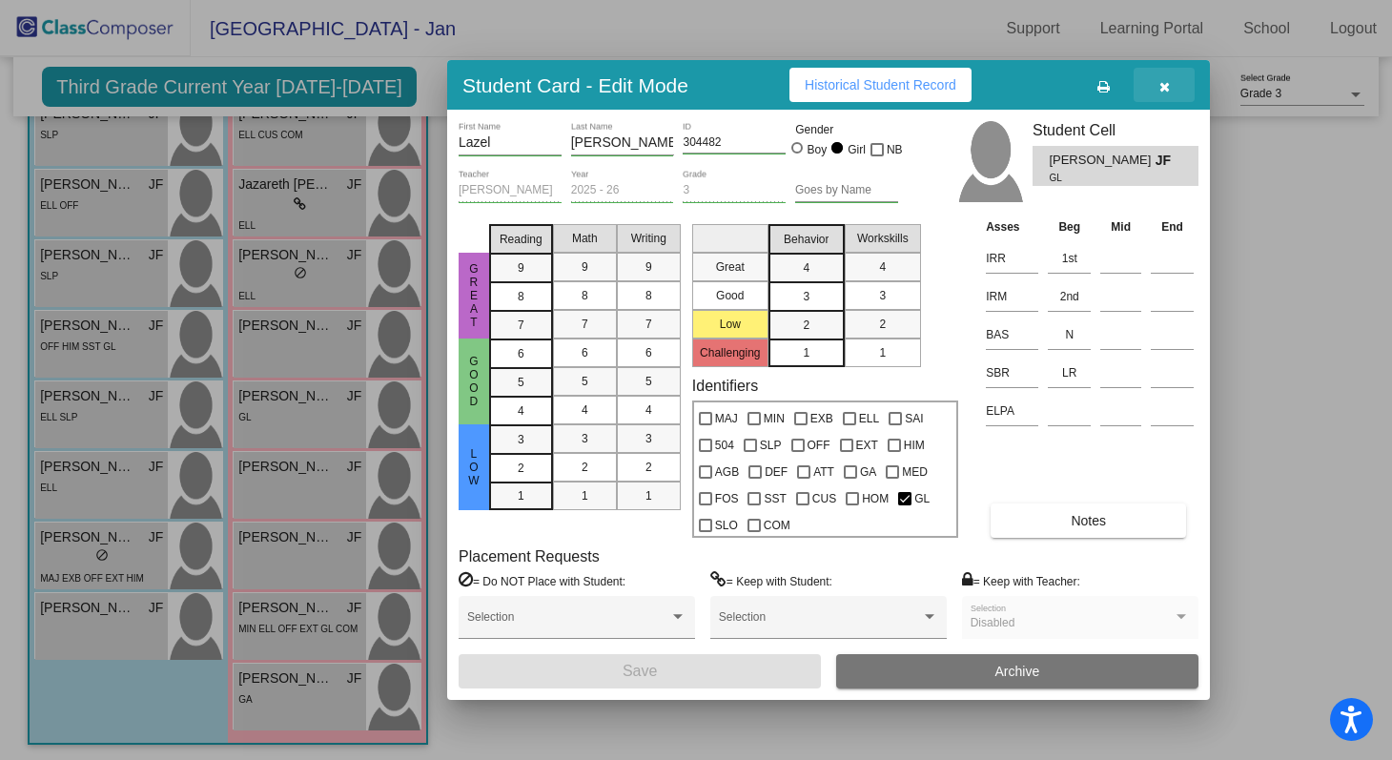
click at [1167, 94] on button "button" at bounding box center [1164, 85] width 61 height 34
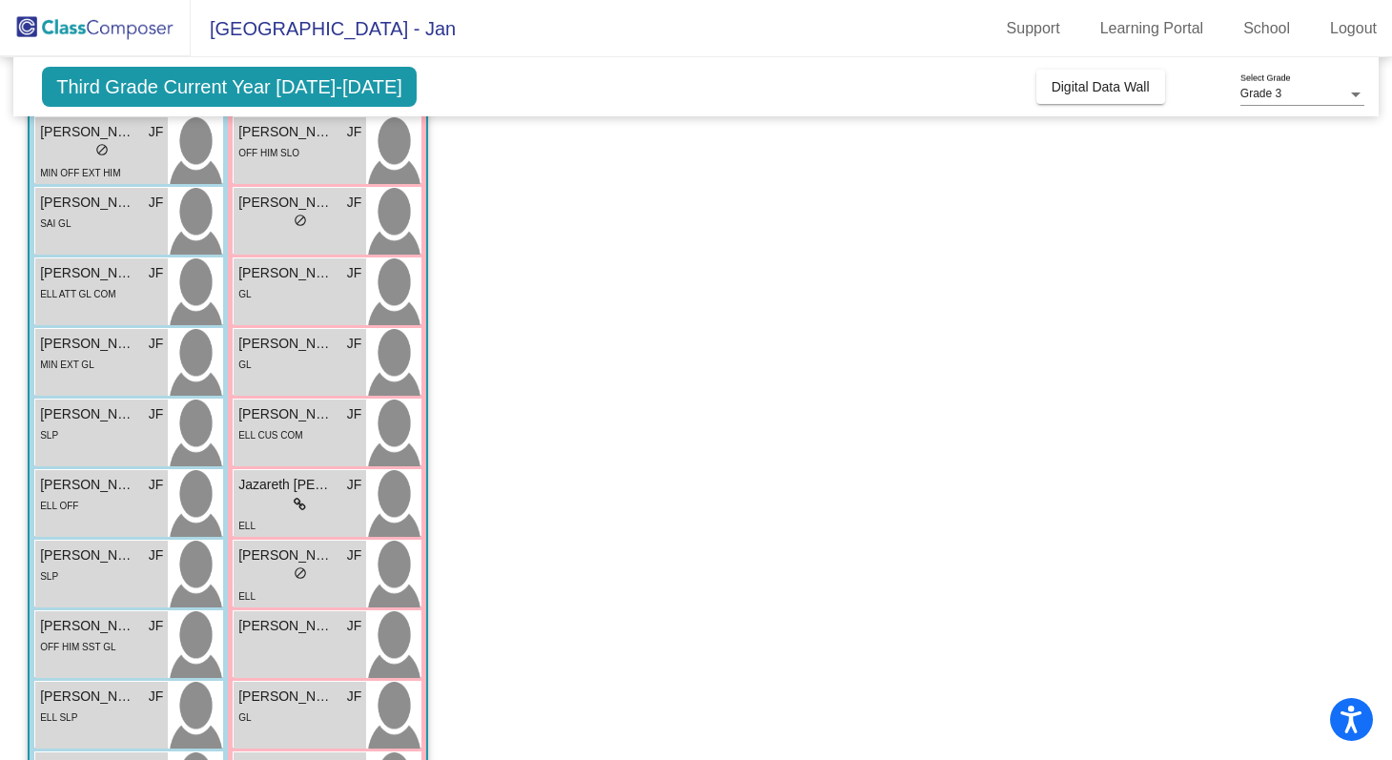
scroll to position [242, 0]
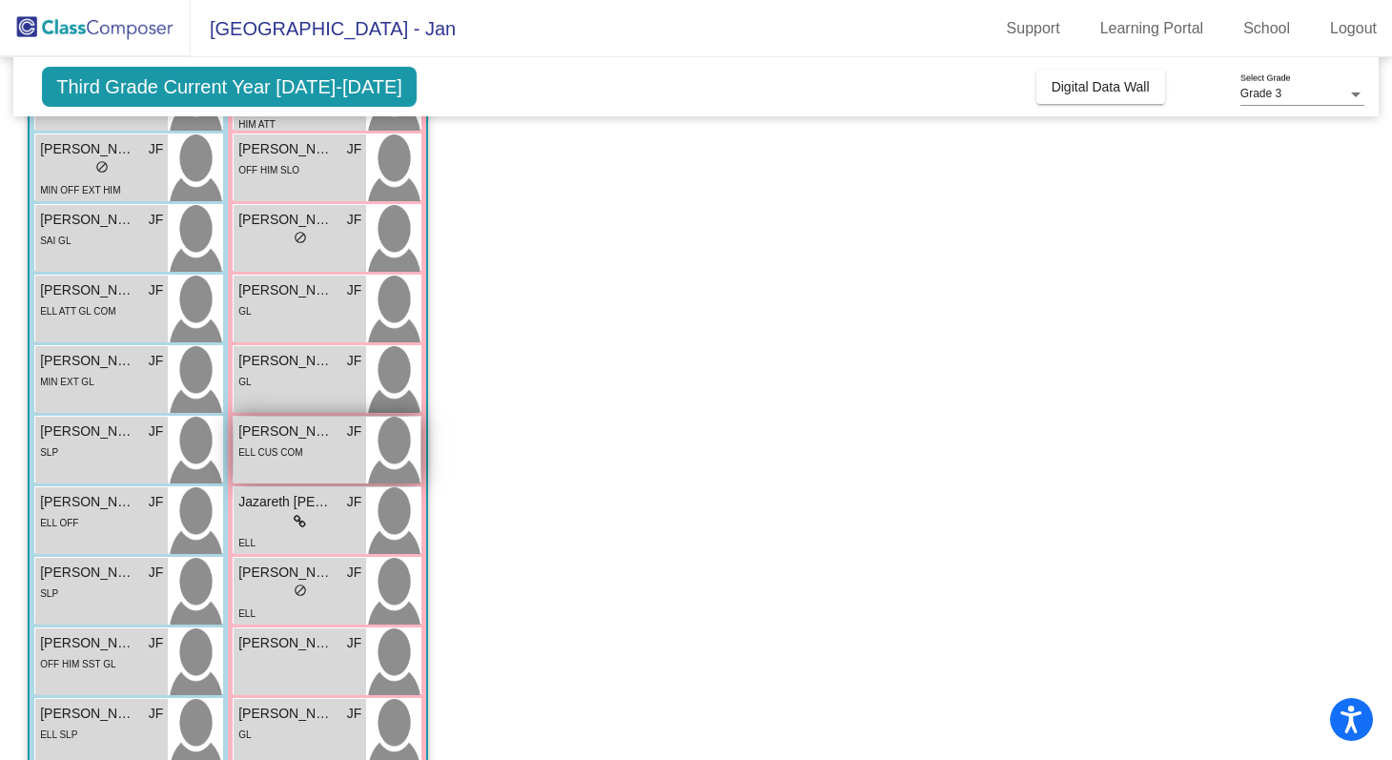
click at [310, 457] on div "ELL CUS COM" at bounding box center [299, 451] width 123 height 20
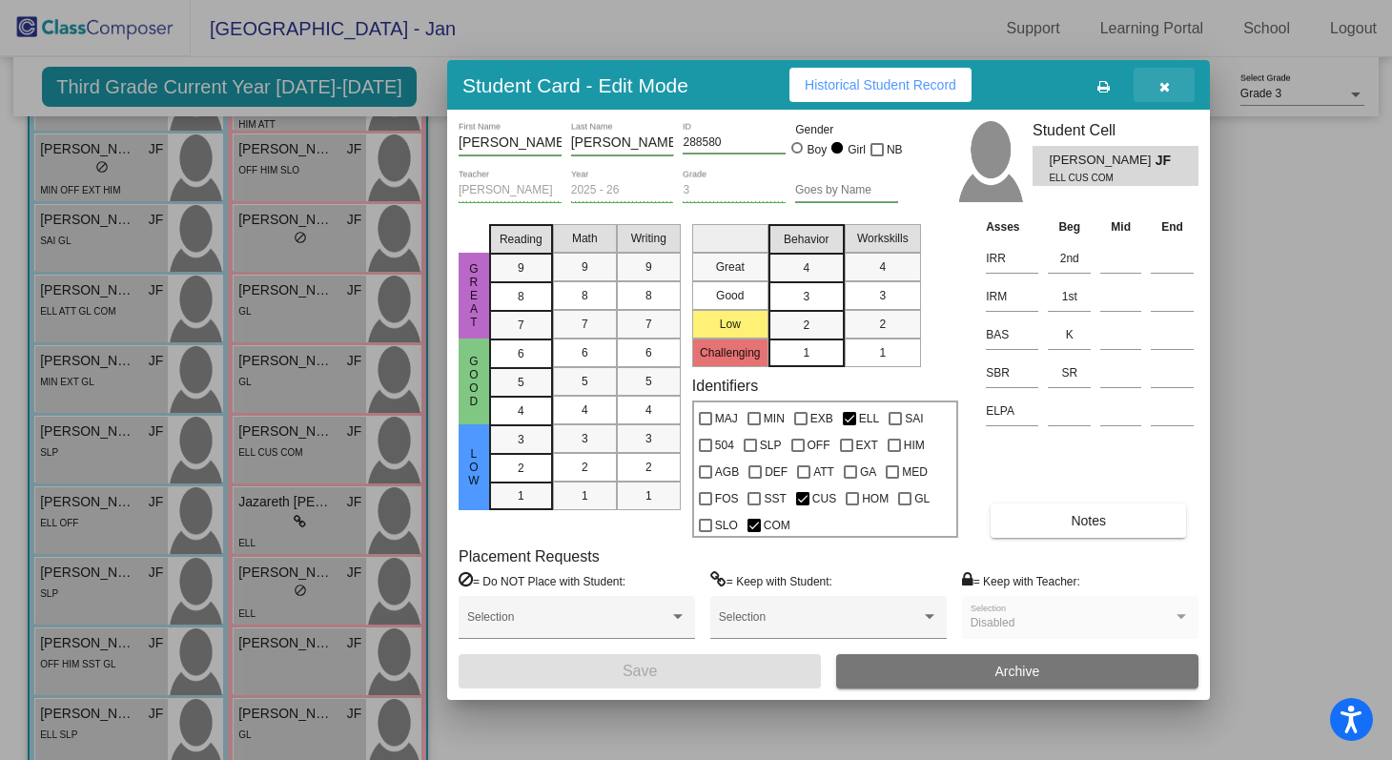
click at [1171, 90] on button "button" at bounding box center [1164, 85] width 61 height 34
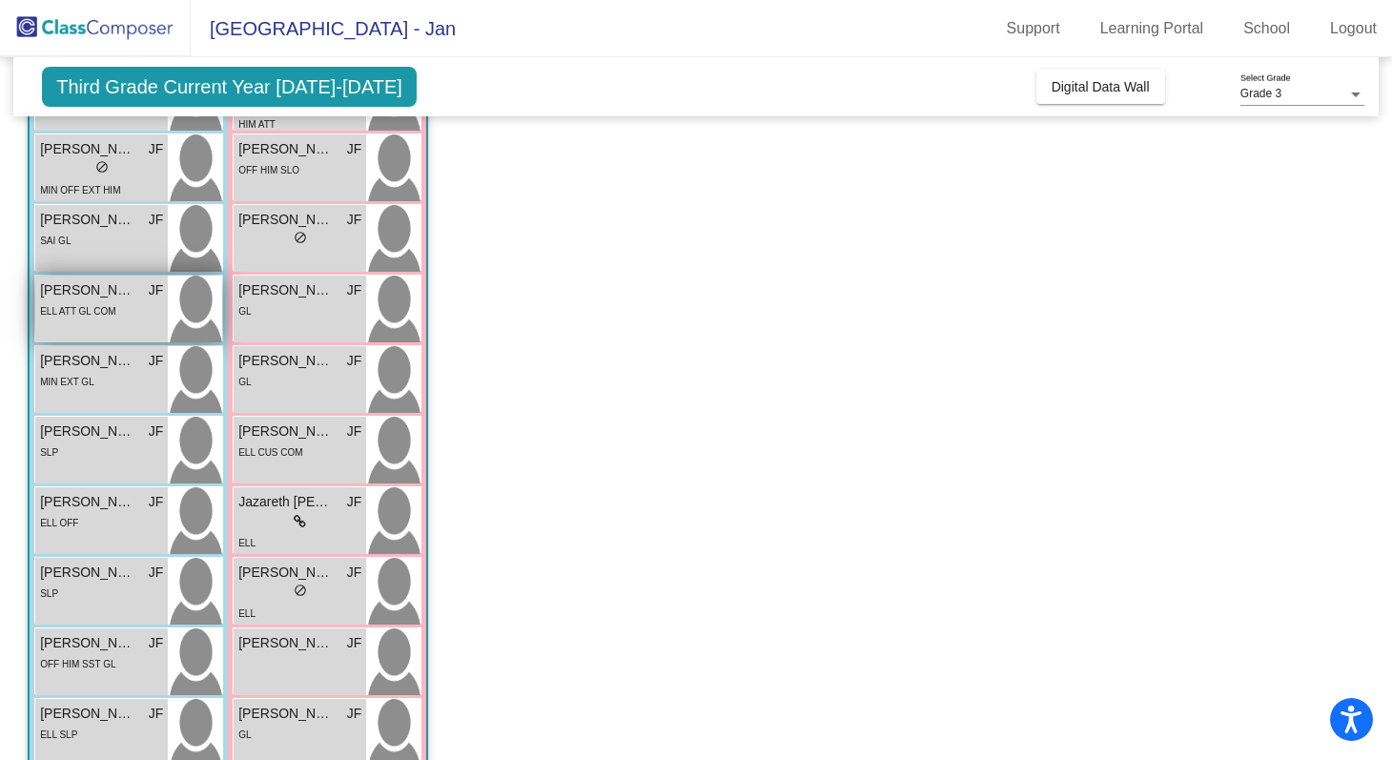
click at [127, 326] on div "Ignacio Velazquez JF lock do_not_disturb_alt ELL ATT GL COM" at bounding box center [101, 309] width 133 height 67
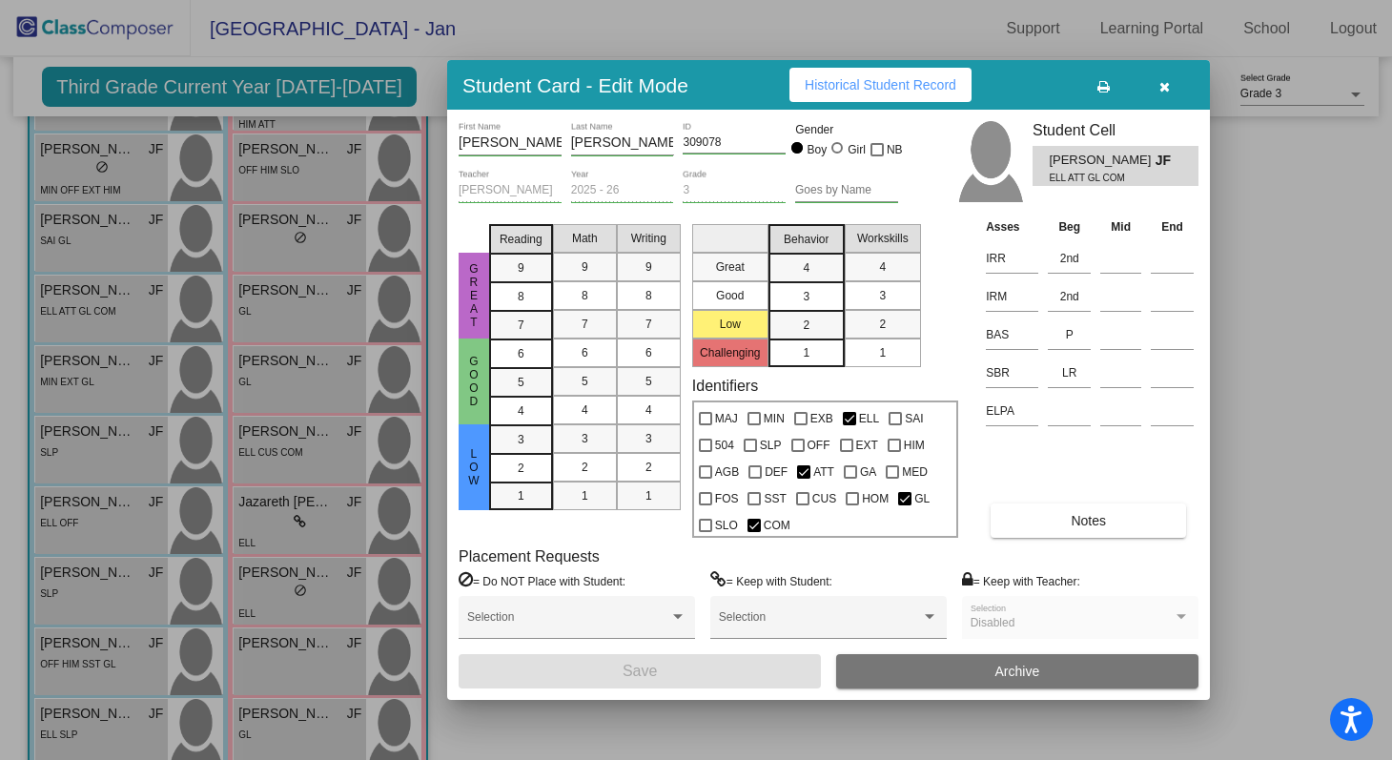
click at [1169, 92] on button "button" at bounding box center [1164, 85] width 61 height 34
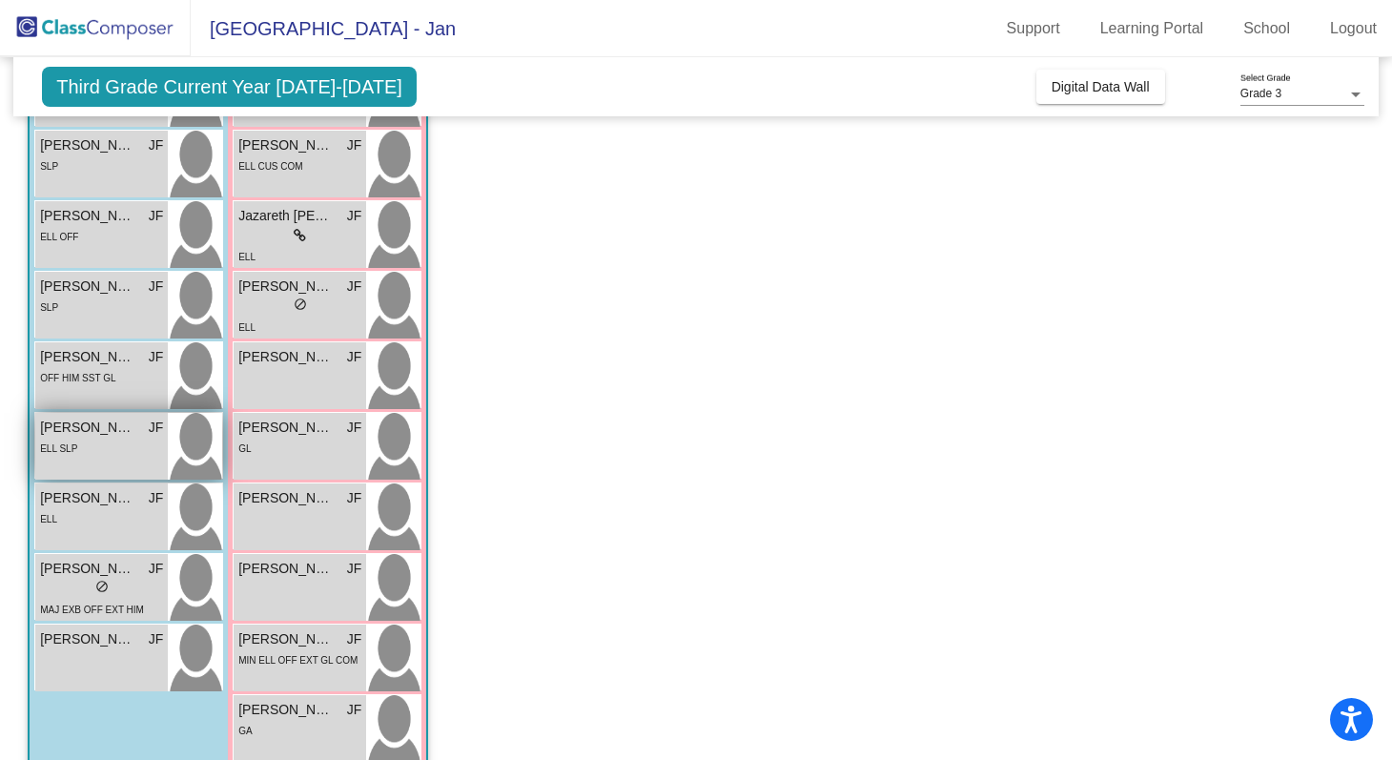
scroll to position [563, 0]
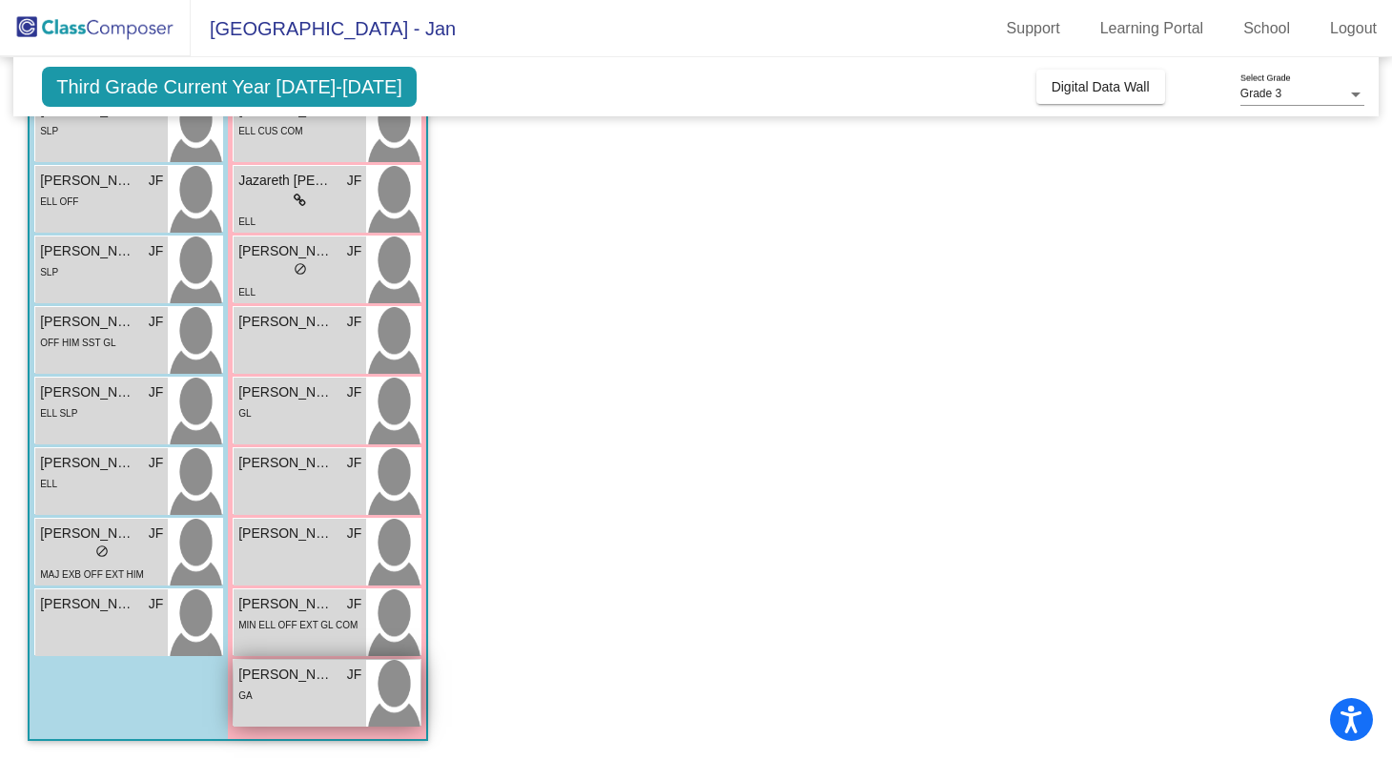
click at [317, 690] on div "GA" at bounding box center [299, 695] width 123 height 20
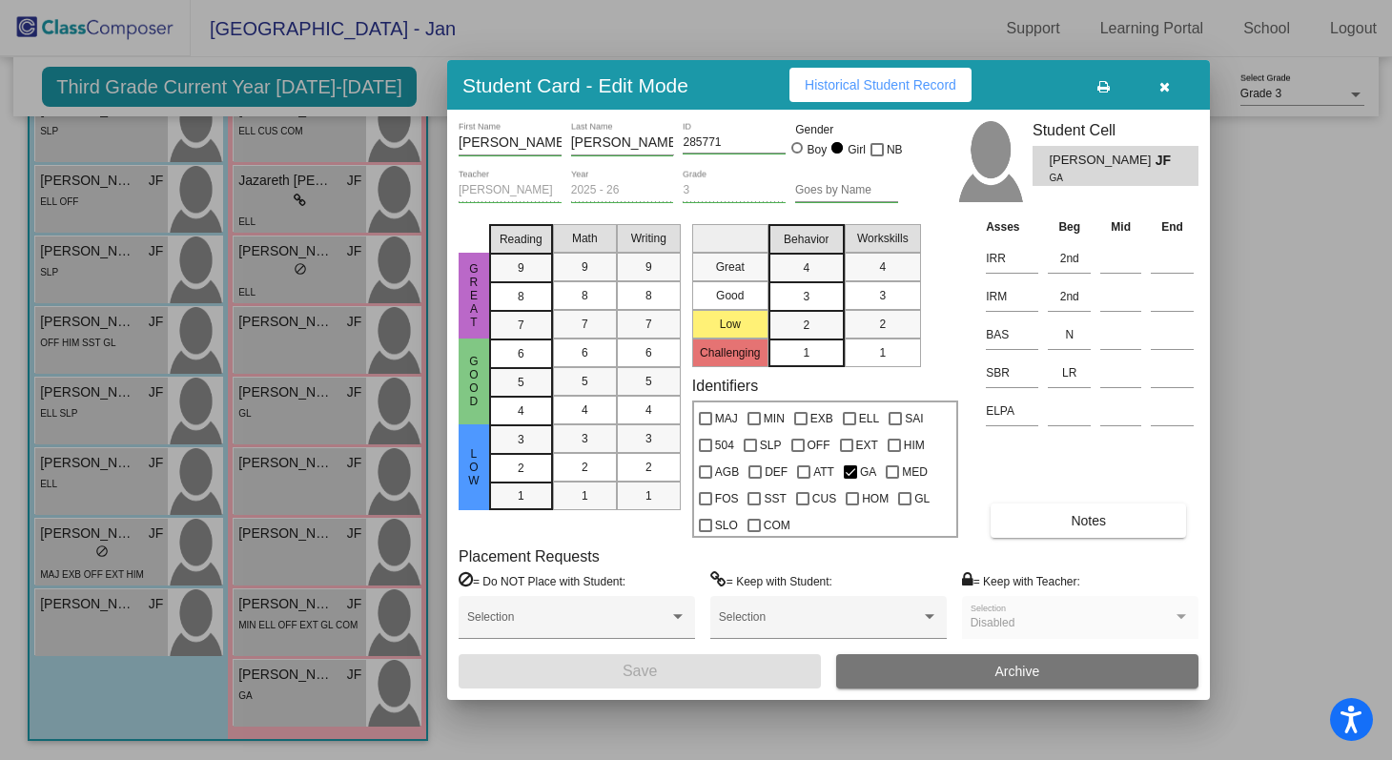
click at [1177, 88] on button "button" at bounding box center [1164, 85] width 61 height 34
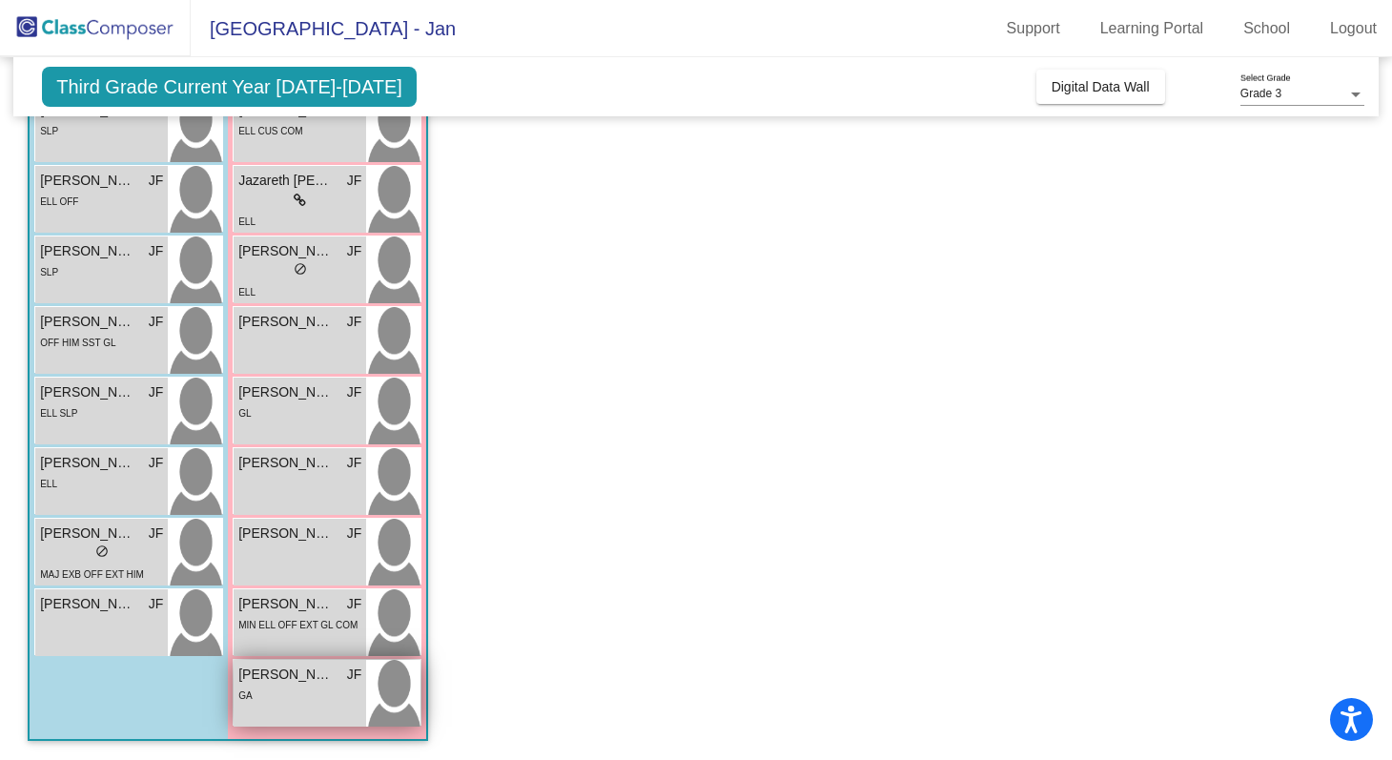
click at [317, 672] on span "Valerie Vicente" at bounding box center [285, 674] width 95 height 20
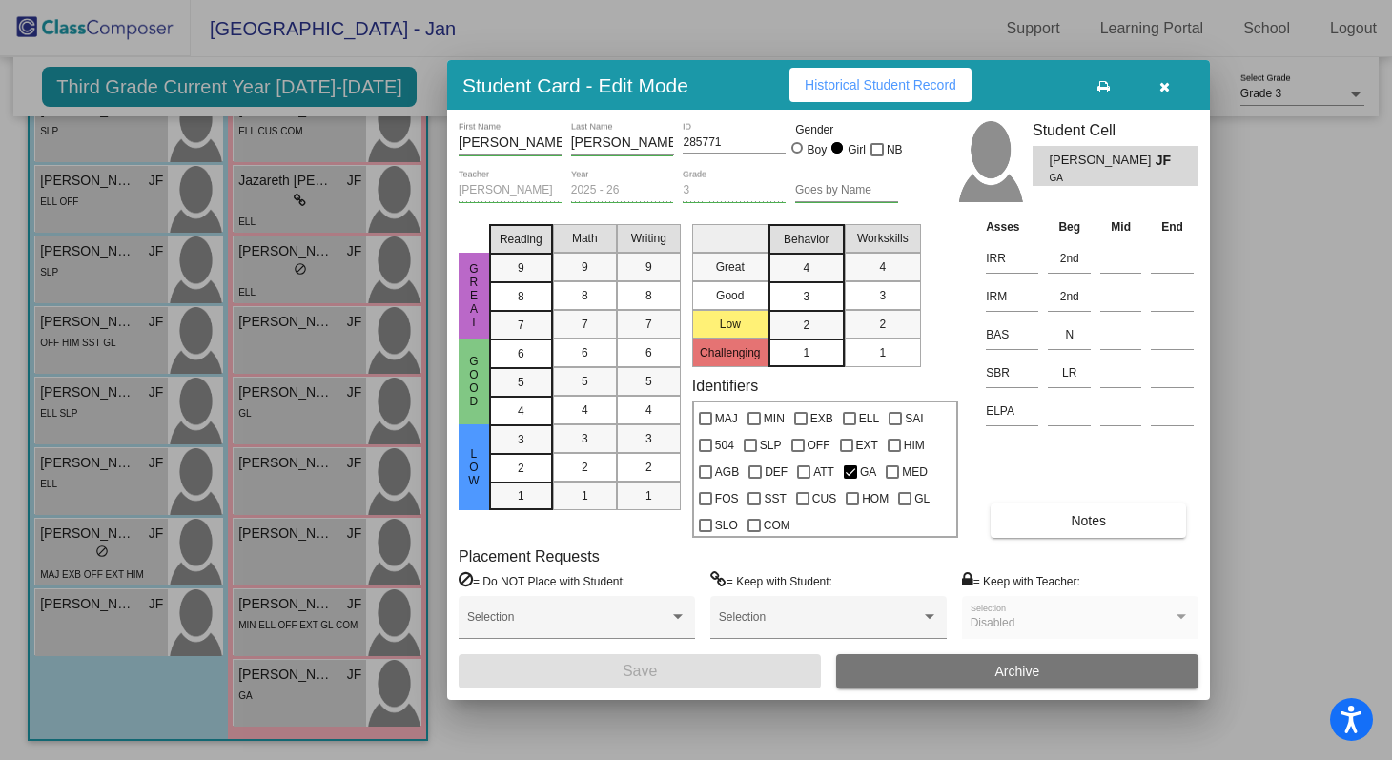
click at [1058, 531] on button "Notes" at bounding box center [1088, 520] width 195 height 34
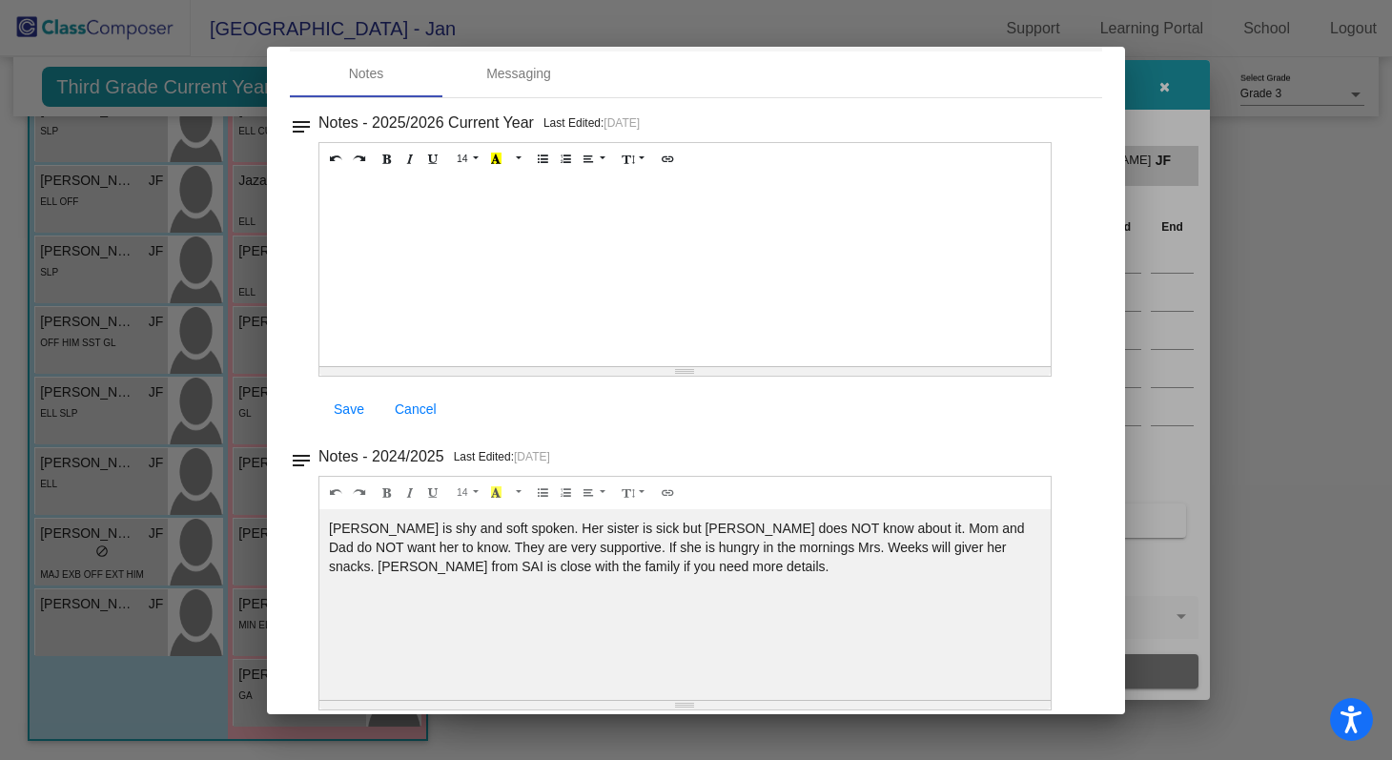
scroll to position [0, 0]
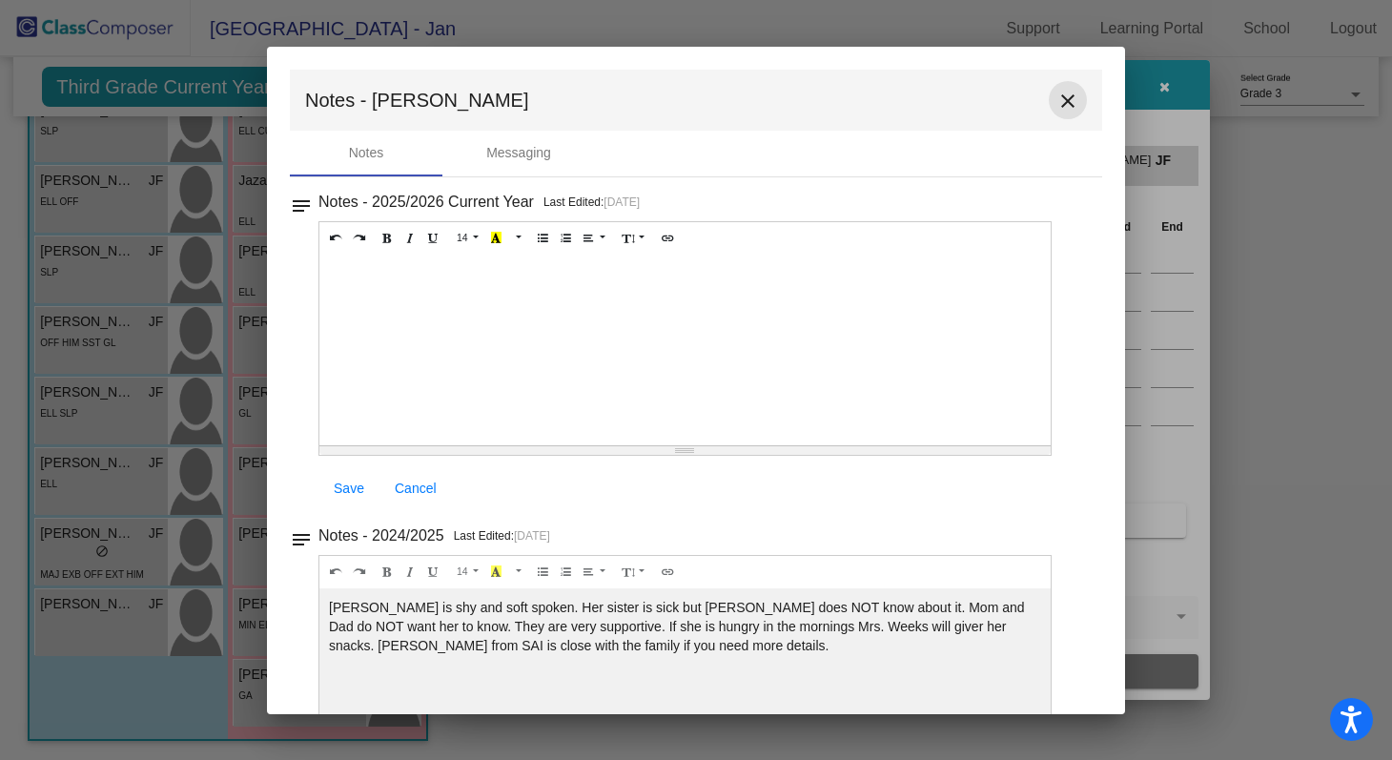
click at [1061, 85] on button "close" at bounding box center [1068, 100] width 38 height 38
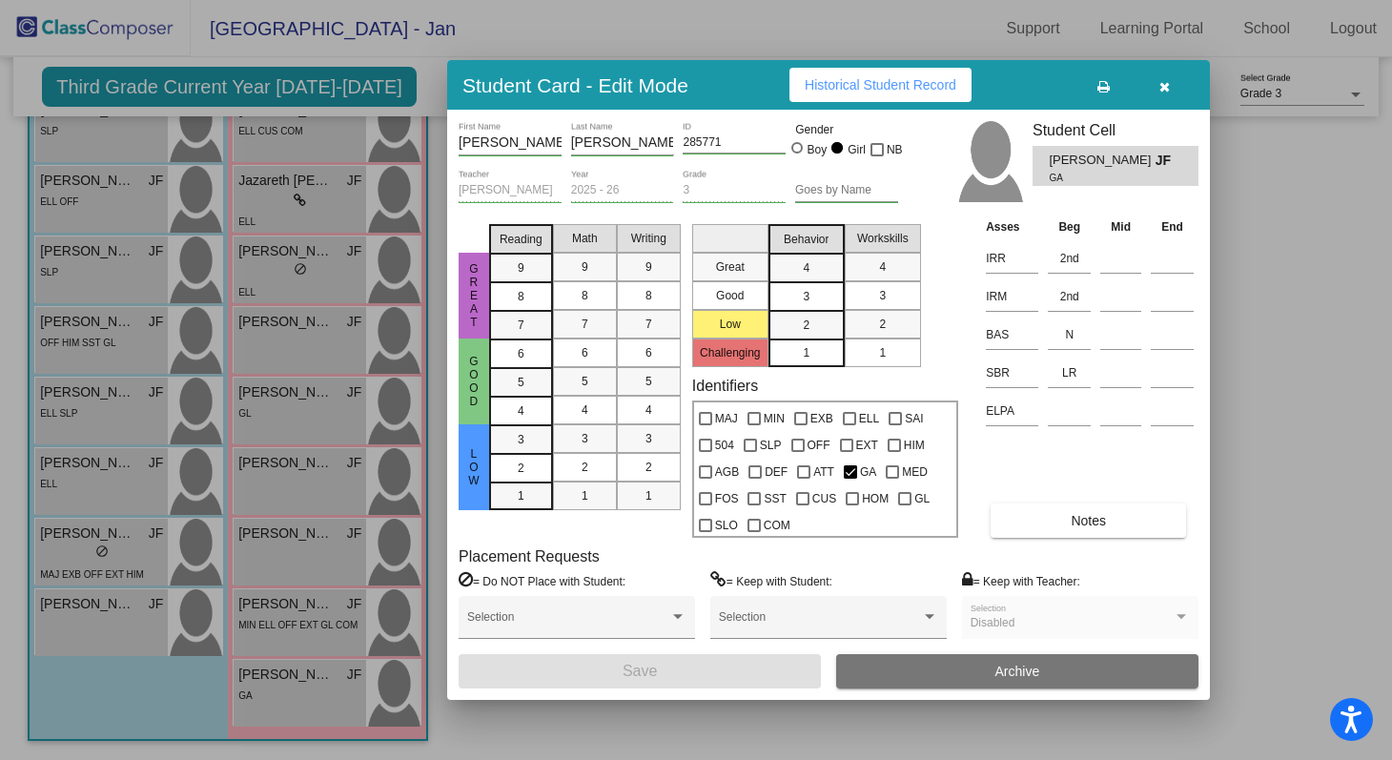
click at [1154, 92] on button "button" at bounding box center [1164, 85] width 61 height 34
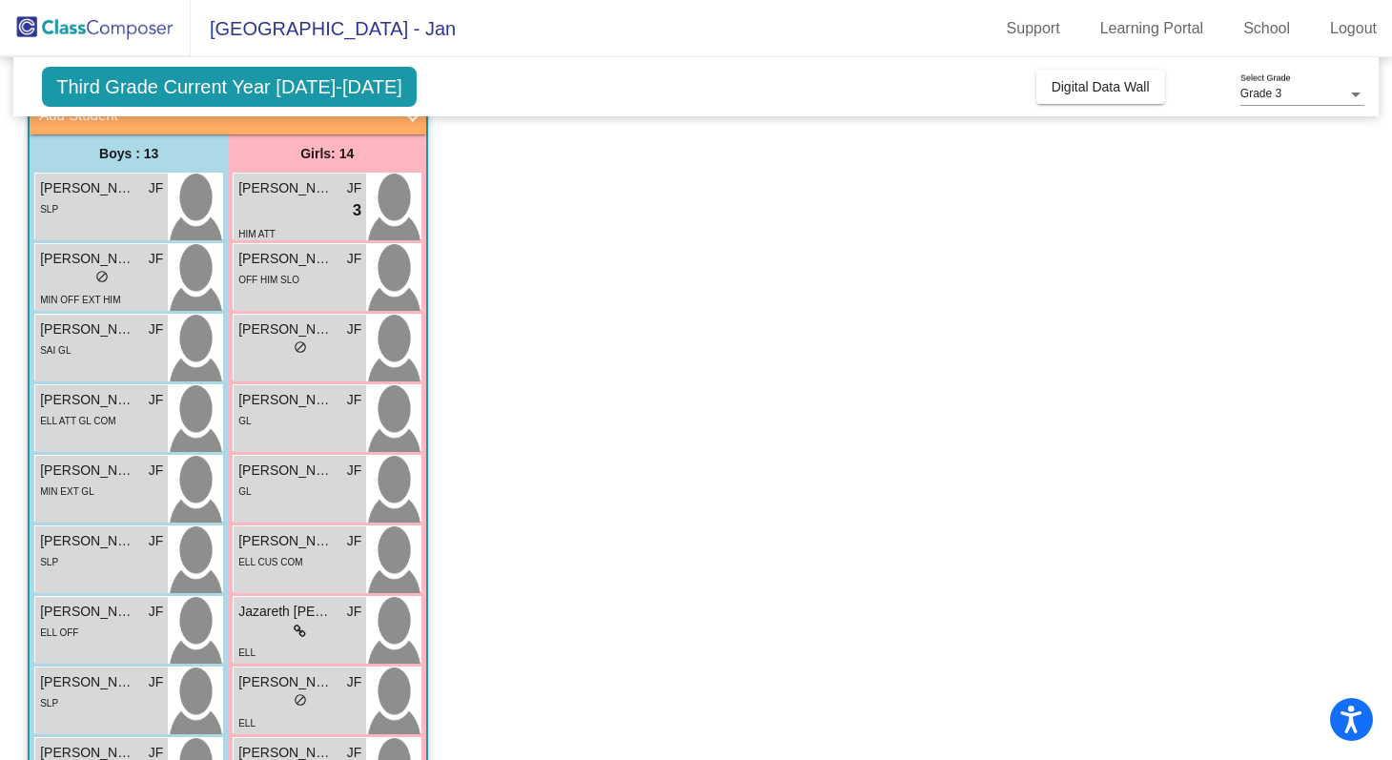
scroll to position [183, 0]
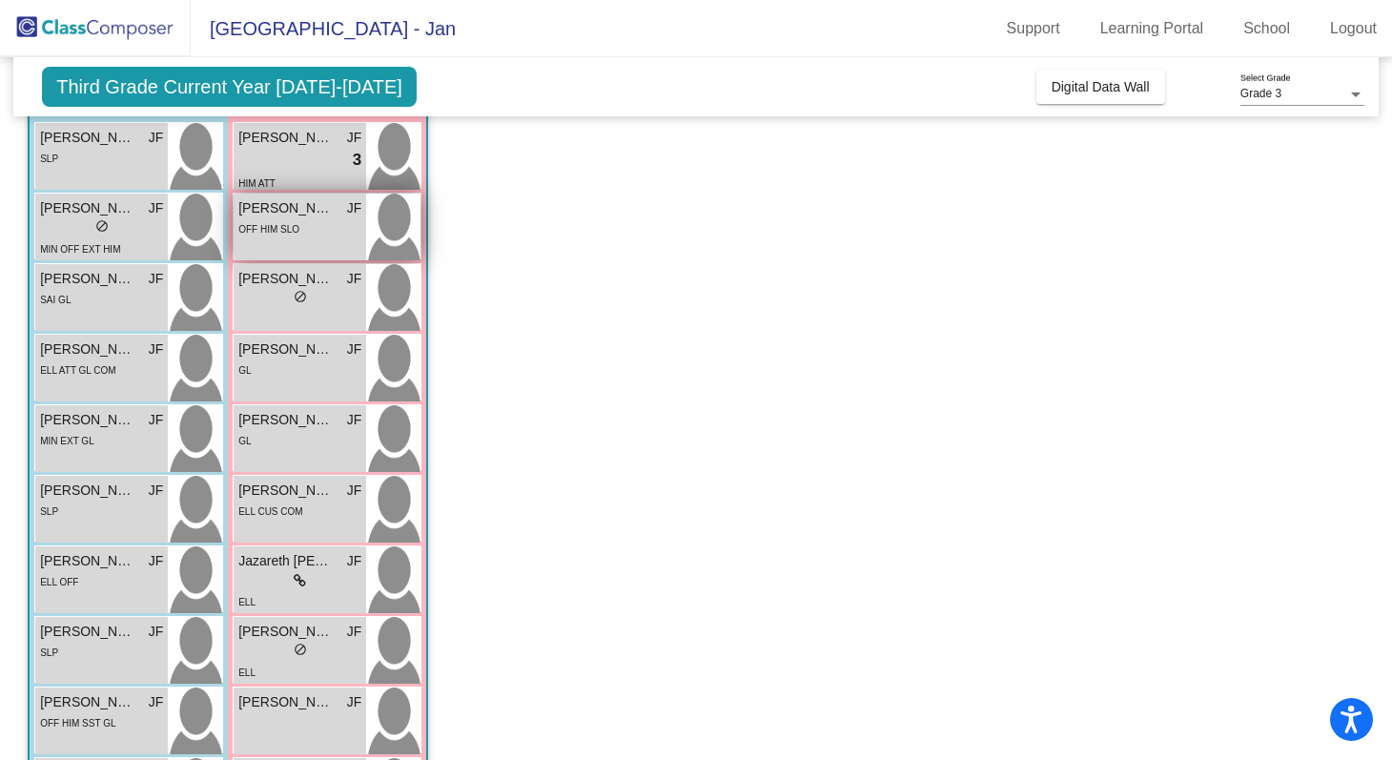
click at [330, 235] on div "OFF HIM SLO" at bounding box center [299, 228] width 123 height 20
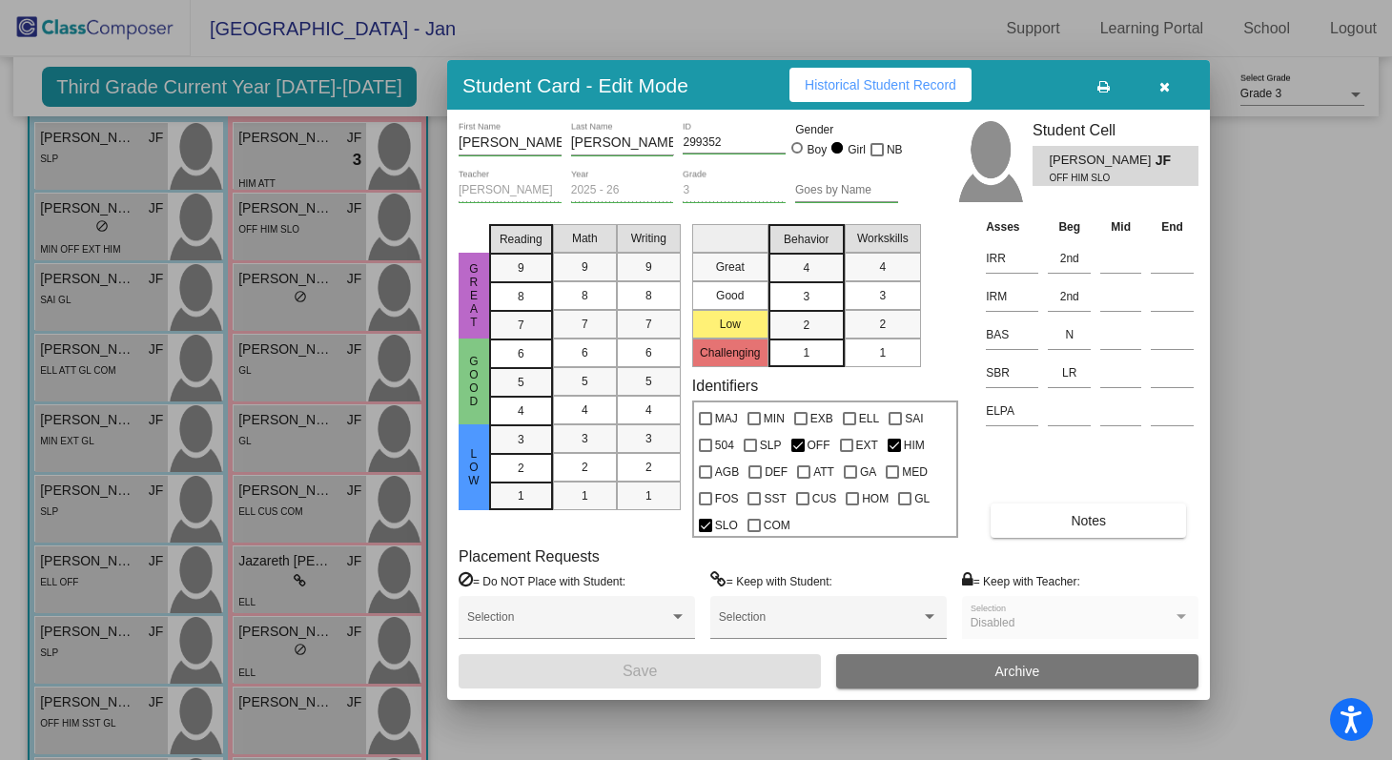
click at [1159, 92] on icon "button" at bounding box center [1164, 86] width 10 height 13
